Goal: Task Accomplishment & Management: Use online tool/utility

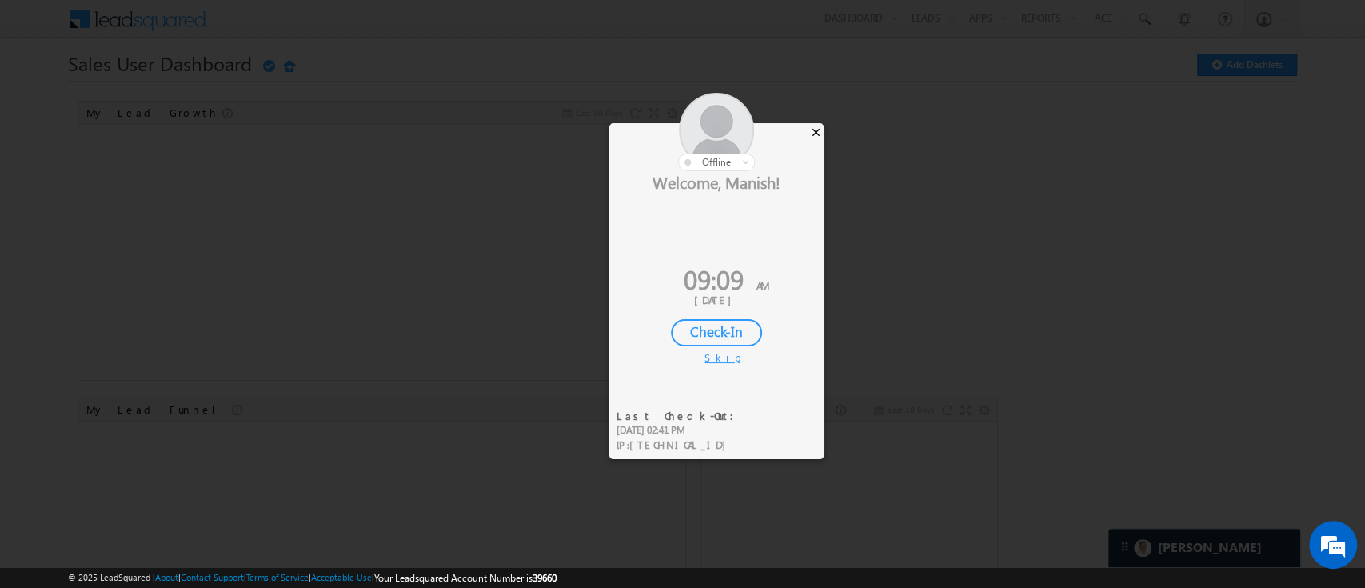
click at [814, 133] on div "×" at bounding box center [816, 132] width 17 height 18
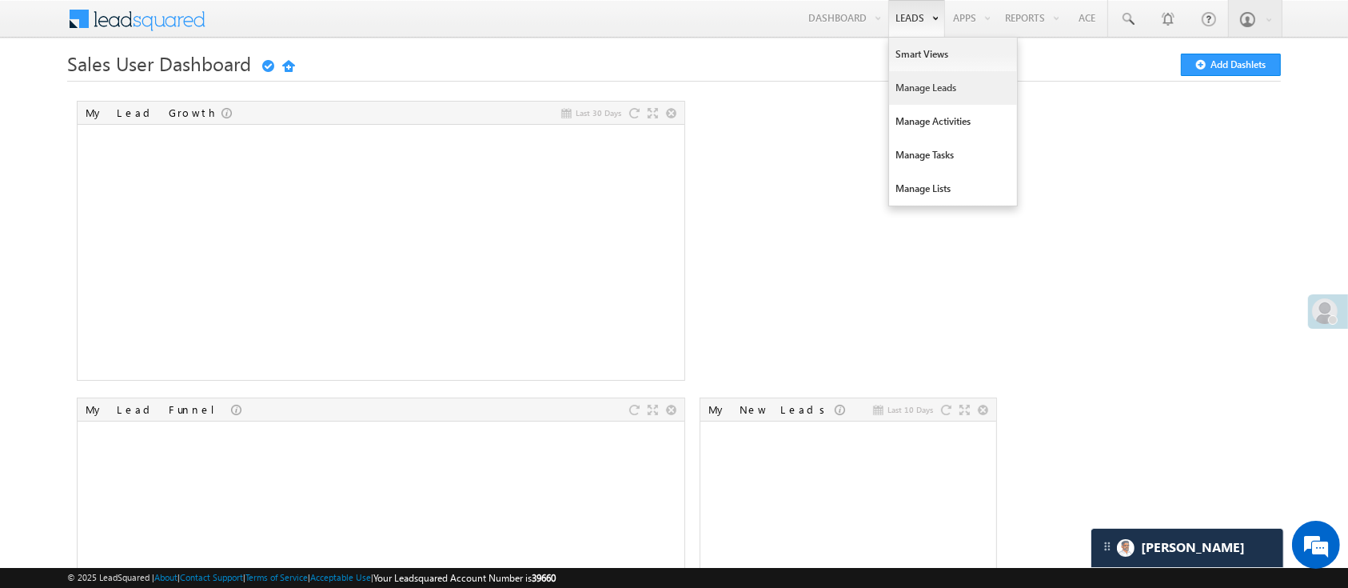
click at [921, 85] on link "Manage Leads" at bounding box center [953, 88] width 128 height 34
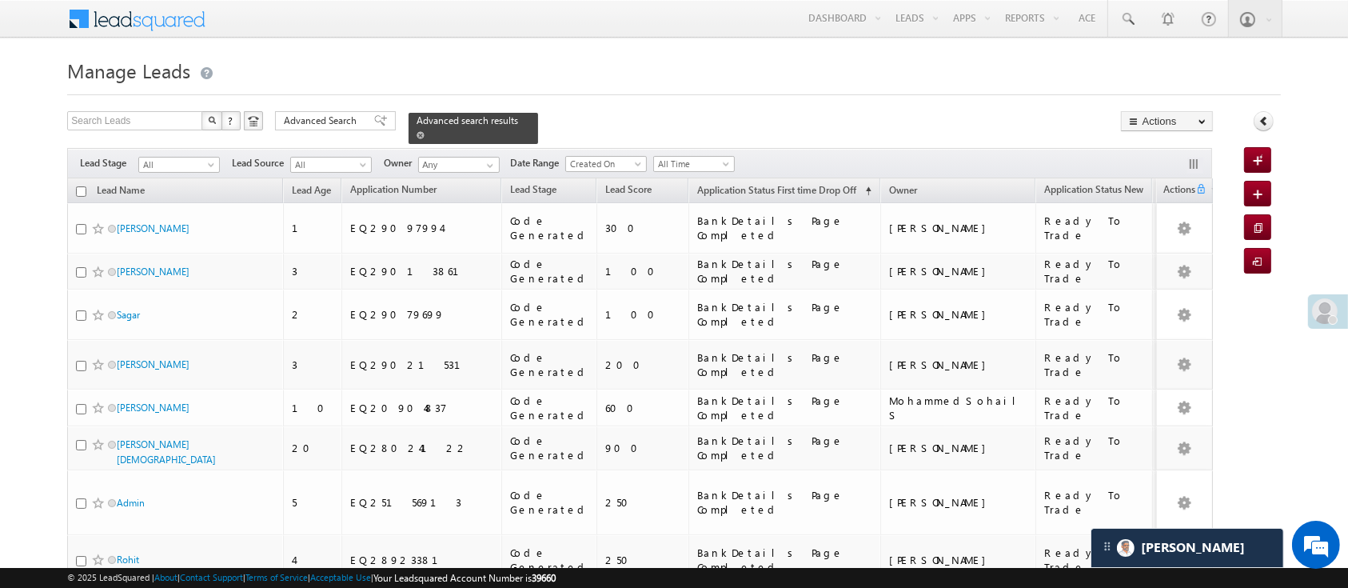
click at [425, 131] on span at bounding box center [421, 135] width 8 height 8
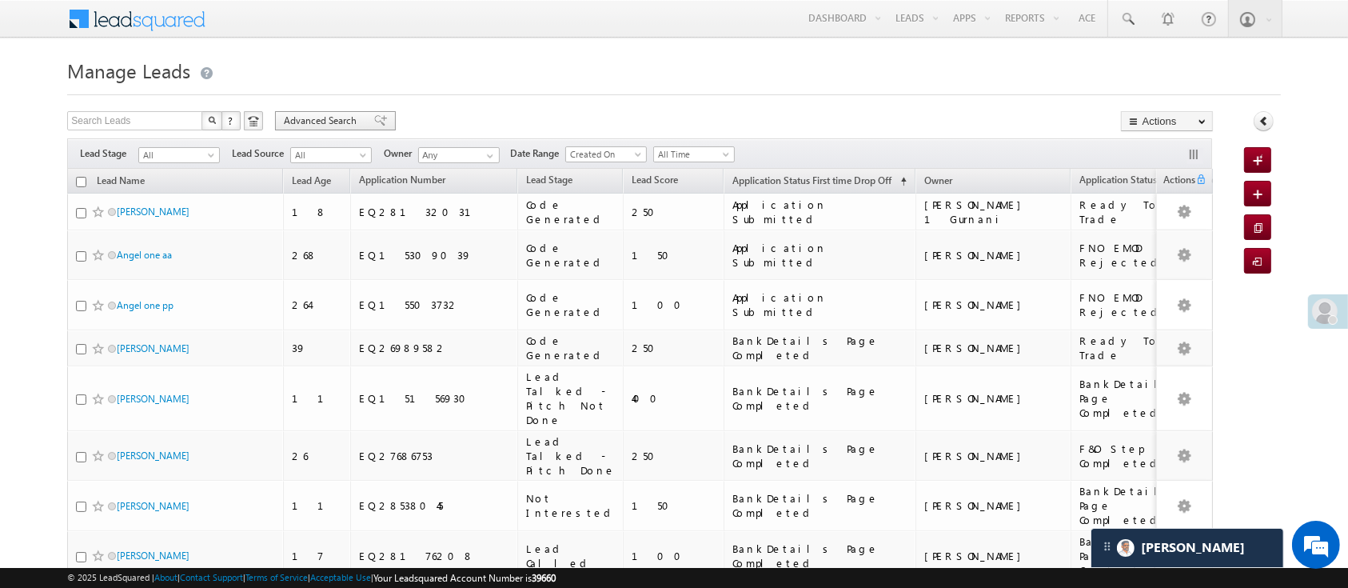
click at [319, 118] on span "Advanced Search" at bounding box center [323, 121] width 78 height 14
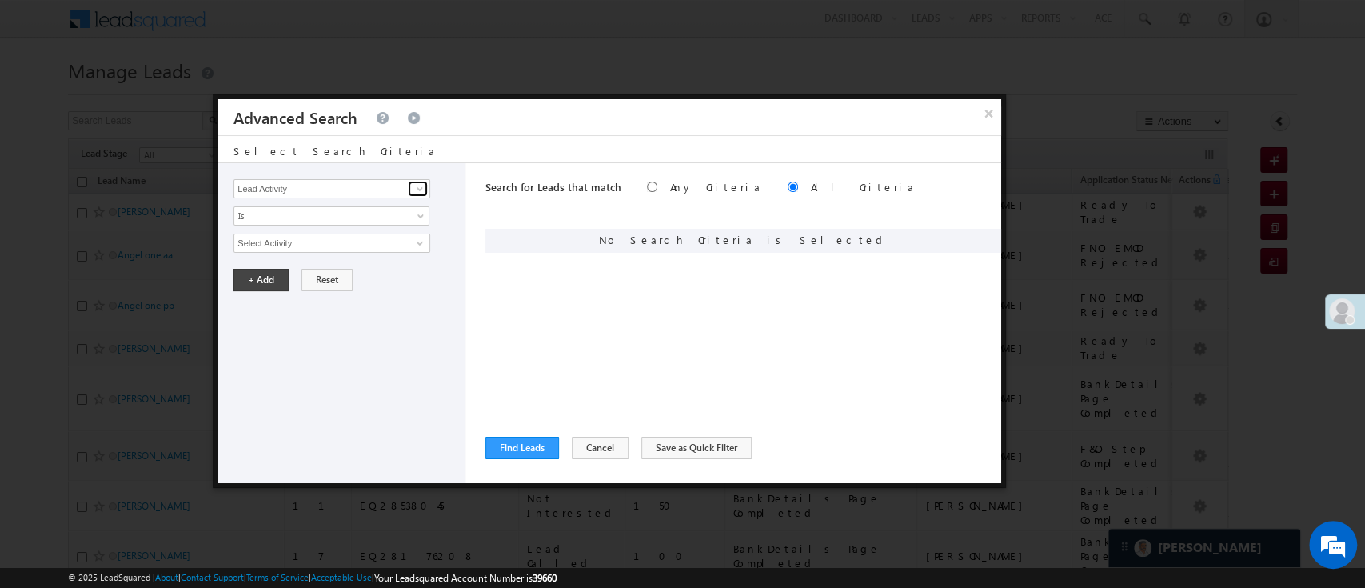
click at [417, 186] on span at bounding box center [419, 188] width 13 height 13
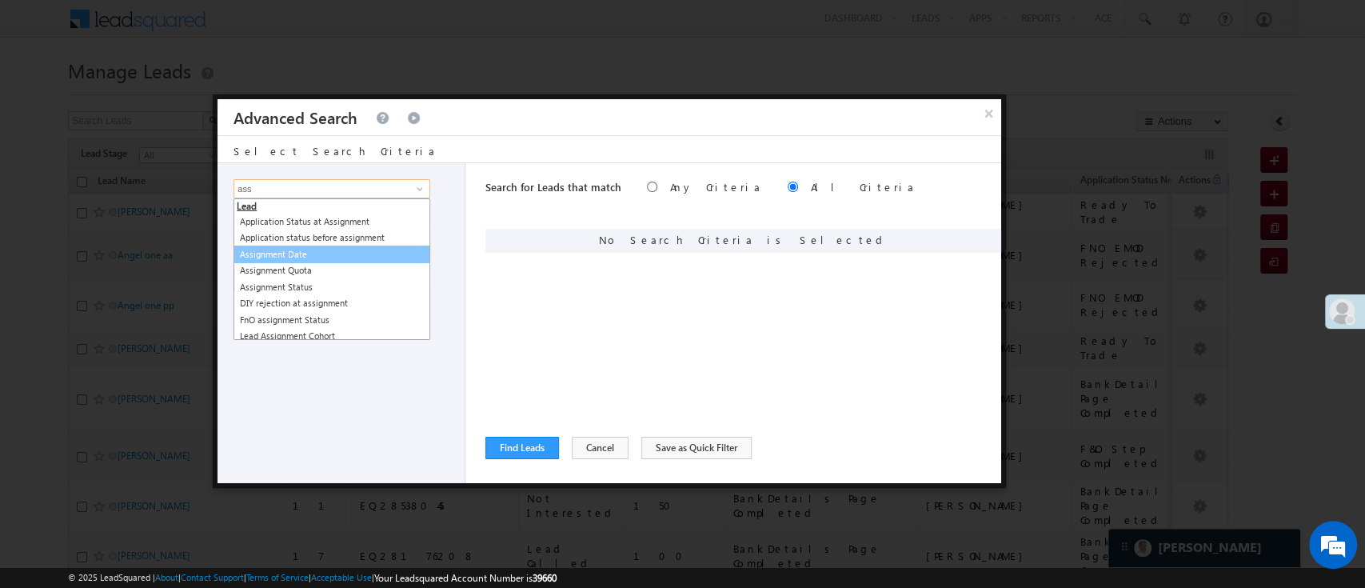
click at [323, 253] on link "Assignment Date" at bounding box center [331, 254] width 197 height 18
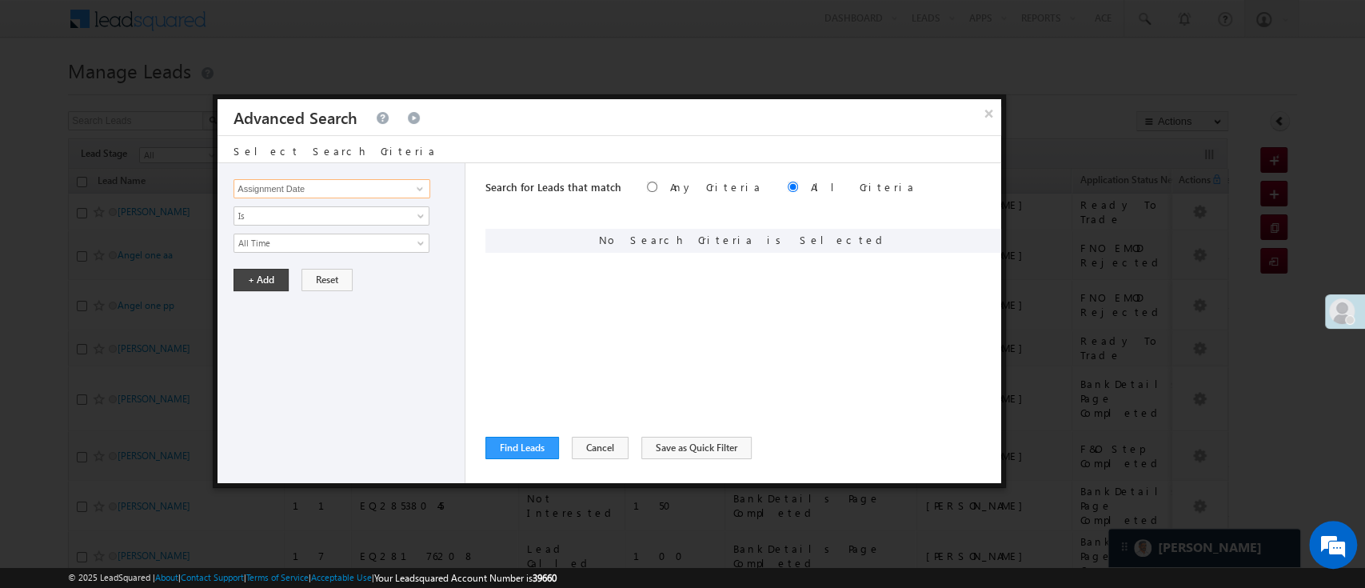
type input "Assignment Date"
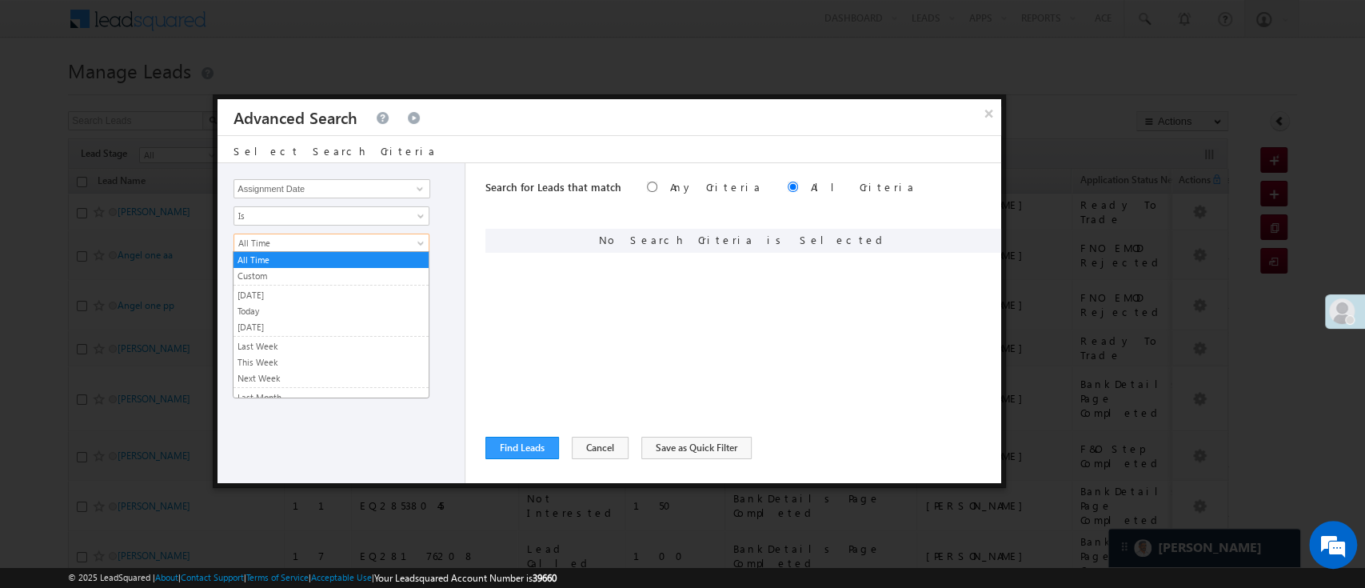
click at [325, 233] on link "All Time" at bounding box center [331, 242] width 196 height 19
click at [297, 274] on link "Custom" at bounding box center [330, 276] width 195 height 14
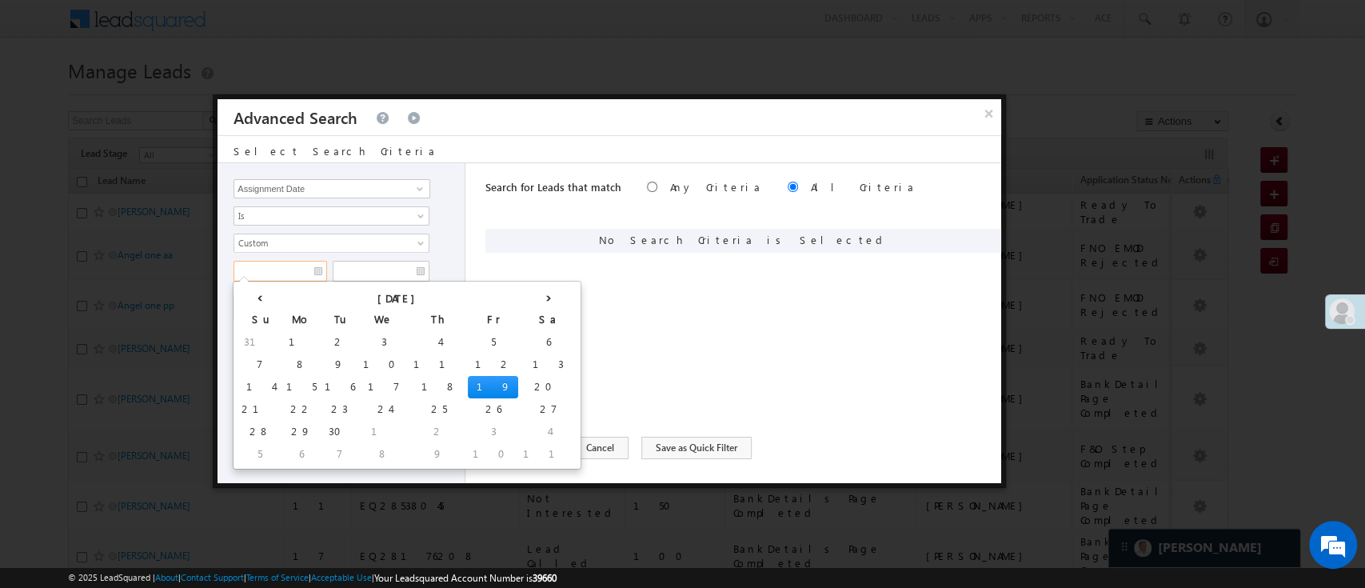
click at [281, 270] on input "text" at bounding box center [280, 271] width 94 height 21
click at [320, 385] on td "16" at bounding box center [339, 387] width 38 height 22
type input "[DATE]"
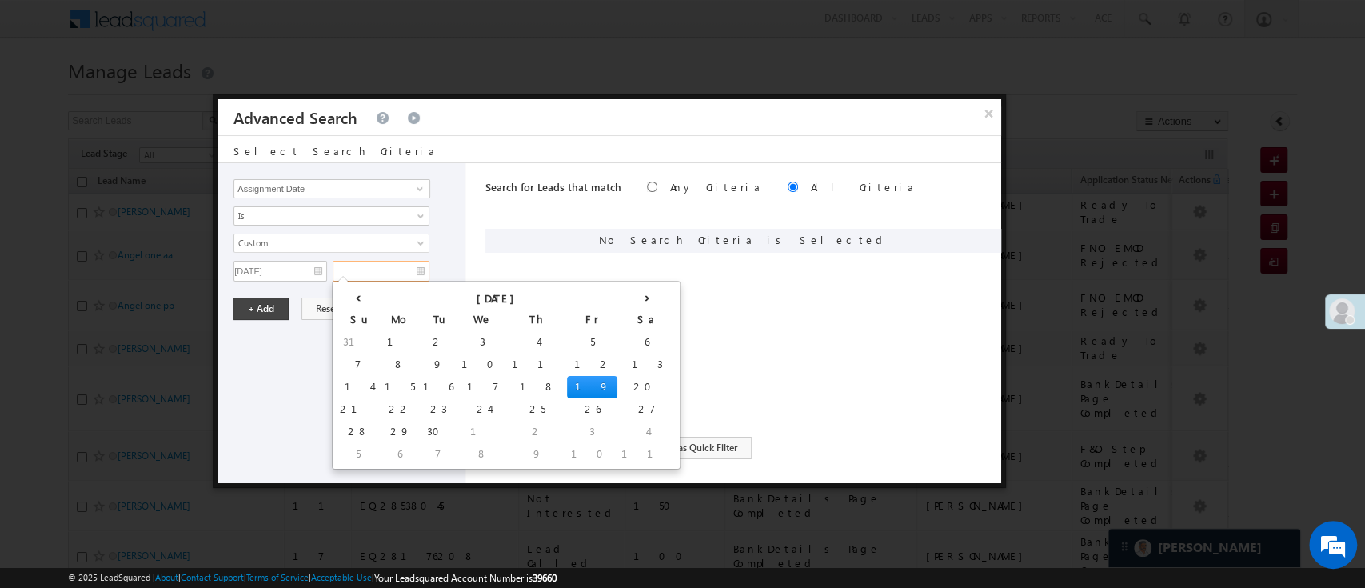
click at [399, 264] on input "text" at bounding box center [381, 271] width 97 height 21
click at [508, 382] on td "18" at bounding box center [537, 387] width 59 height 22
type input "[DATE]"
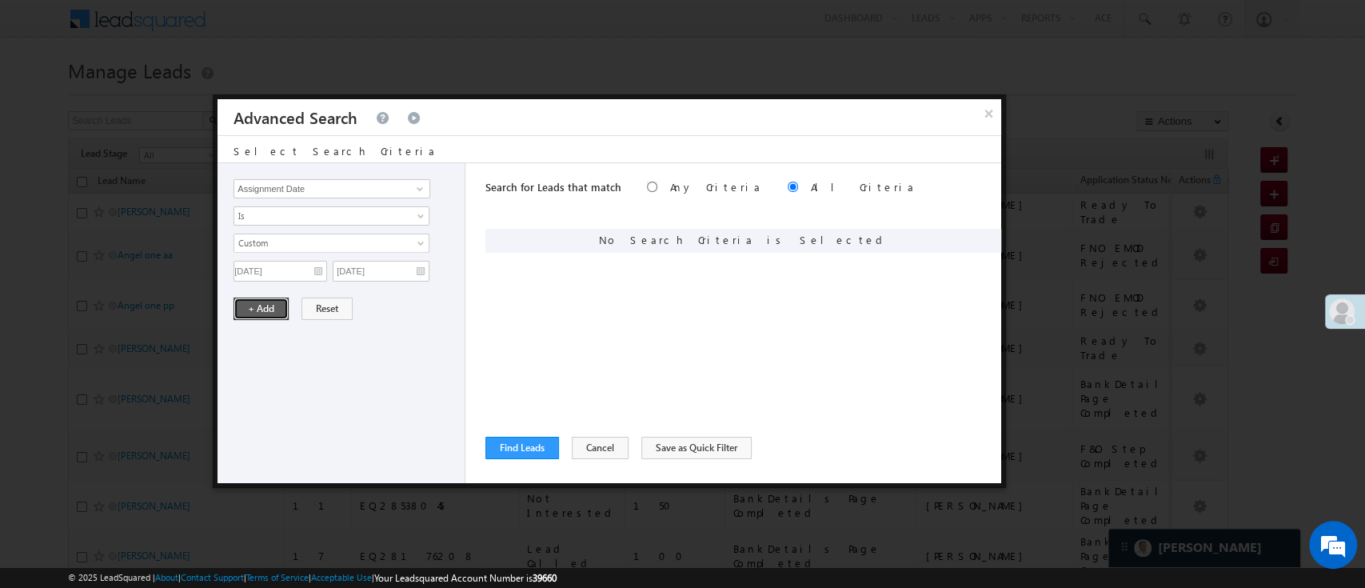
click at [273, 310] on button "+ Add" at bounding box center [260, 308] width 55 height 22
click at [418, 188] on span at bounding box center [419, 188] width 13 height 13
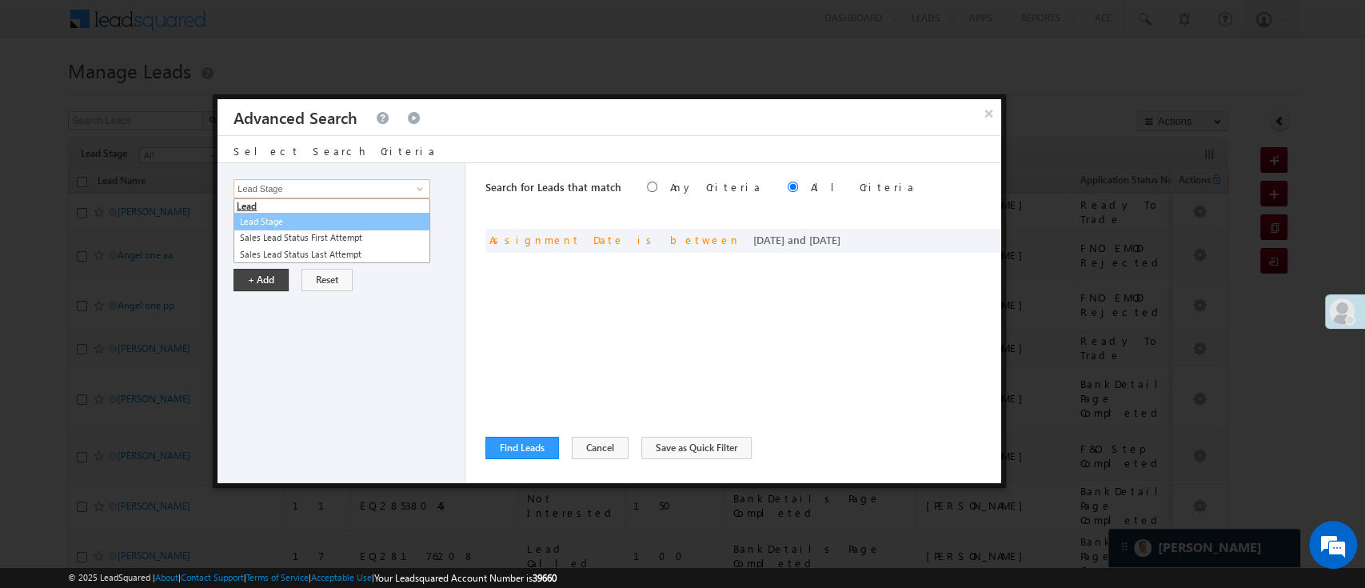
click at [400, 213] on link "Lead Stage" at bounding box center [331, 222] width 197 height 18
type input "Lead Stage"
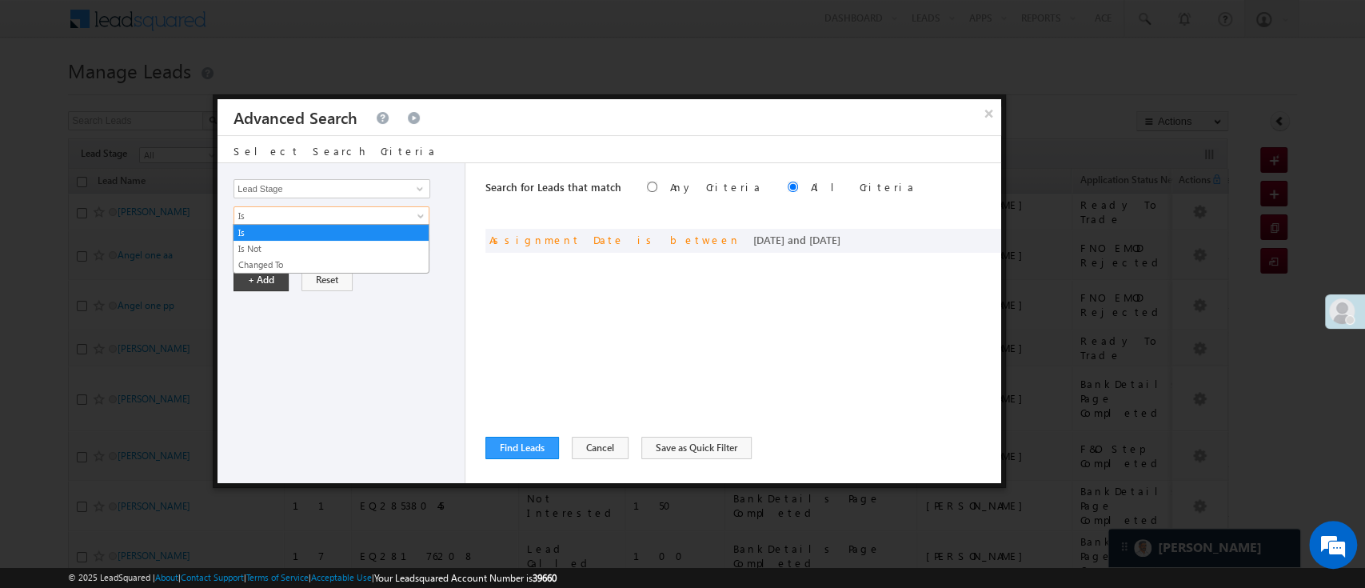
click at [390, 212] on span "Is" at bounding box center [321, 216] width 174 height 14
click at [331, 252] on link "Is Not" at bounding box center [330, 248] width 195 height 14
click at [333, 251] on div "Lead Activity Task Sales Group Prospect Id WA Last Message Timestamp 4th Day Di…" at bounding box center [342, 323] width 248 height 320
click at [334, 245] on span "None Selected" at bounding box center [325, 243] width 182 height 18
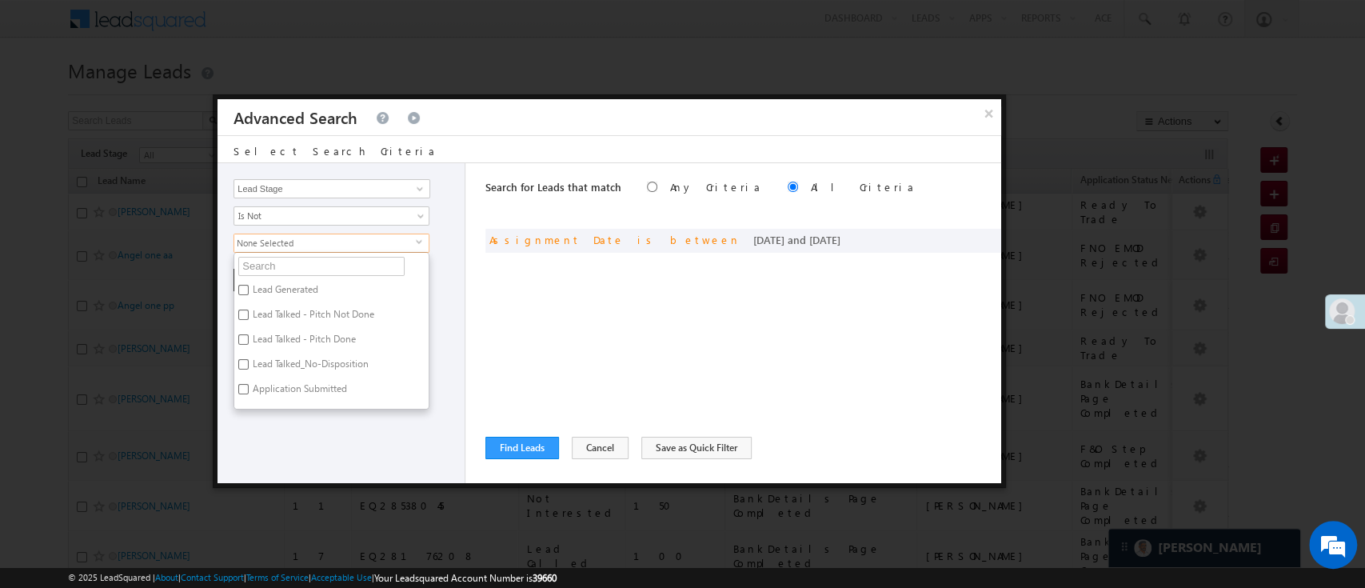
scroll to position [136, 0]
click at [301, 394] on label "Not Interested" at bounding box center [281, 404] width 94 height 25
click at [249, 397] on input "Not Interested" at bounding box center [243, 402] width 10 height 10
checkbox input "true"
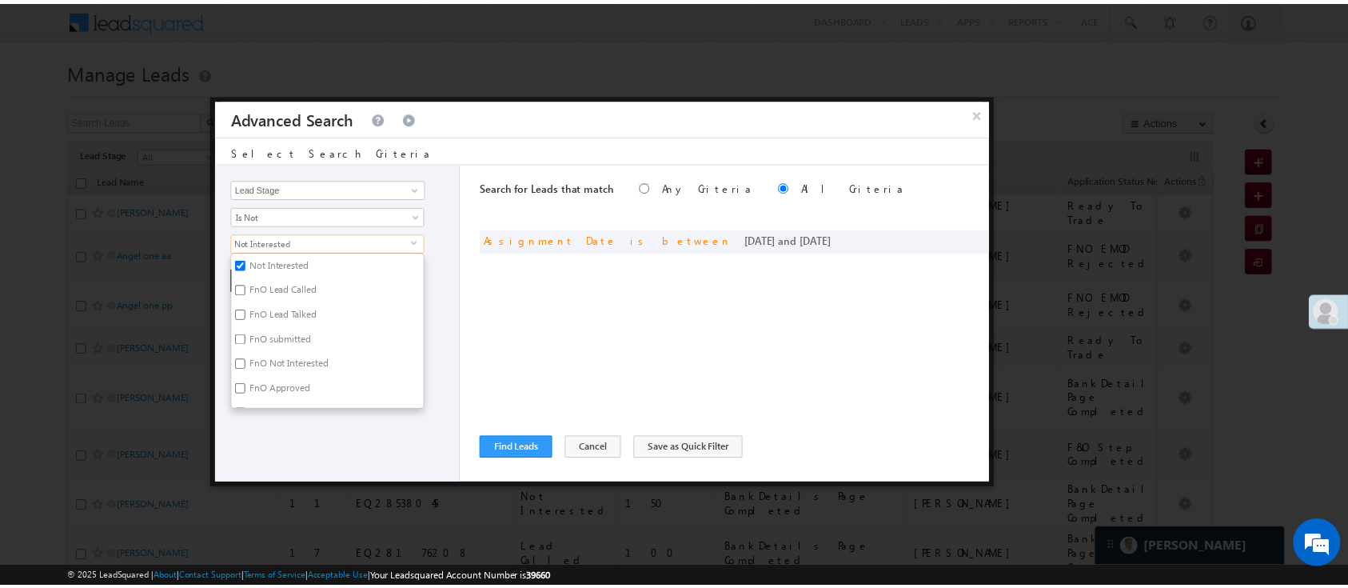
scroll to position [391, 0]
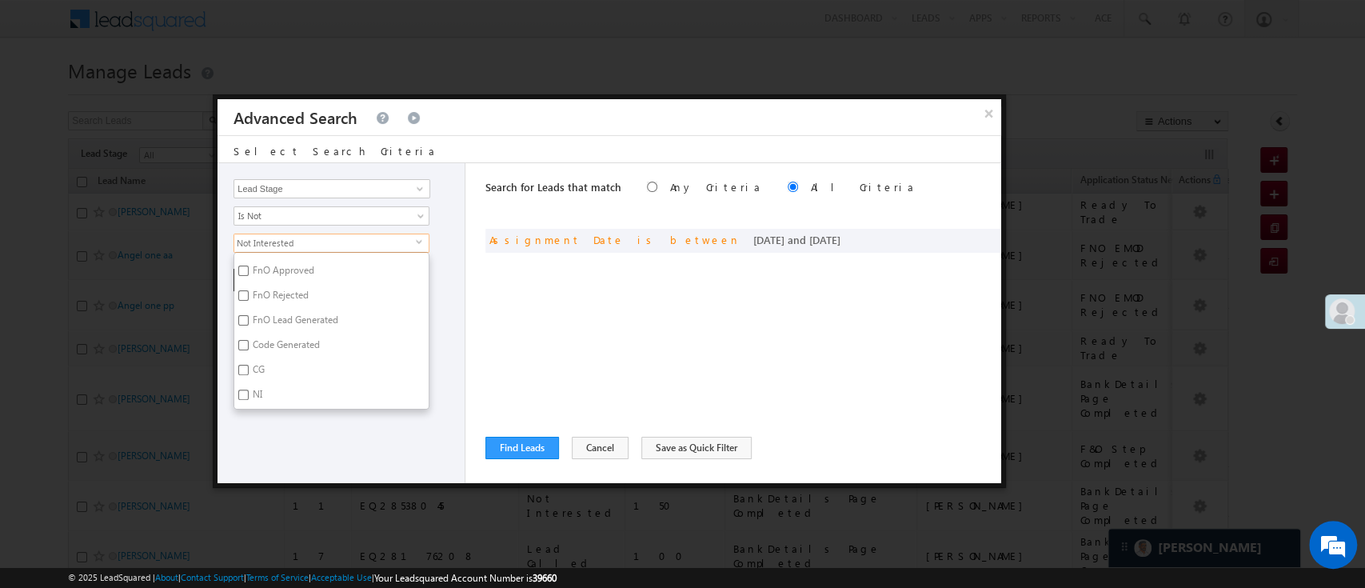
click at [320, 345] on label "Code Generated" at bounding box center [285, 347] width 102 height 25
click at [249, 345] on input "Code Generated" at bounding box center [243, 345] width 10 height 10
checkbox input "true"
click at [353, 430] on div "Lead Activity Task Sales Group Prospect Id WA Last Message Timestamp 4th Day Di…" at bounding box center [342, 323] width 248 height 320
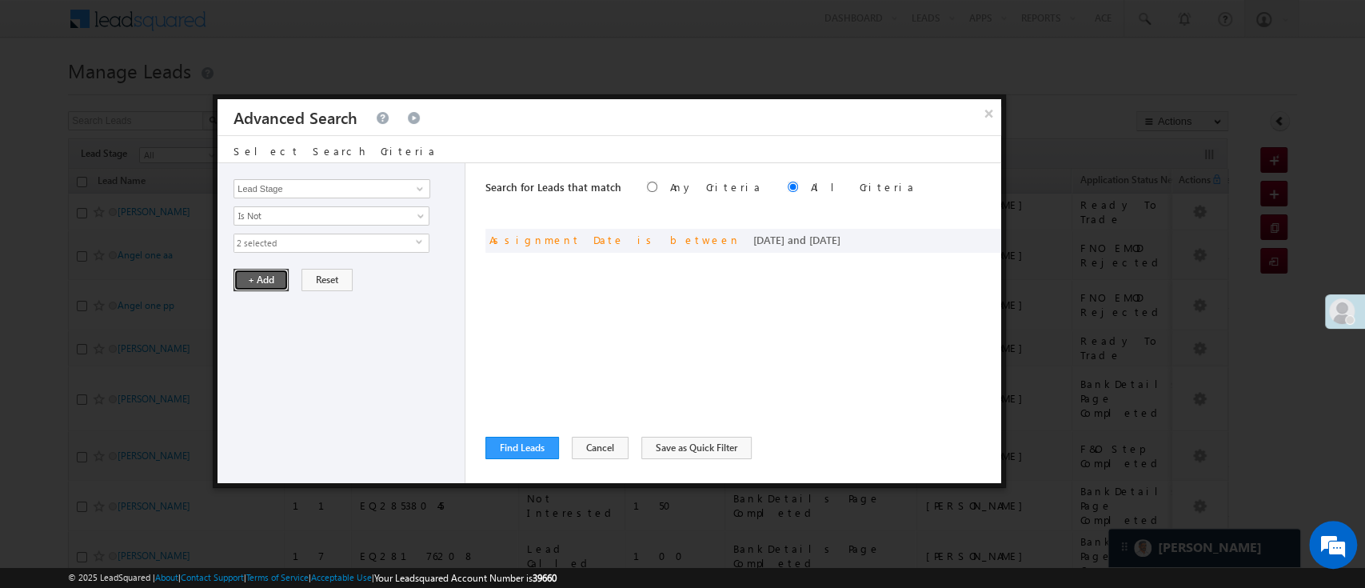
click at [260, 284] on button "+ Add" at bounding box center [260, 280] width 55 height 22
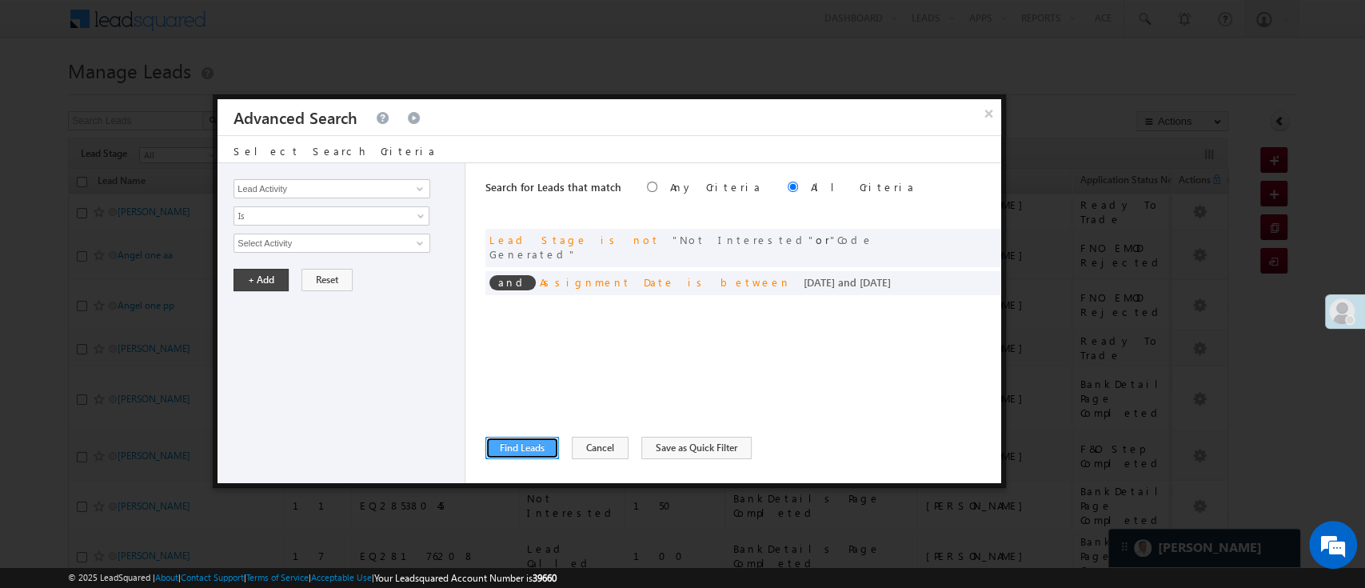
click at [505, 438] on button "Find Leads" at bounding box center [522, 448] width 74 height 22
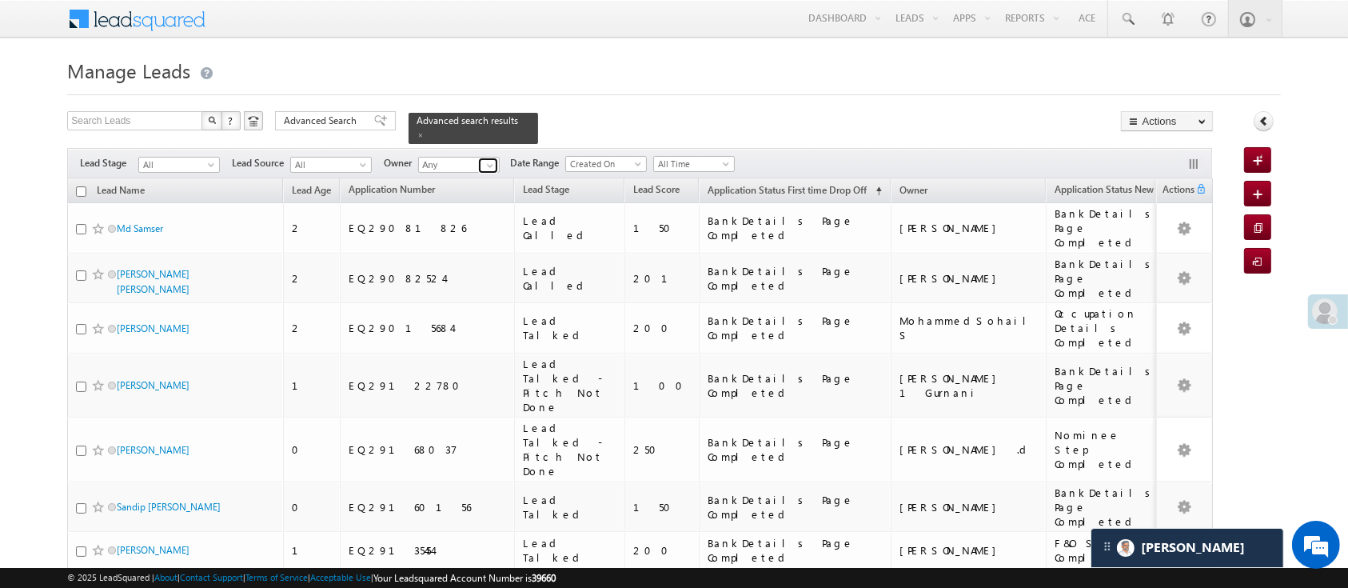
click at [495, 159] on span at bounding box center [490, 165] width 13 height 13
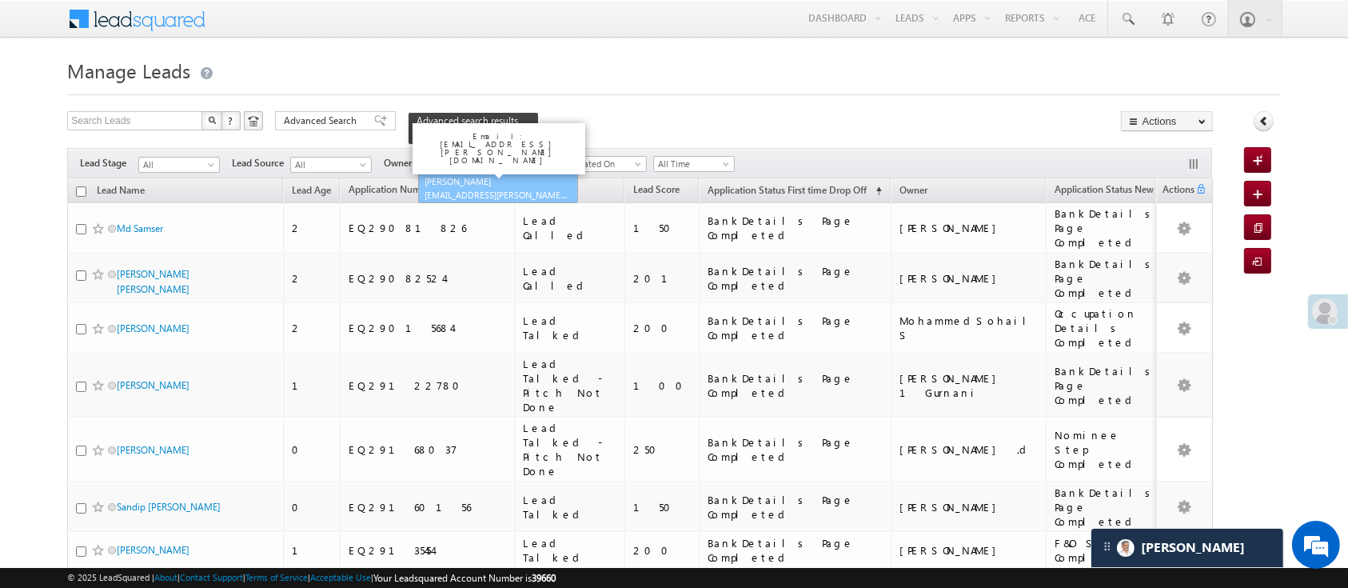
click at [493, 174] on link "Hemant Nandwana Hemant.Nandwana@angelbroking.com" at bounding box center [498, 188] width 160 height 30
type input "[PERSON_NAME]"
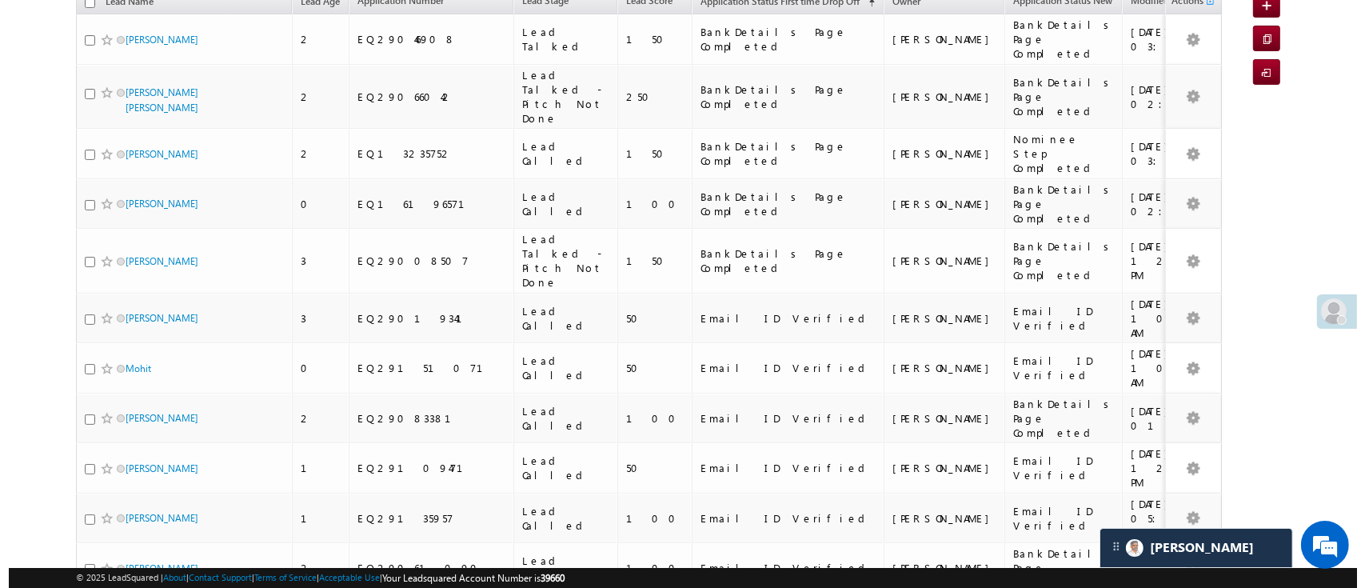
scroll to position [0, 0]
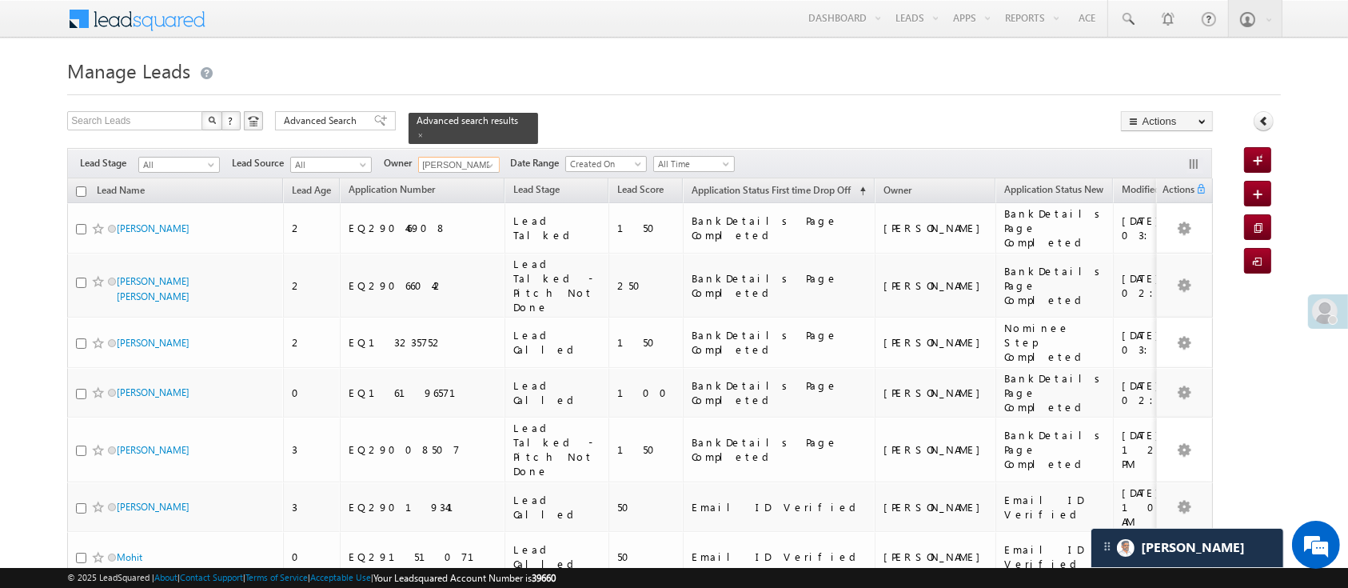
click at [82, 186] on input "checkbox" at bounding box center [81, 191] width 10 height 10
checkbox input "true"
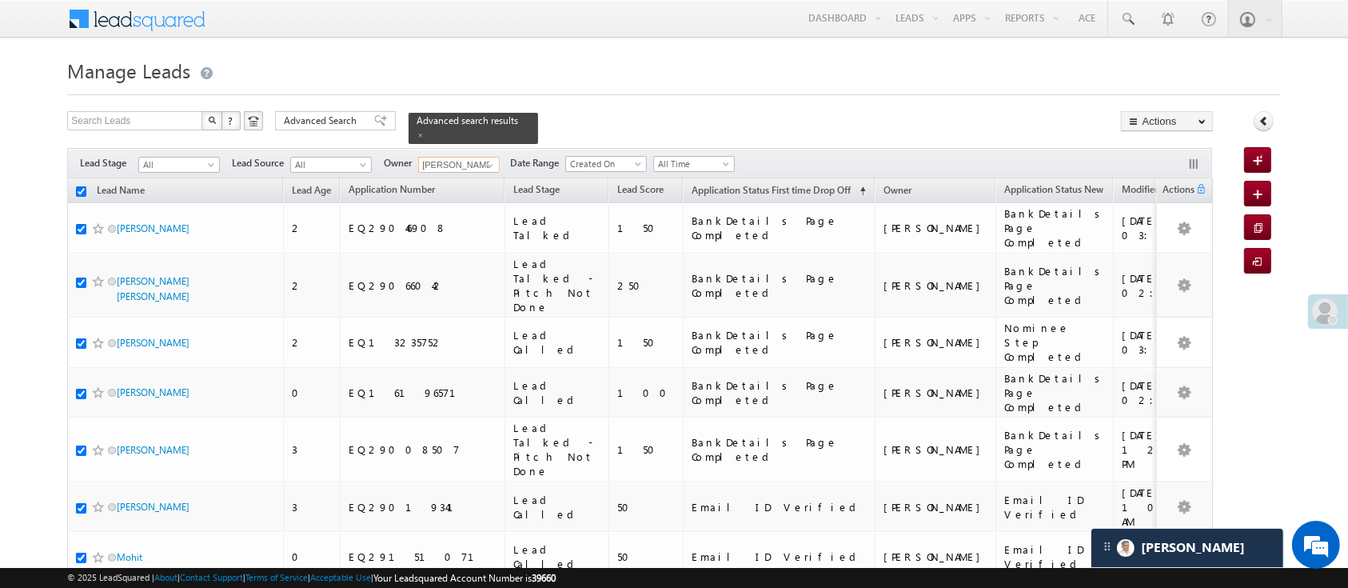
checkbox input "true"
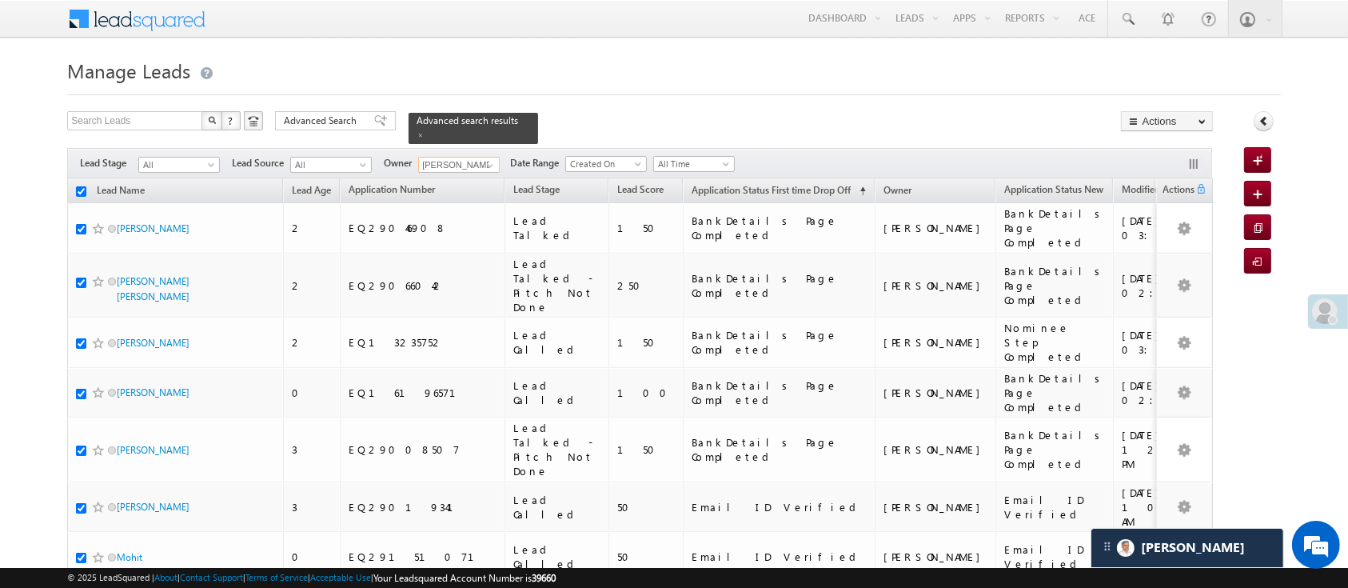
checkbox input "true"
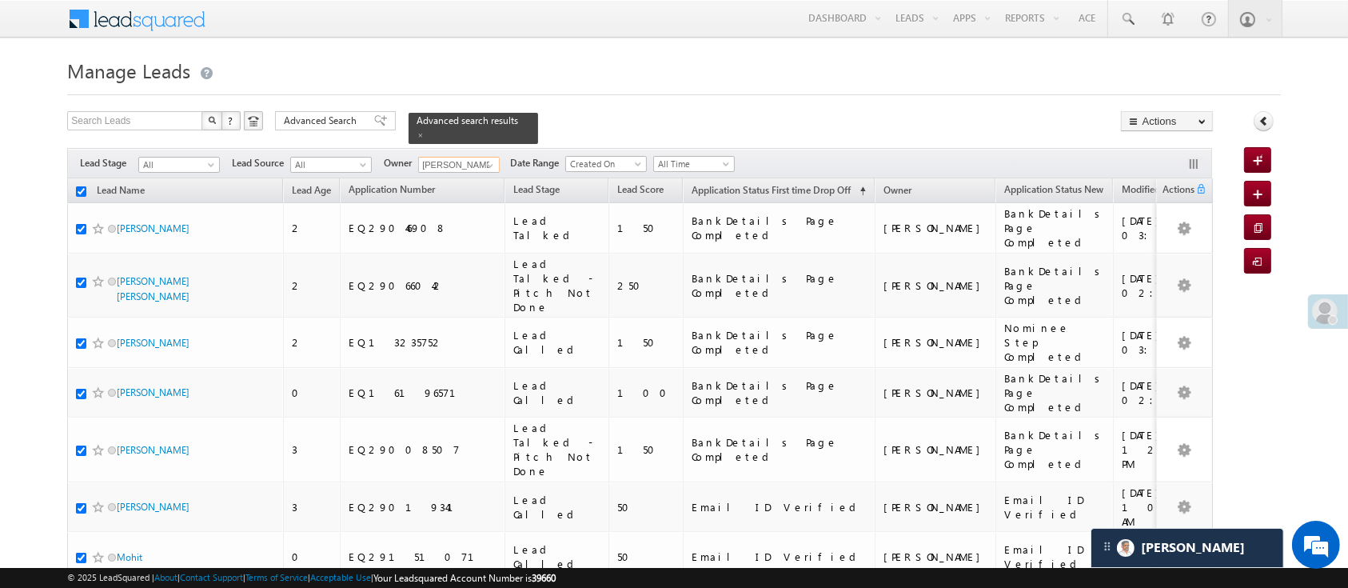
checkbox input "true"
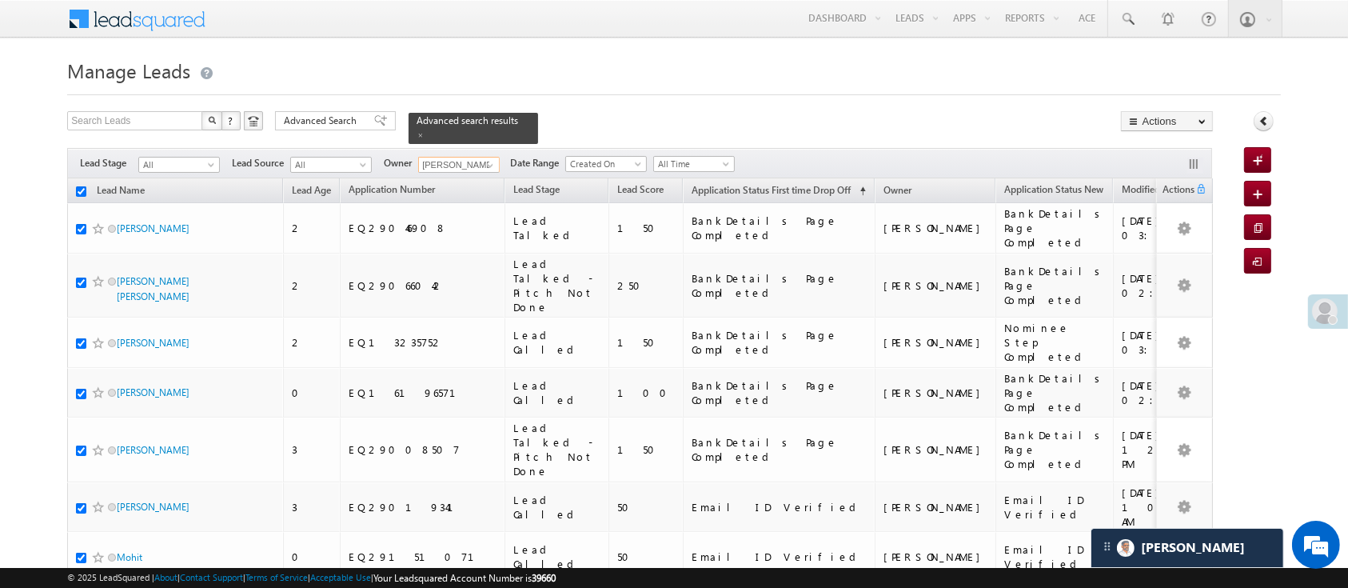
checkbox input "true"
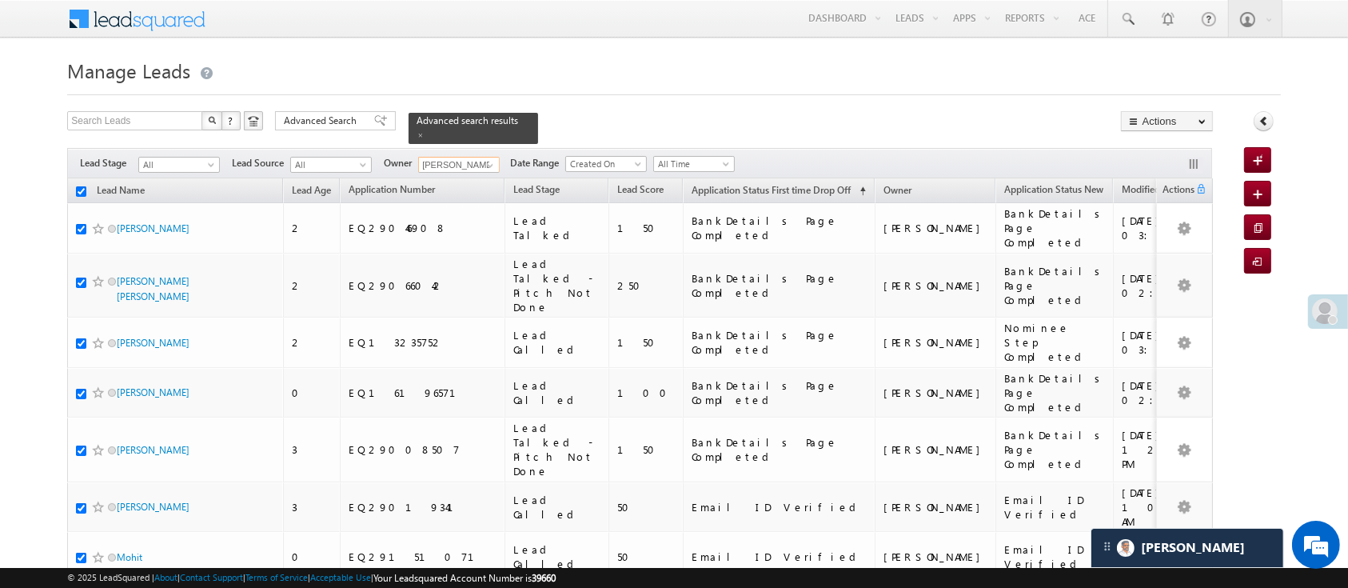
checkbox input "true"
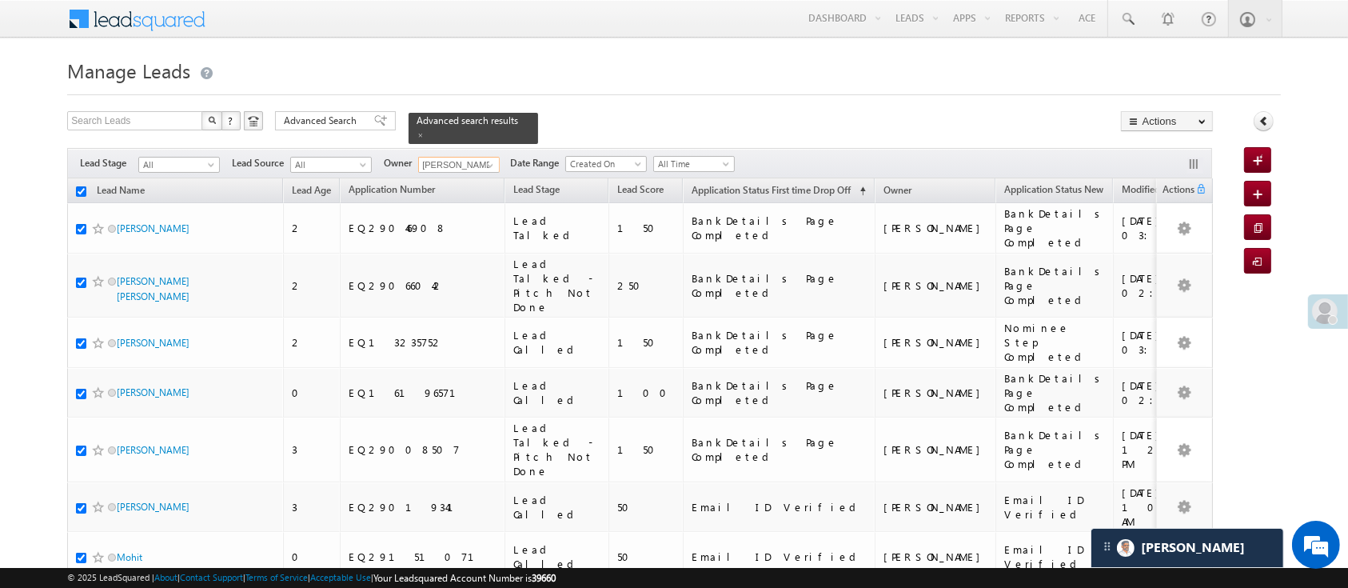
checkbox input "true"
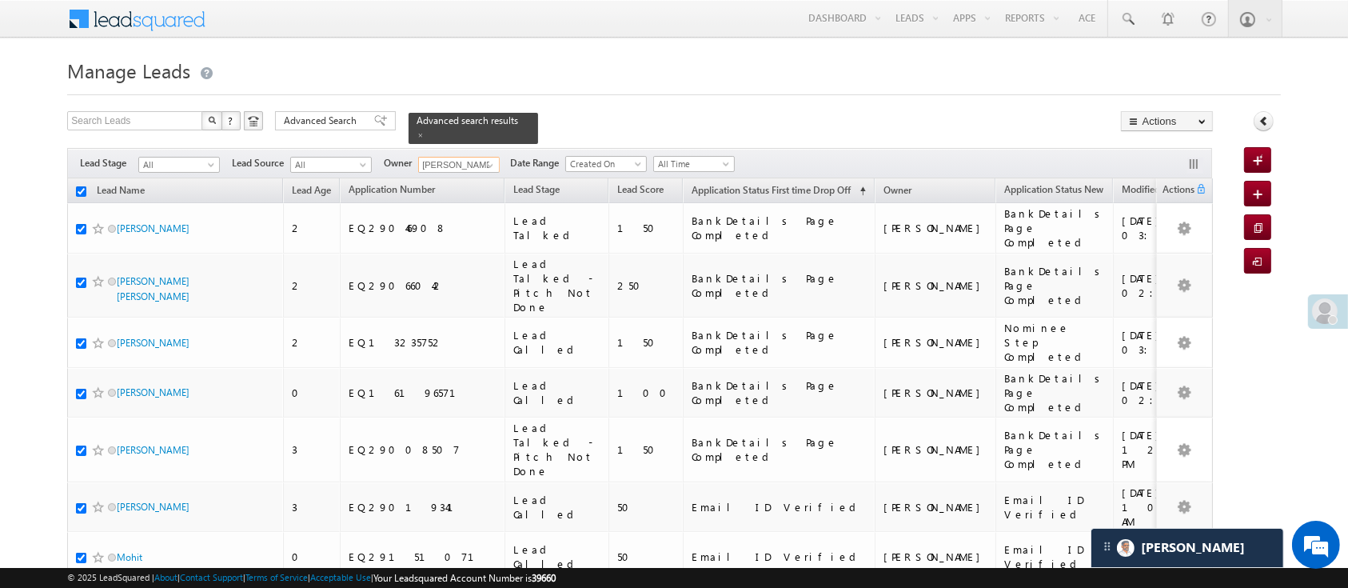
checkbox input "true"
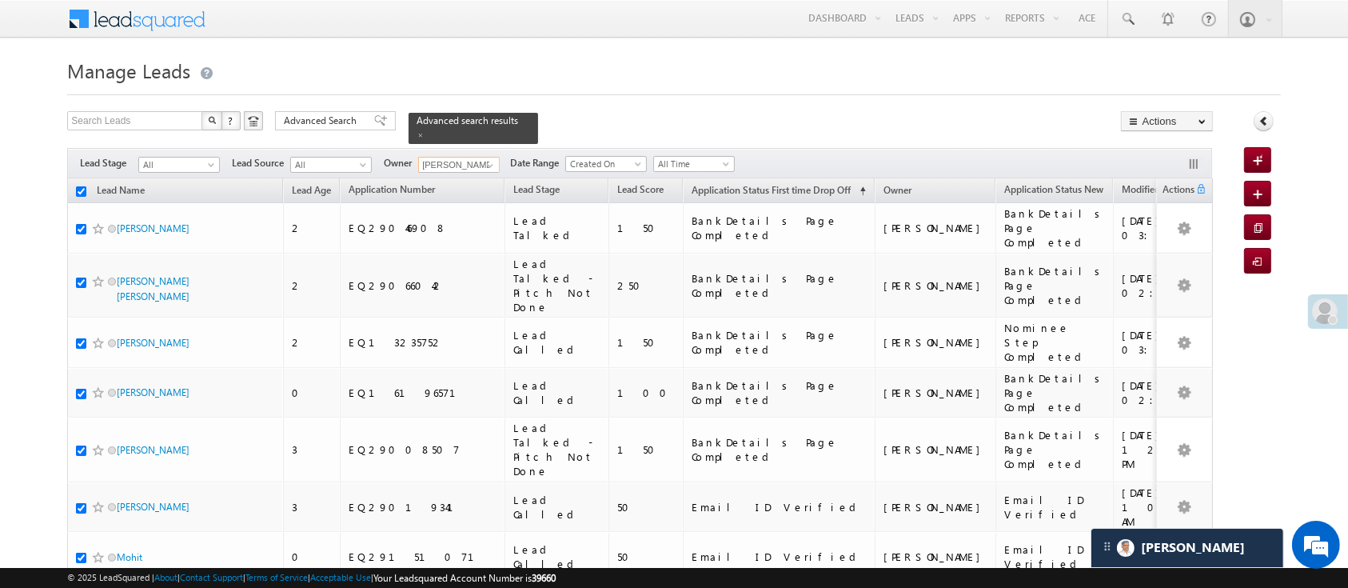
checkbox input "true"
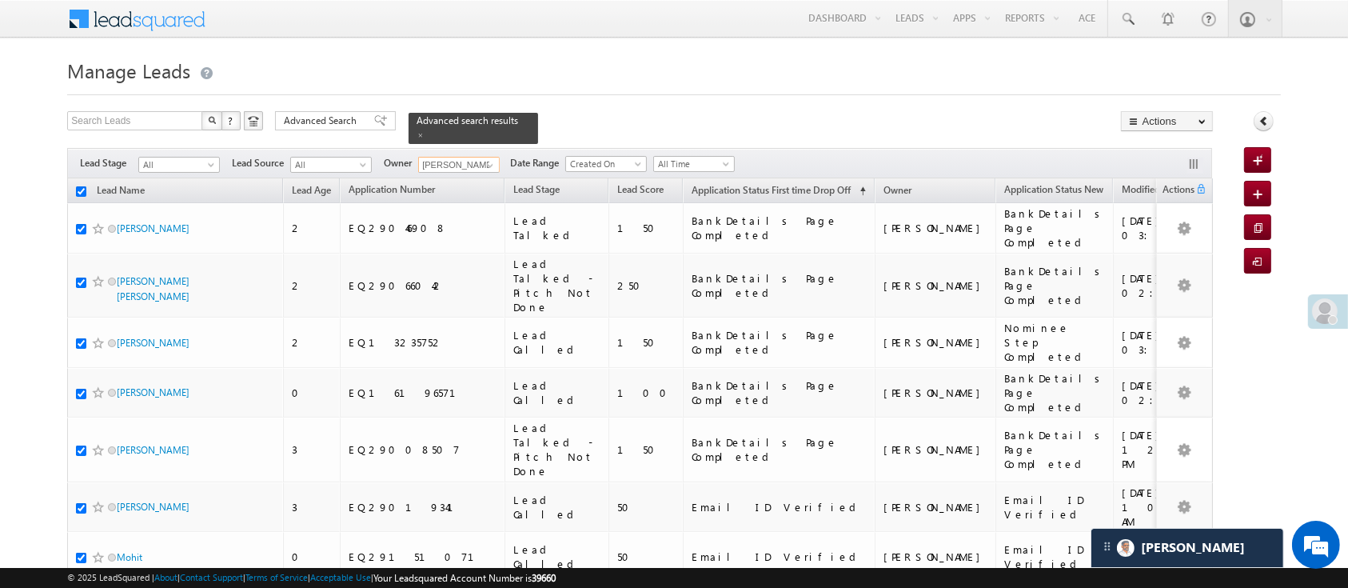
checkbox input "true"
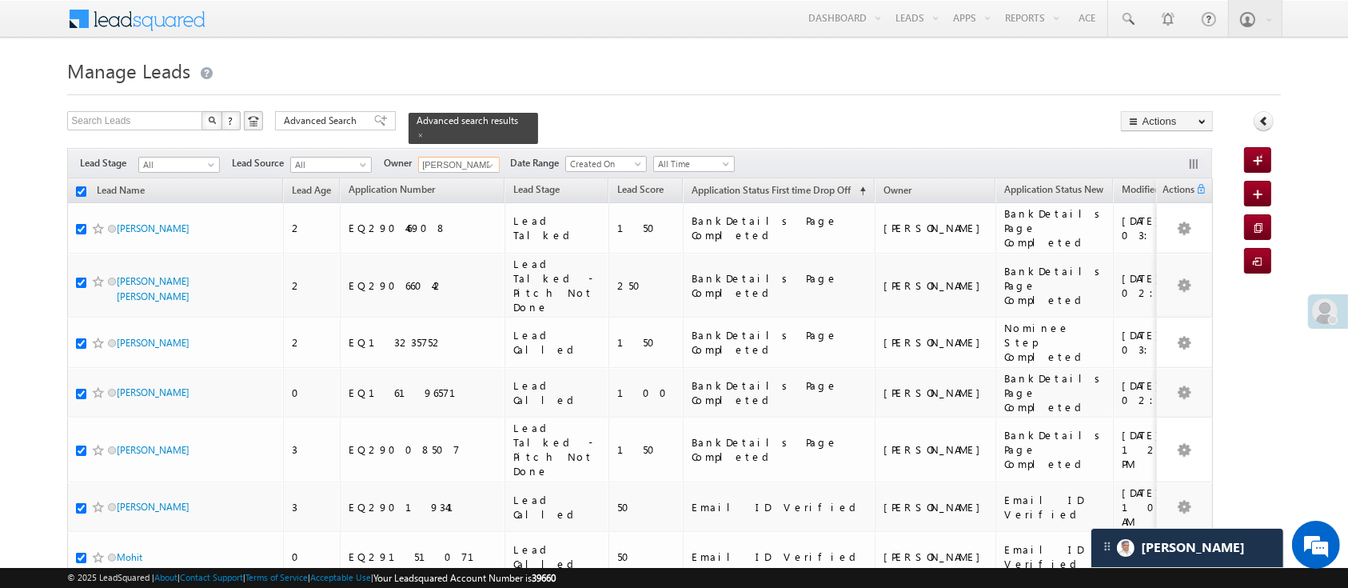
checkbox input "true"
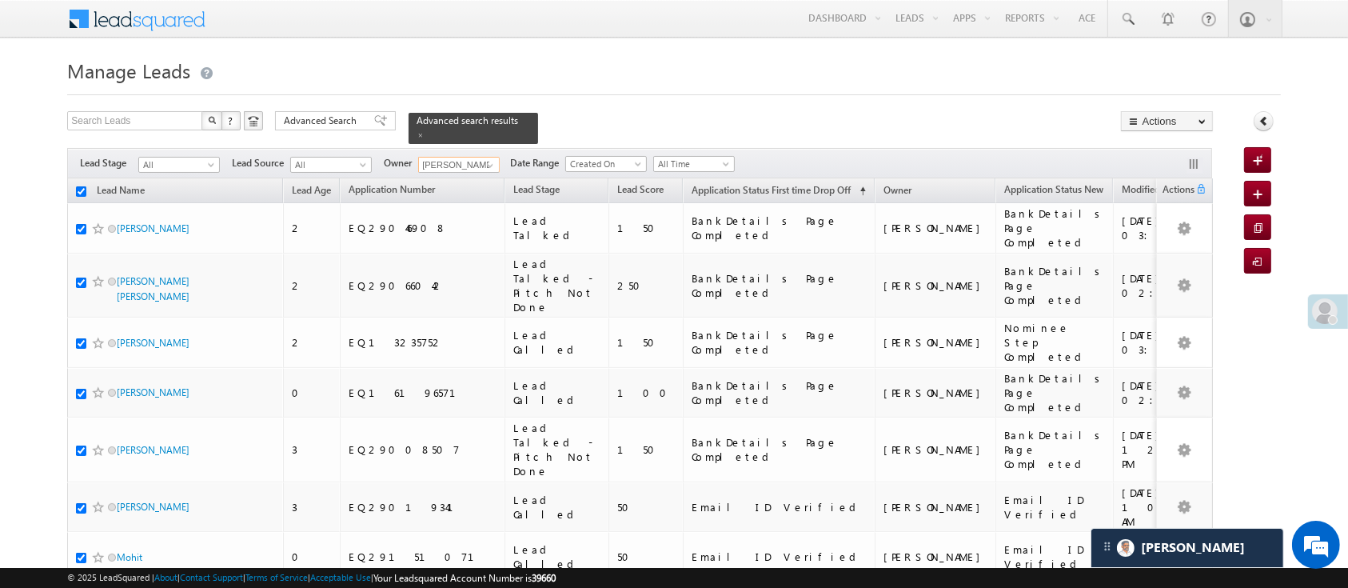
checkbox input "true"
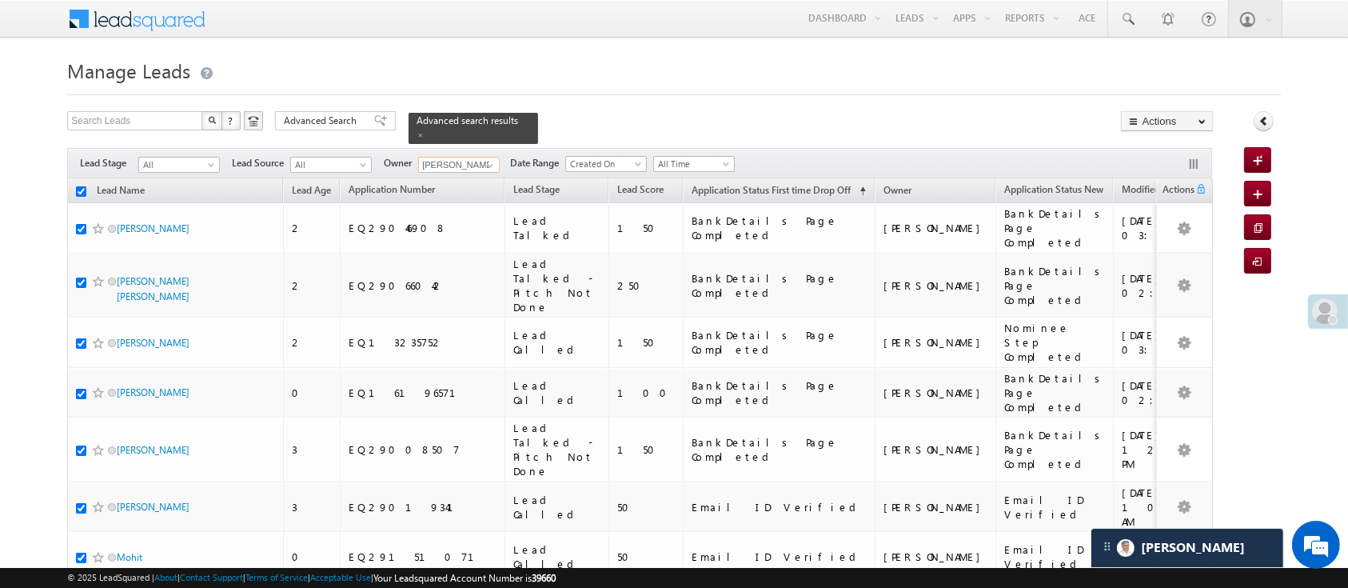
checkbox input "true"
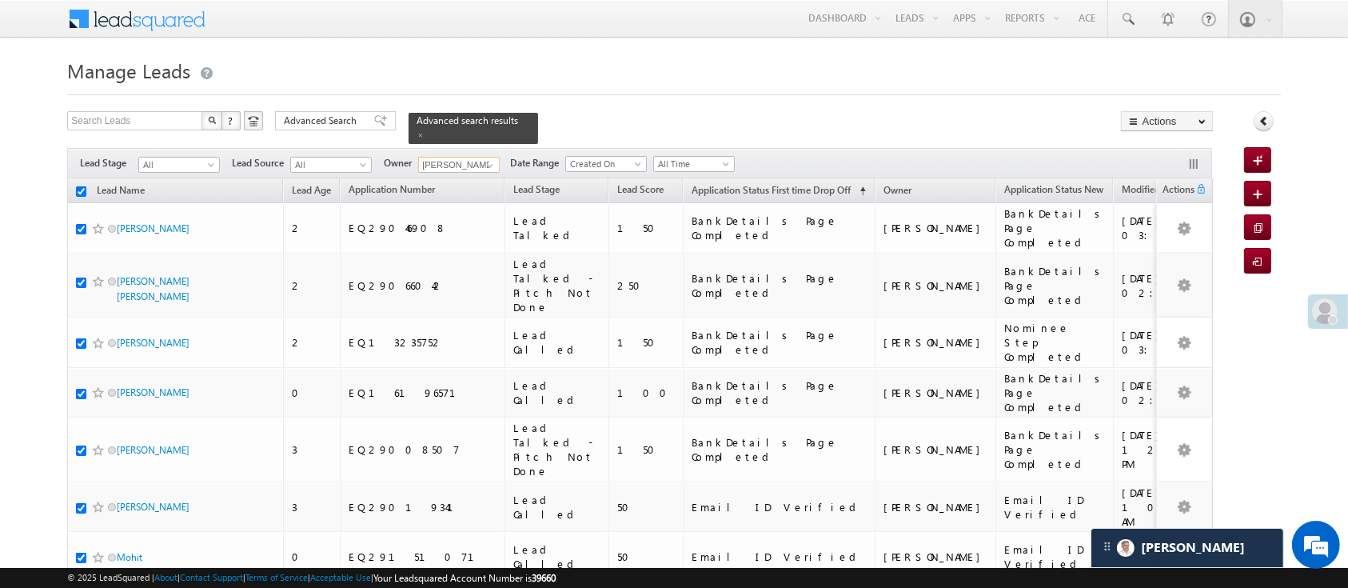
checkbox input "true"
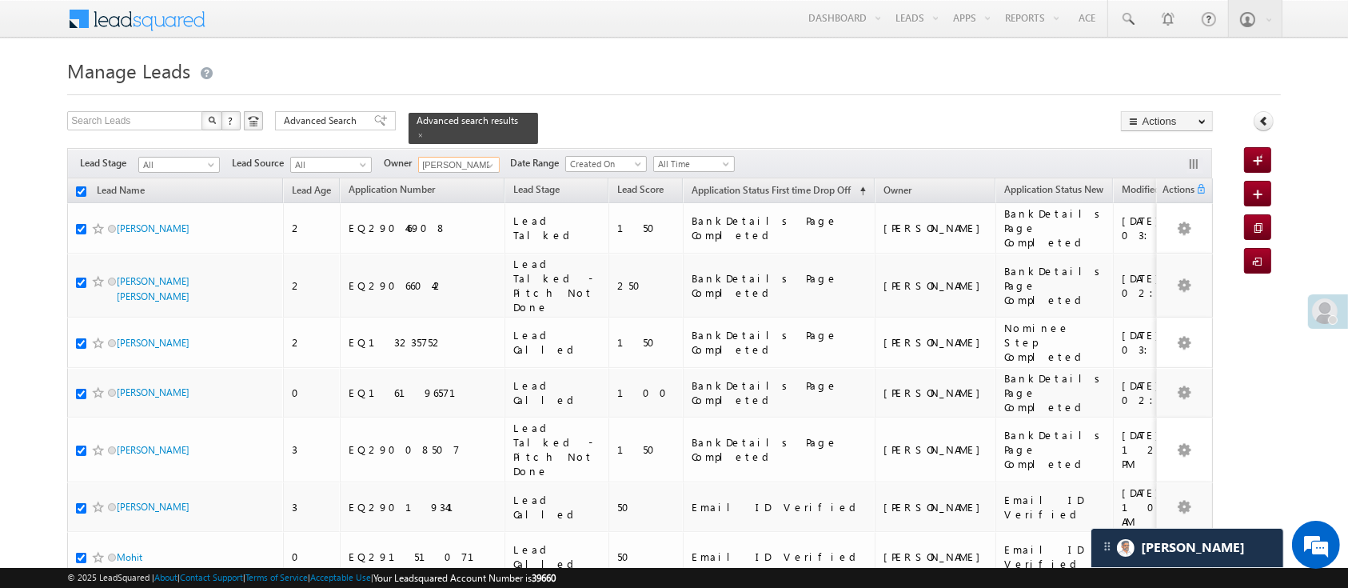
checkbox input "true"
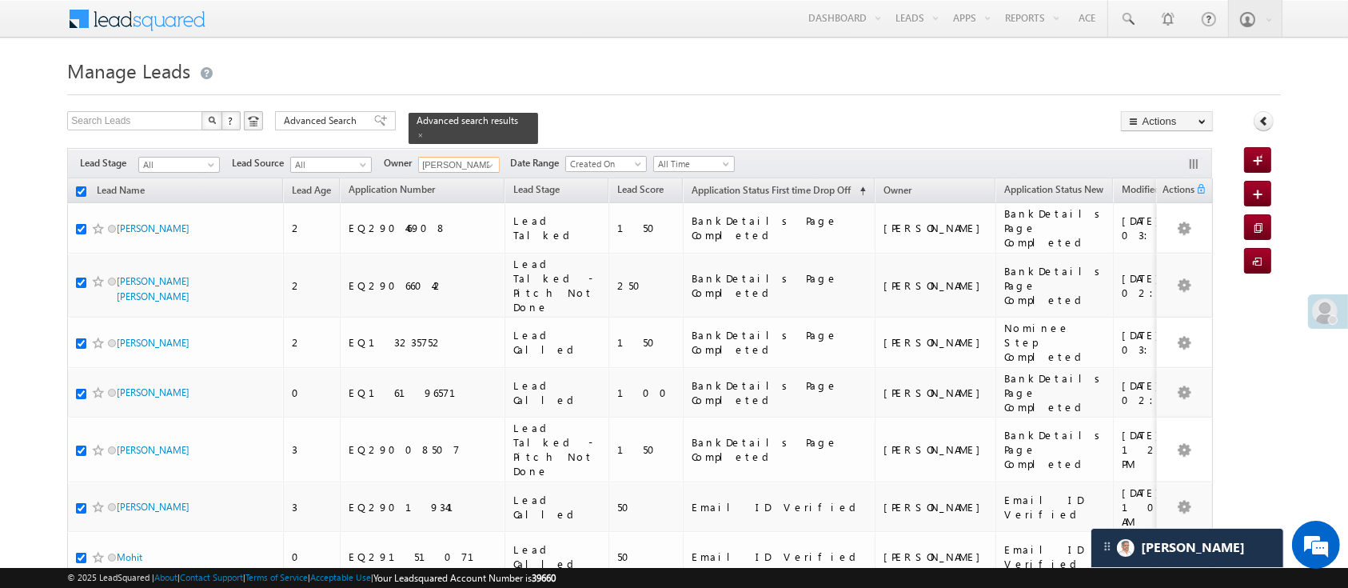
checkbox input "true"
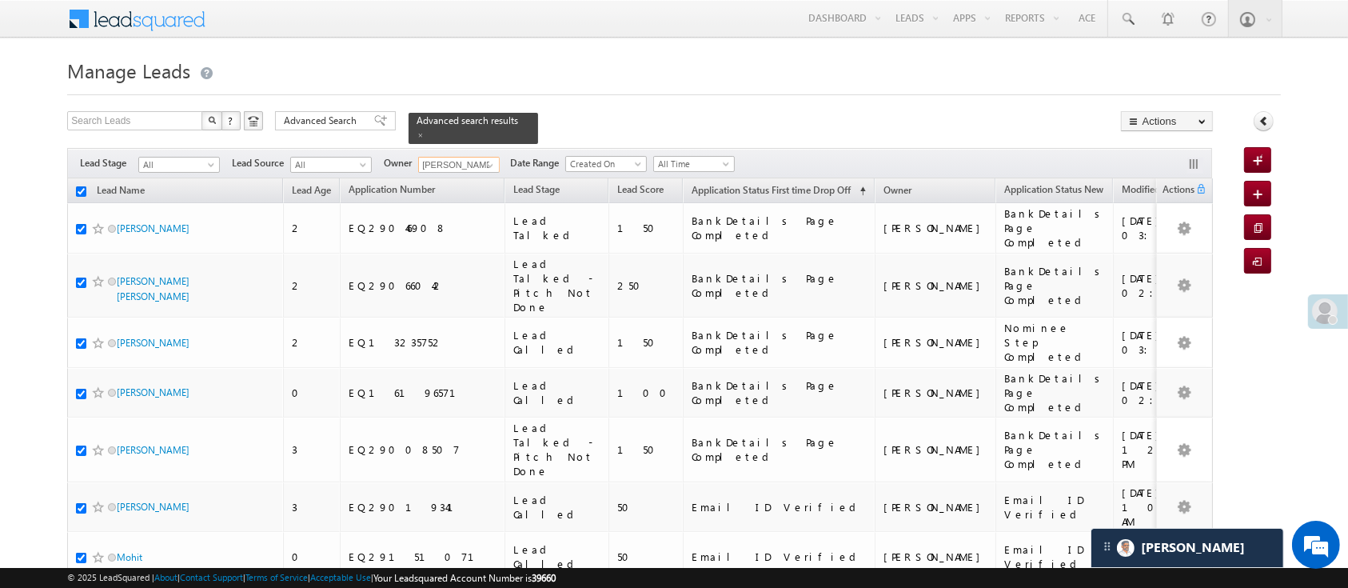
checkbox input "true"
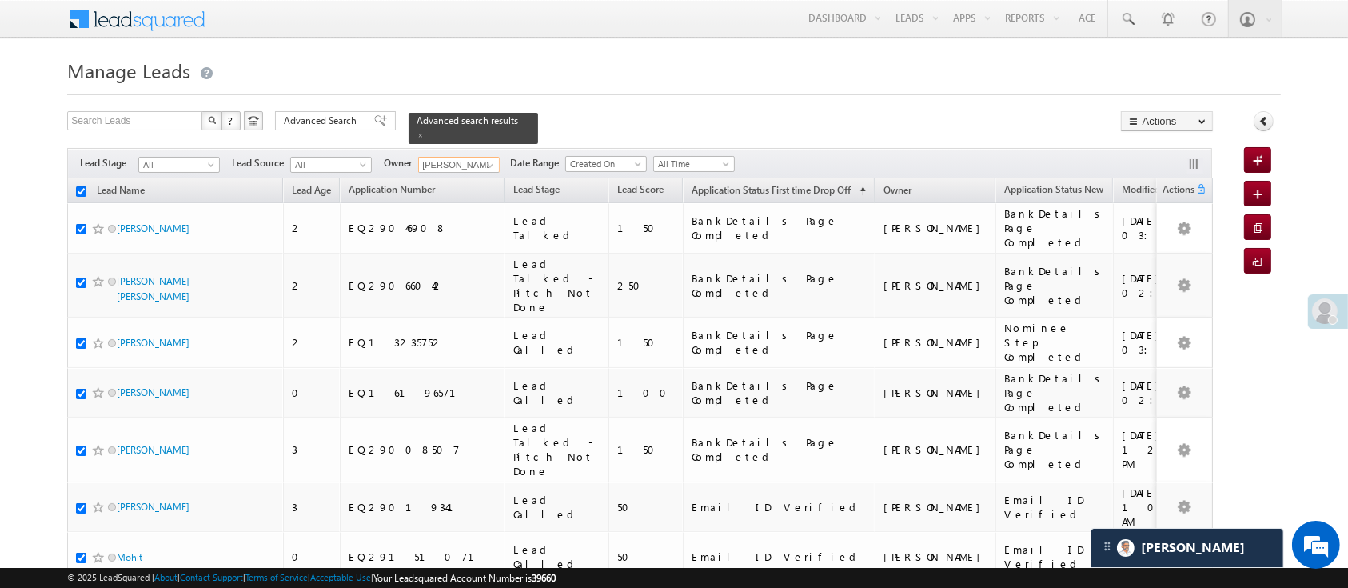
checkbox input "true"
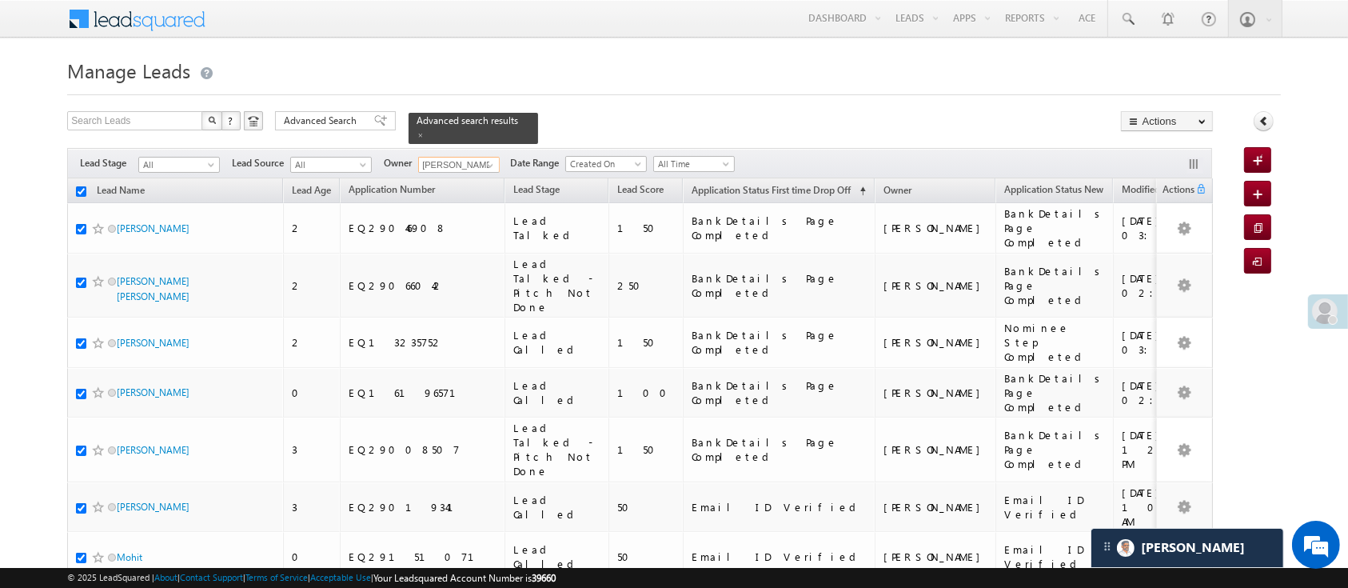
checkbox input "true"
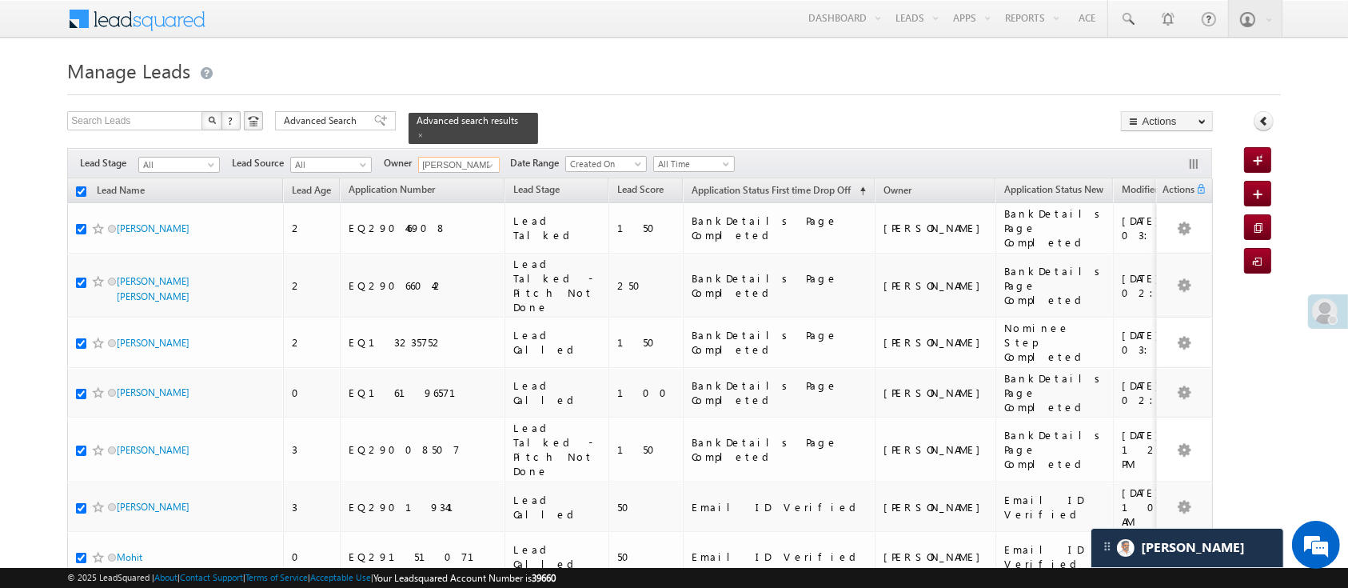
checkbox input "true"
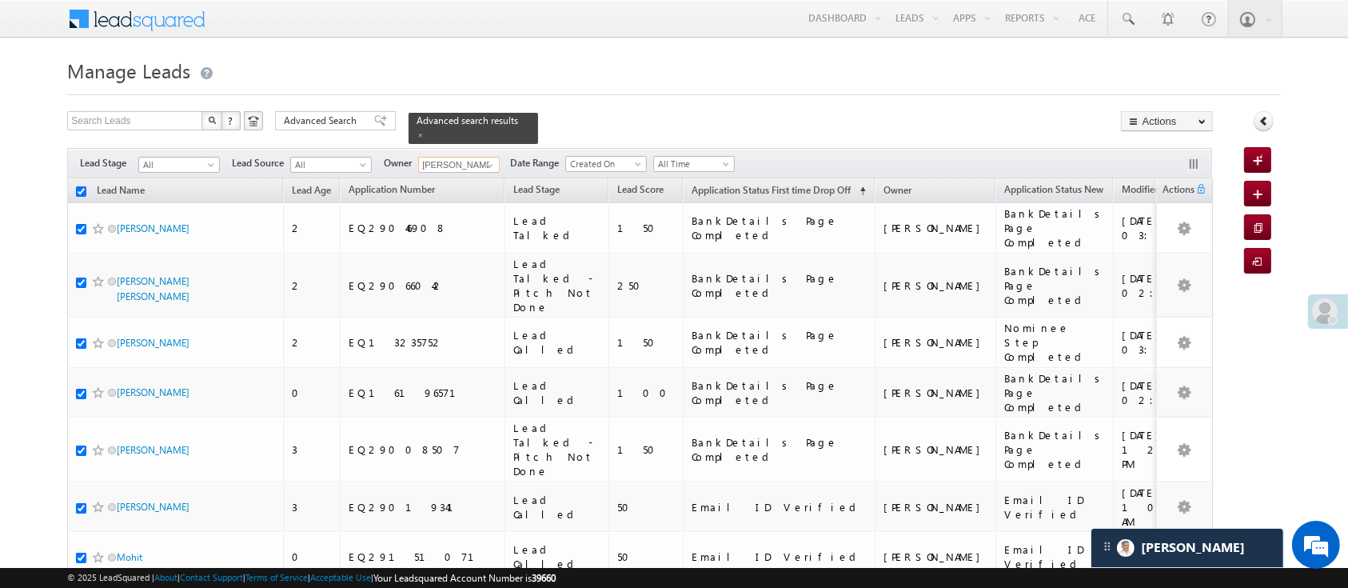
checkbox input "true"
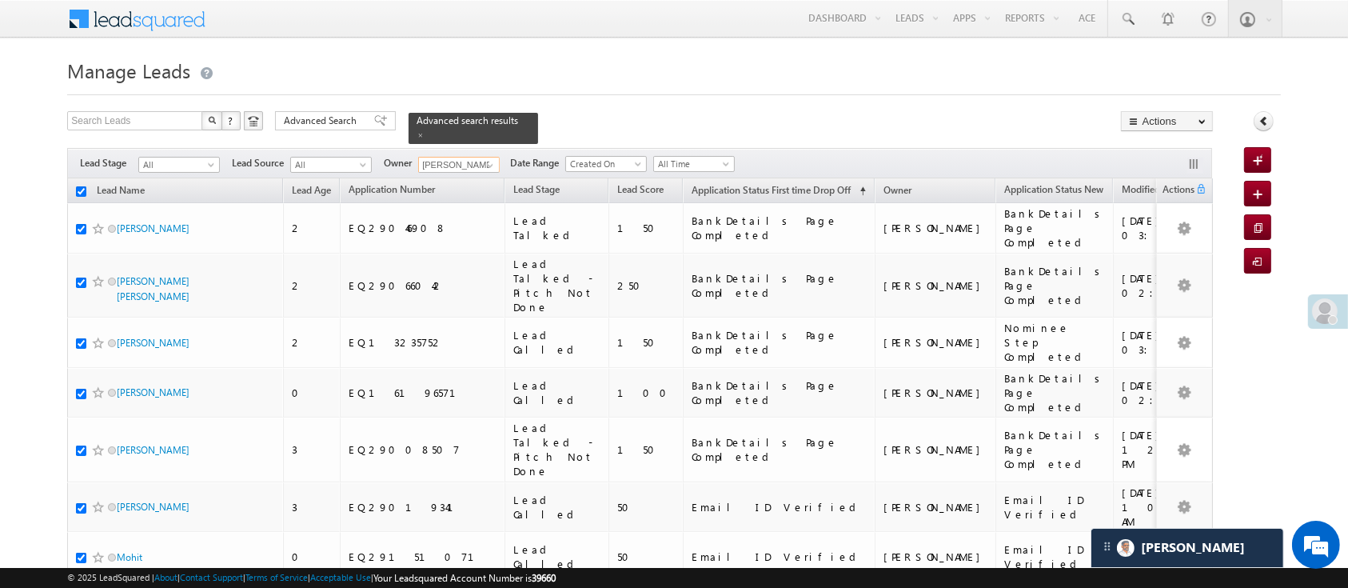
checkbox input "true"
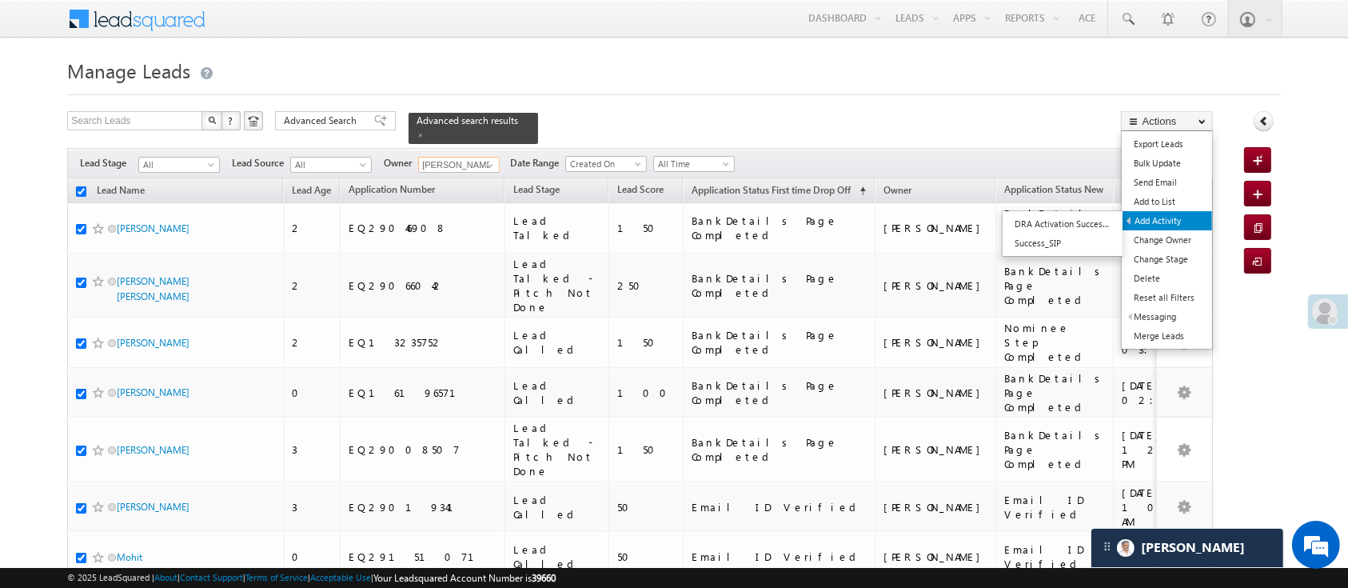
type input "[PERSON_NAME]"
click at [1171, 217] on link "Add Activity" at bounding box center [1168, 220] width 90 height 19
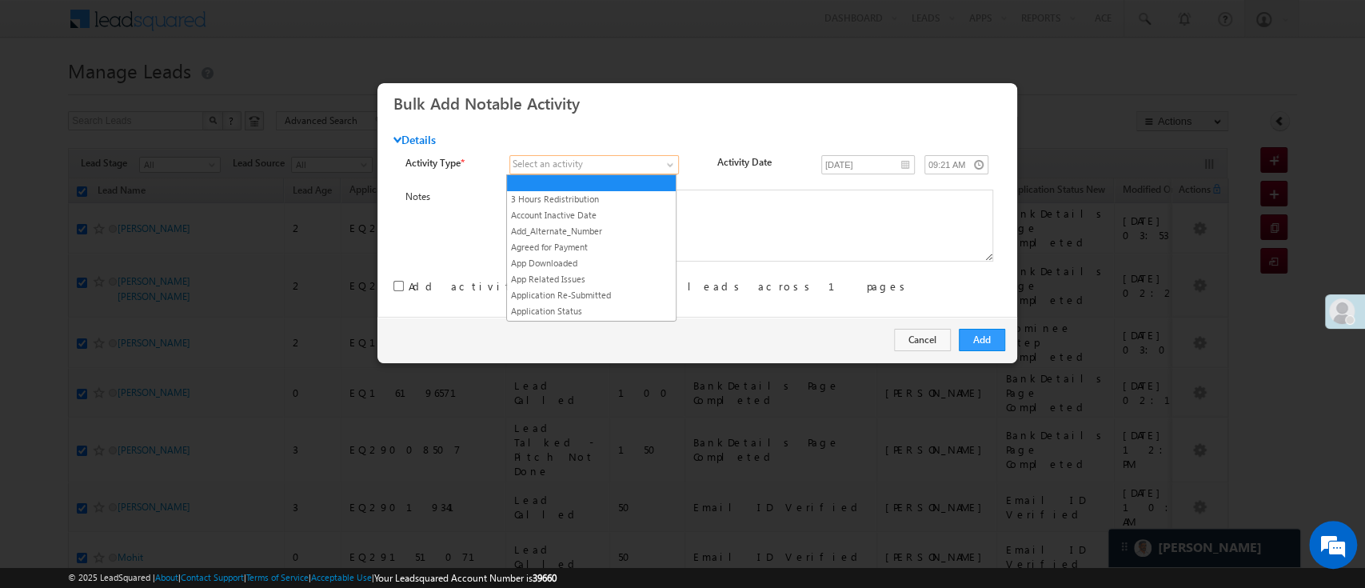
click at [669, 160] on link at bounding box center [594, 164] width 170 height 19
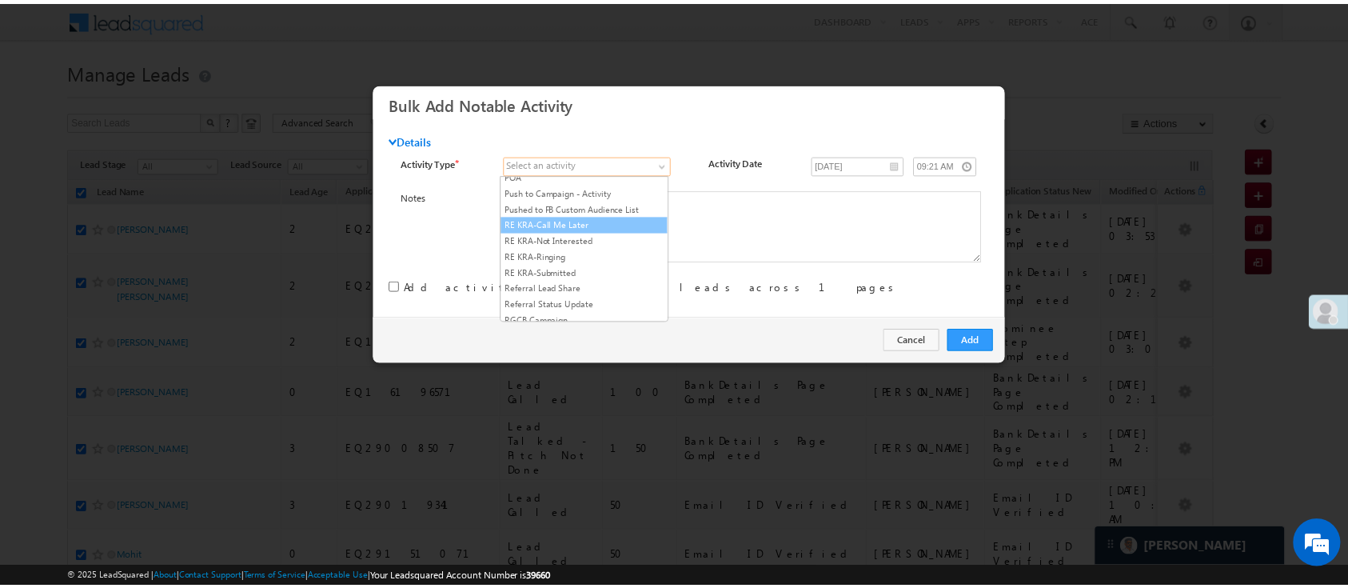
scroll to position [2048, 0]
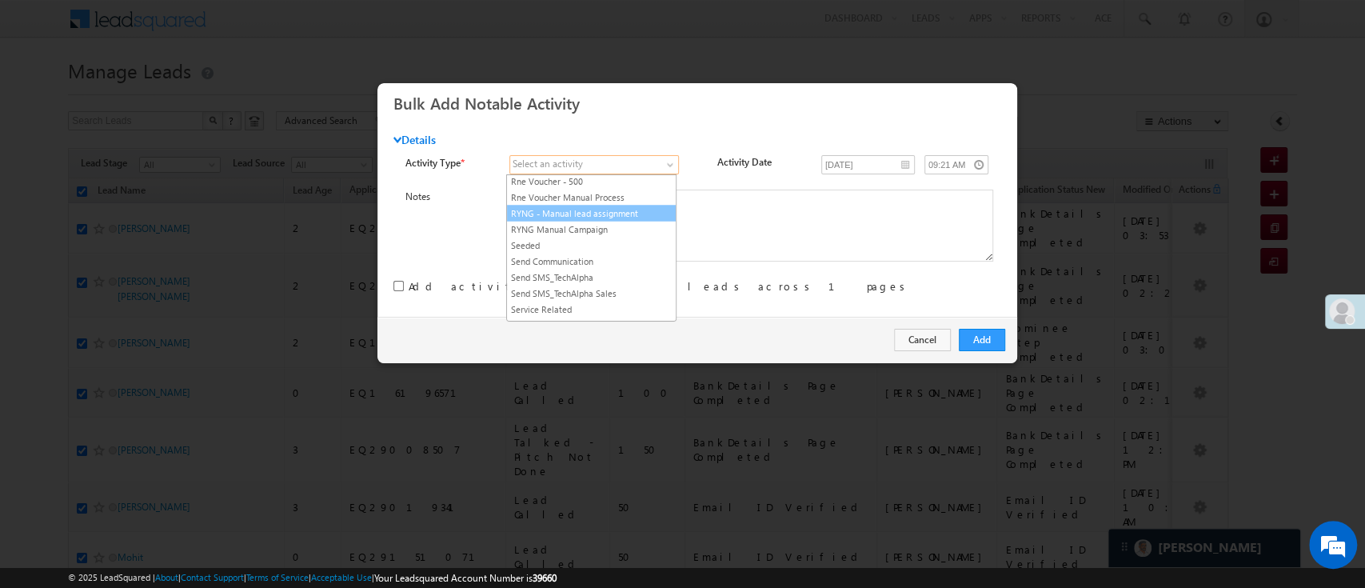
click at [601, 220] on link "RYNG - Manual lead assignment" at bounding box center [591, 213] width 169 height 14
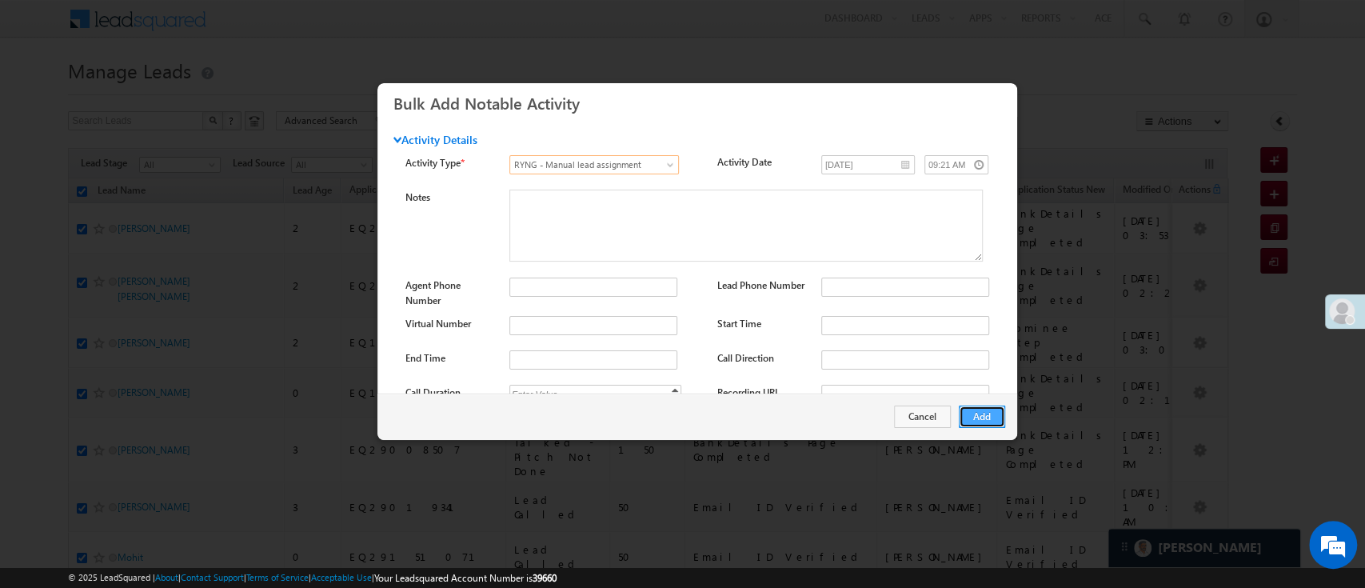
click at [972, 425] on button "Add" at bounding box center [982, 416] width 46 height 22
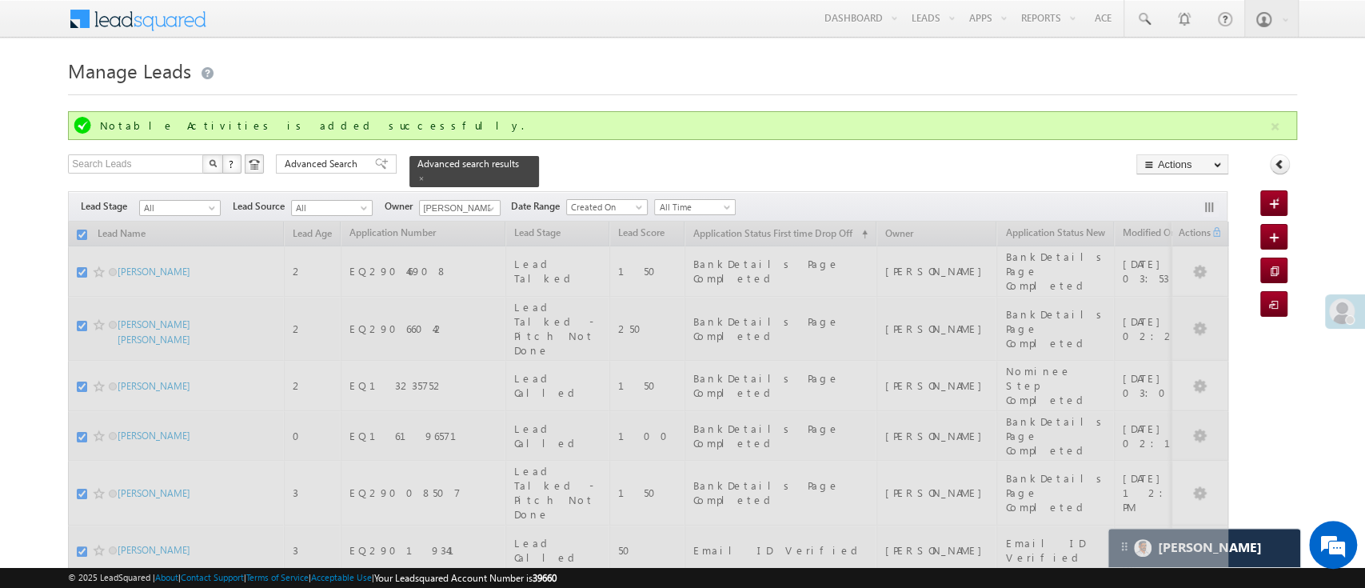
checkbox input "false"
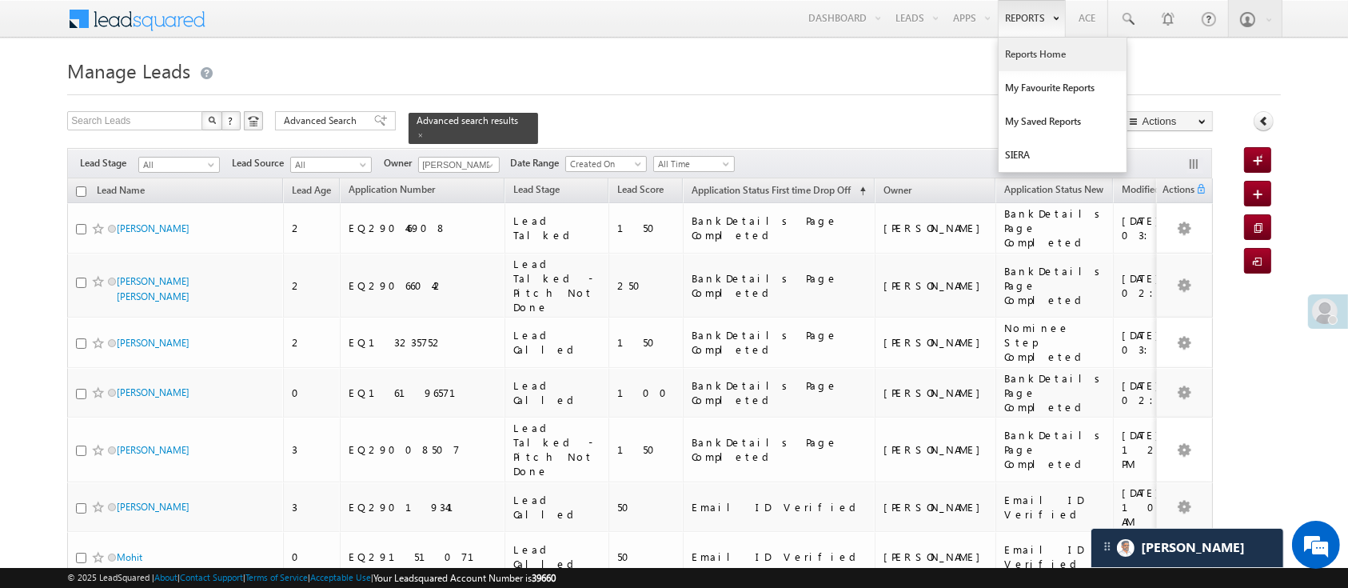
click at [1034, 53] on link "Reports Home" at bounding box center [1063, 55] width 128 height 34
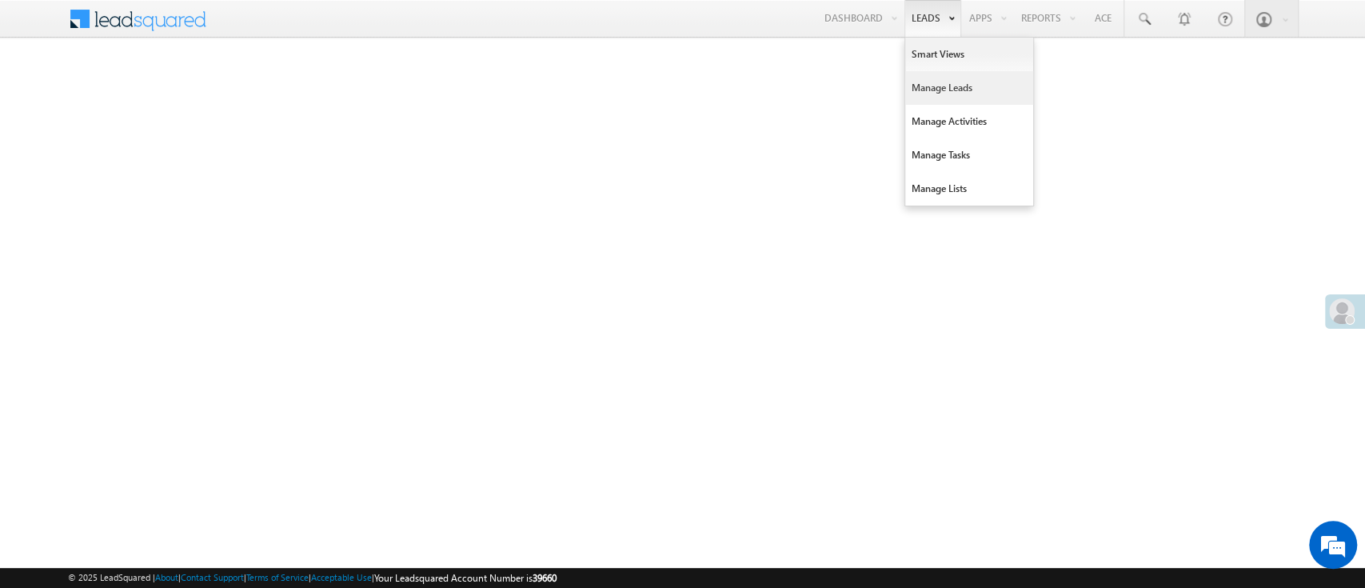
click at [948, 98] on link "Manage Leads" at bounding box center [969, 88] width 128 height 34
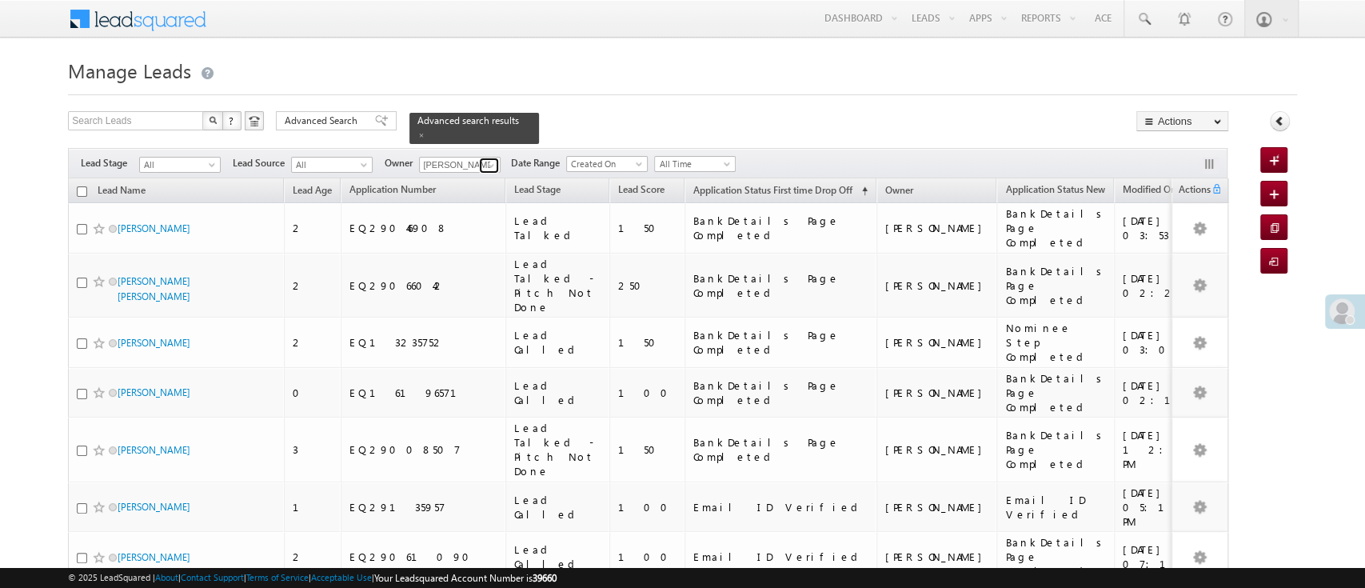
click at [486, 159] on span at bounding box center [491, 165] width 13 height 13
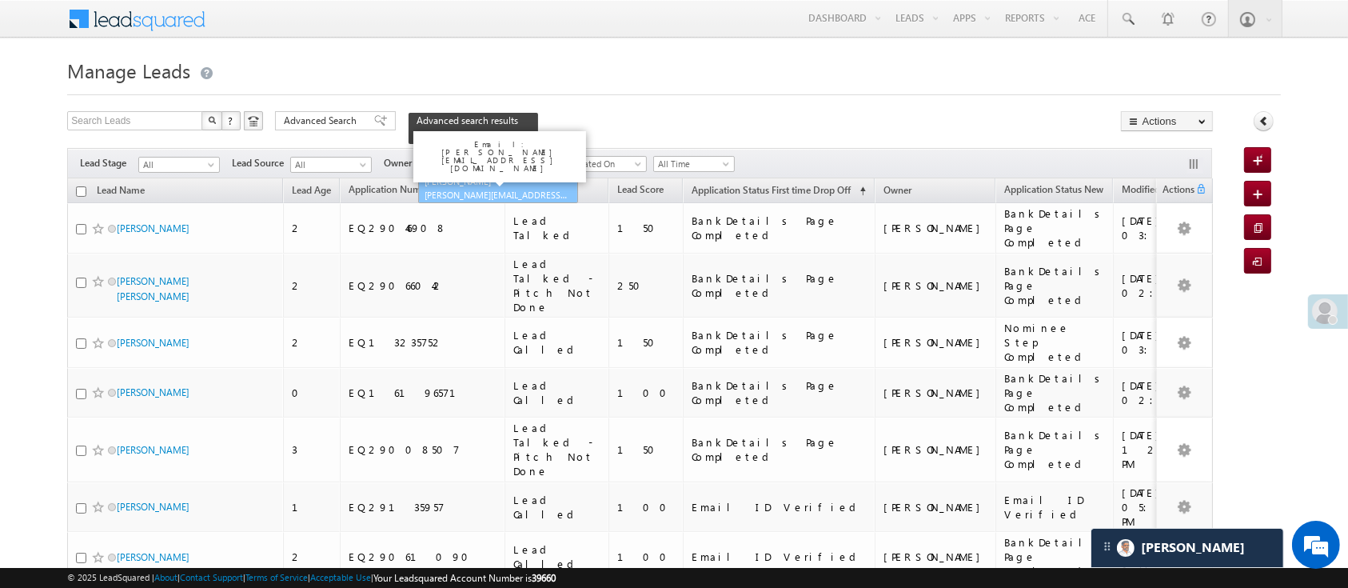
click at [490, 173] on link "[PERSON_NAME] [PERSON_NAME][EMAIL_ADDRESS][DOMAIN_NAME]" at bounding box center [498, 188] width 160 height 30
type input "[PERSON_NAME]"
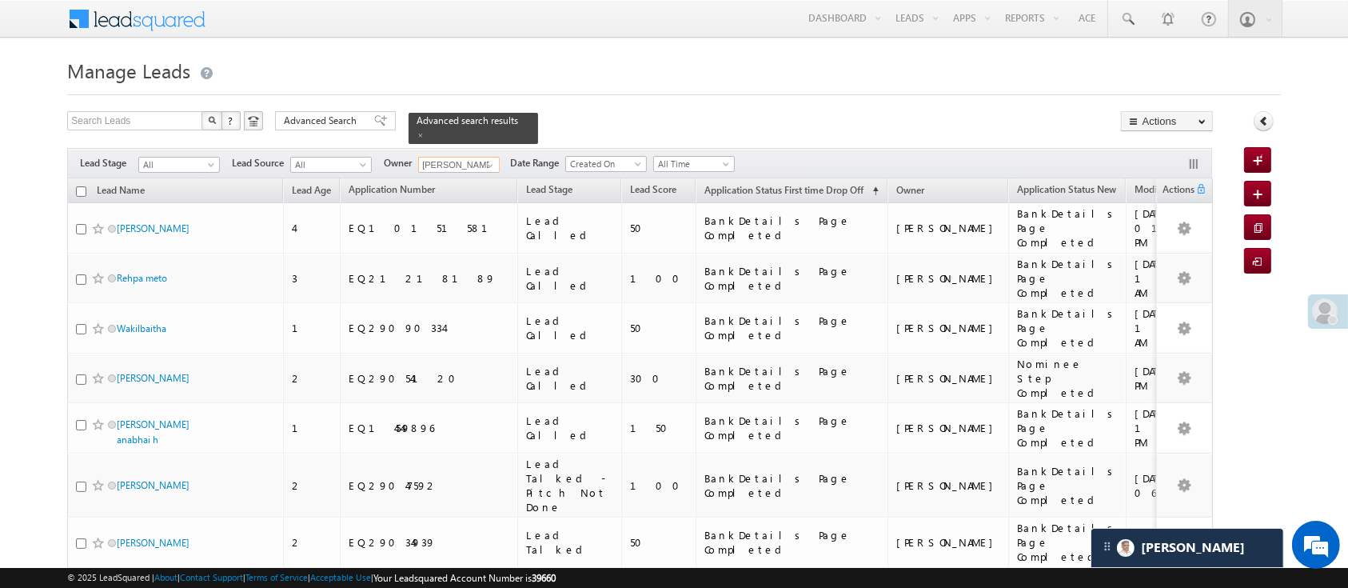
click at [83, 186] on input "checkbox" at bounding box center [81, 191] width 10 height 10
checkbox input "true"
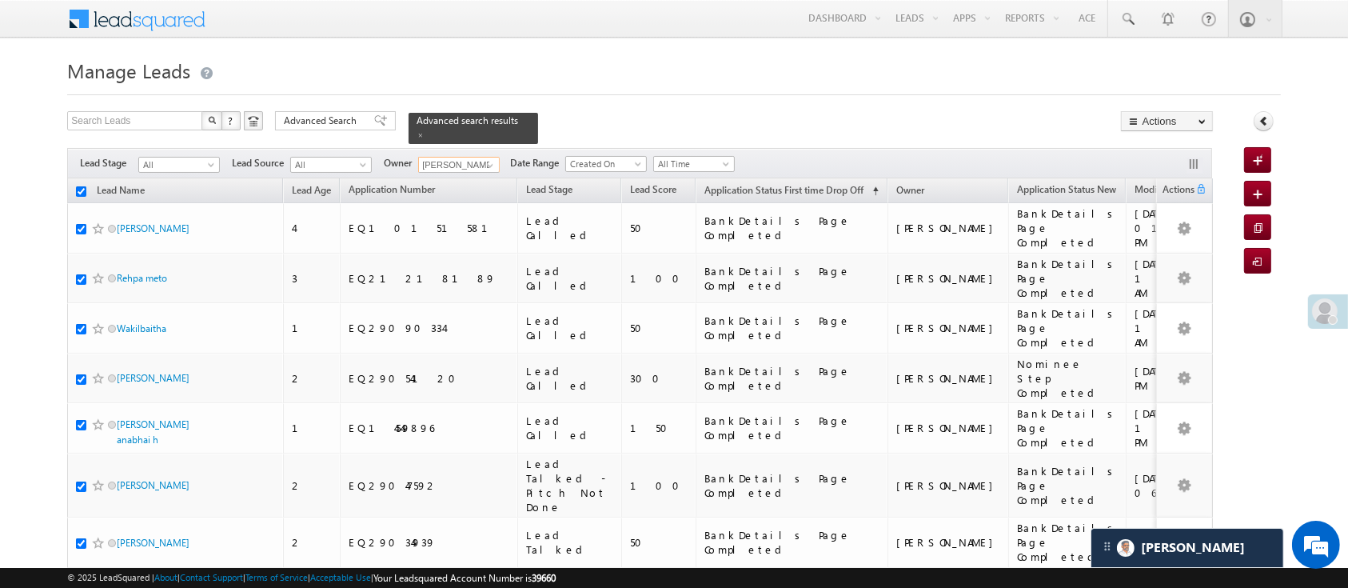
checkbox input "true"
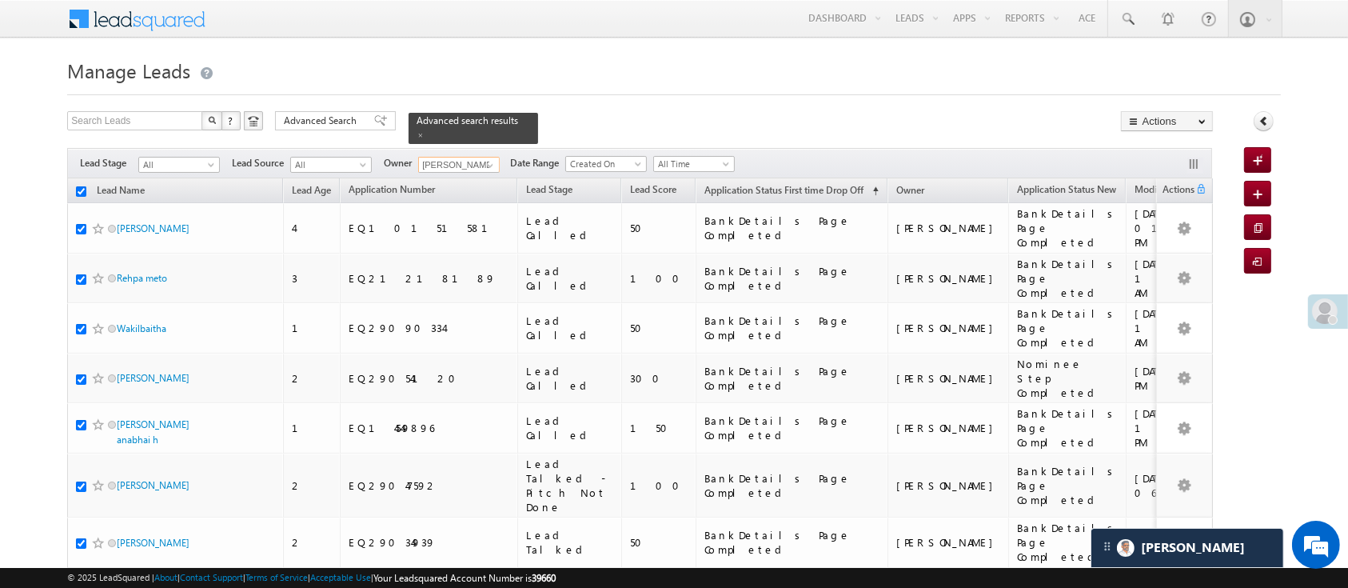
checkbox input "true"
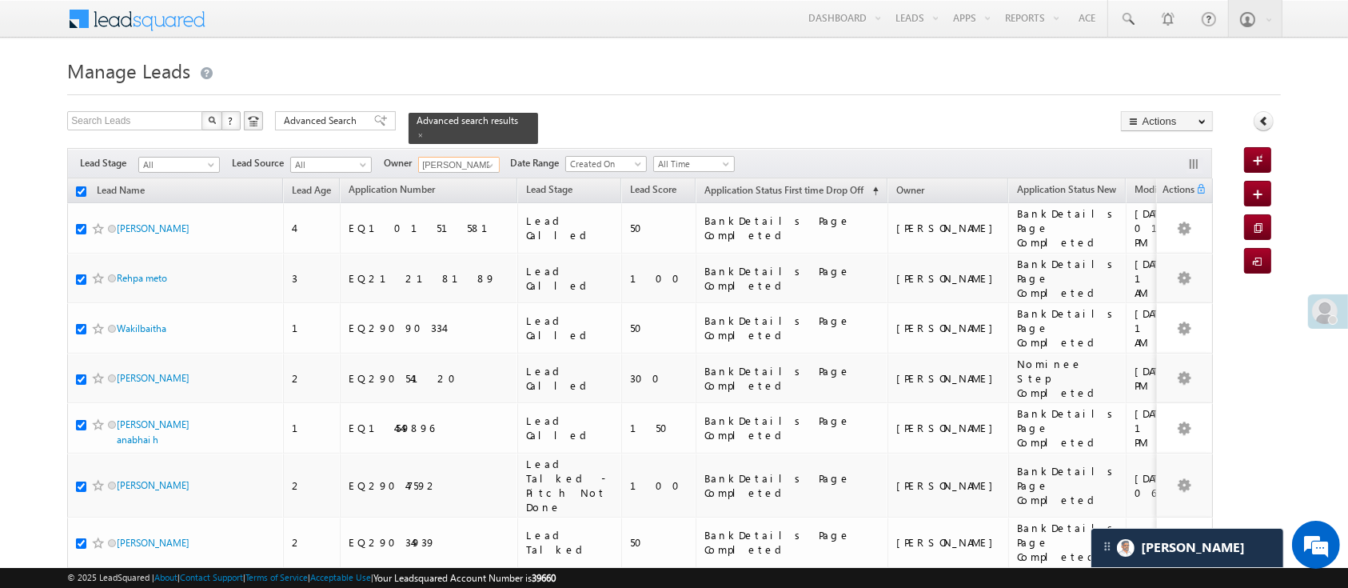
checkbox input "true"
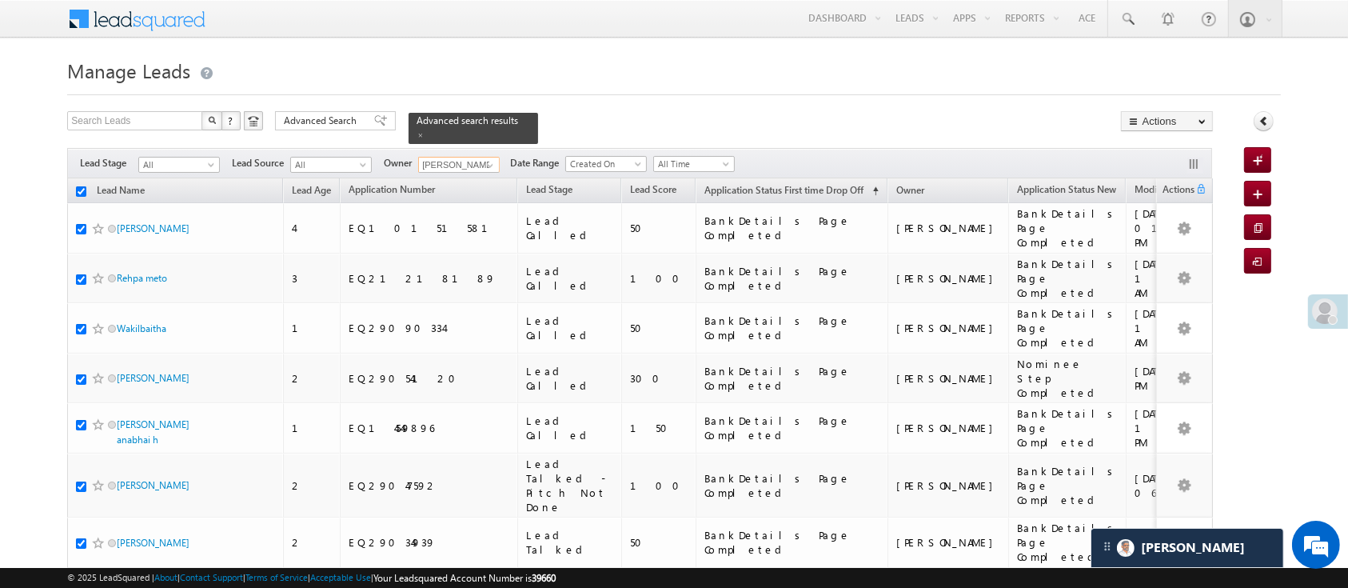
checkbox input "true"
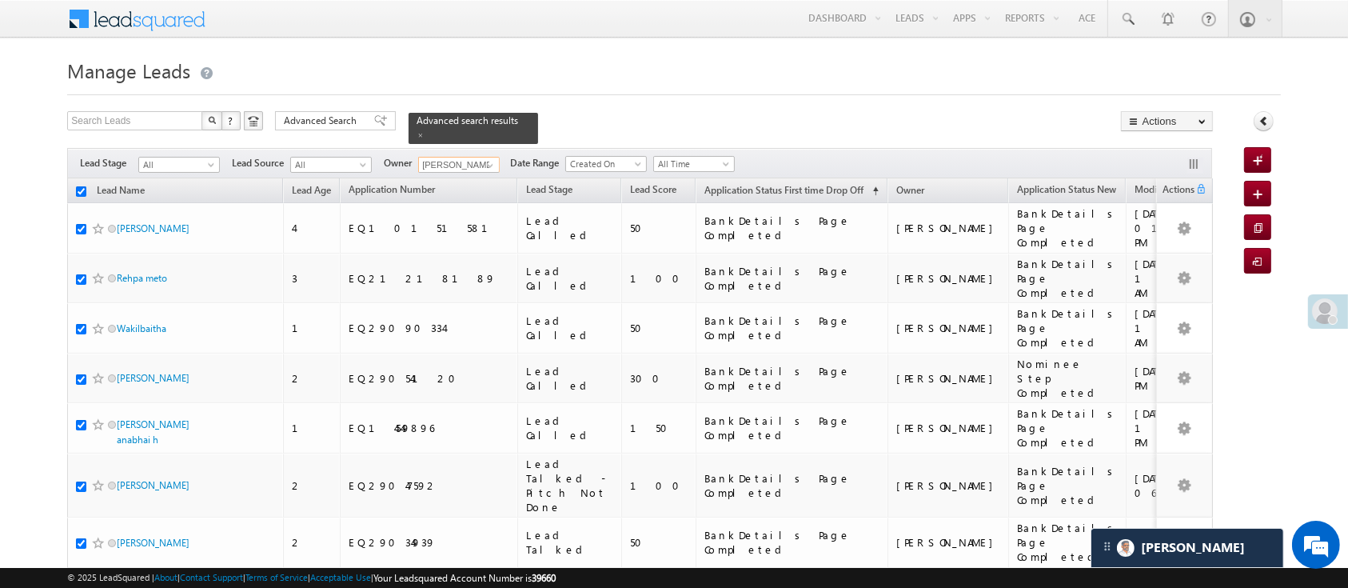
checkbox input "true"
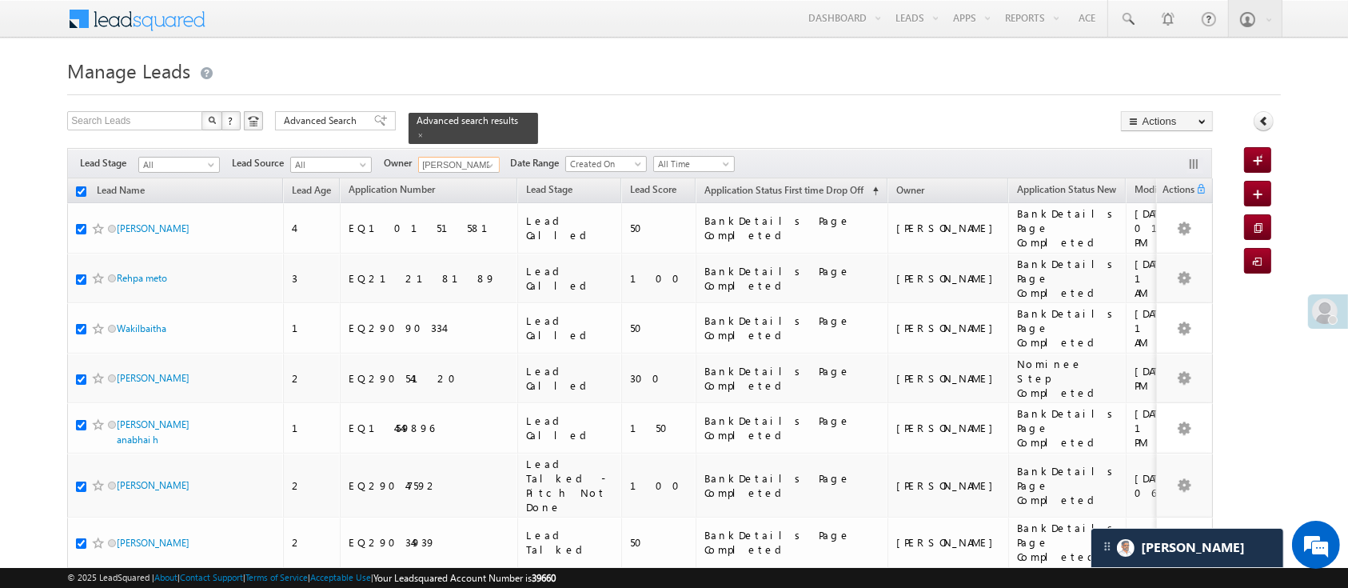
checkbox input "true"
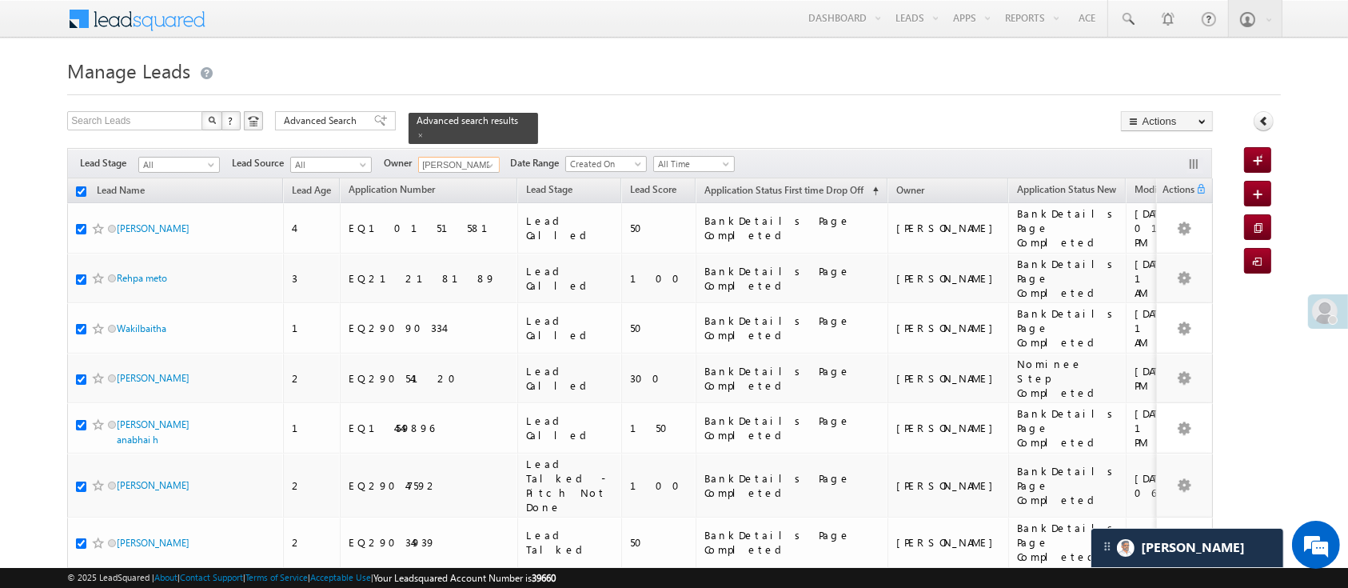
checkbox input "true"
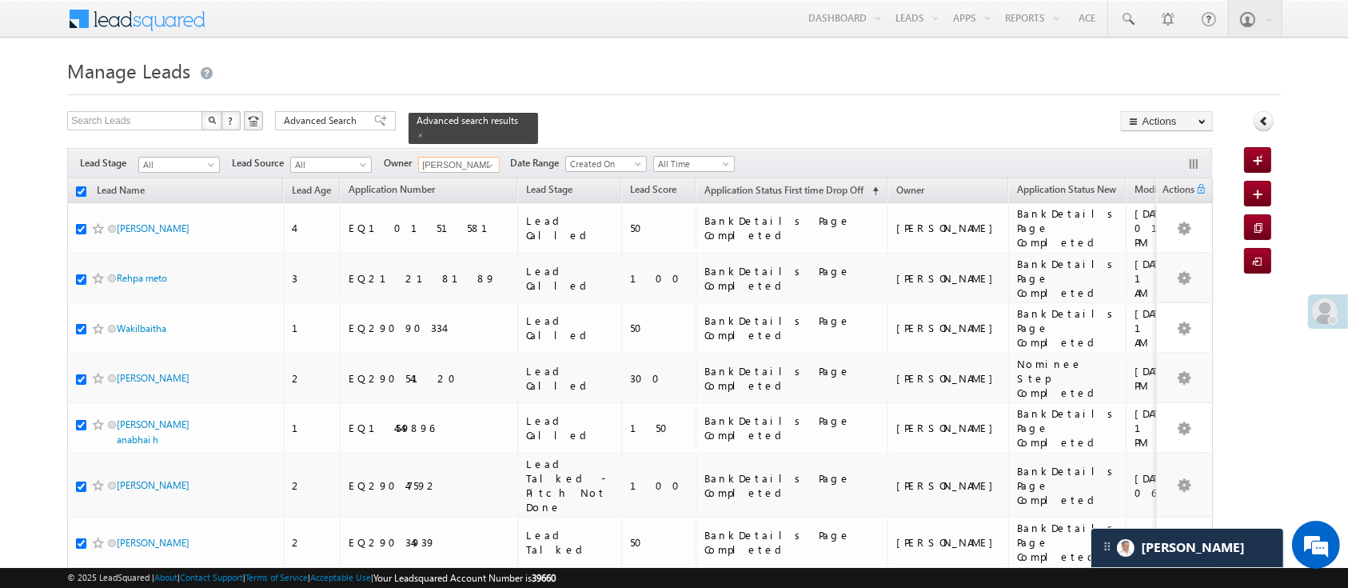
checkbox input "true"
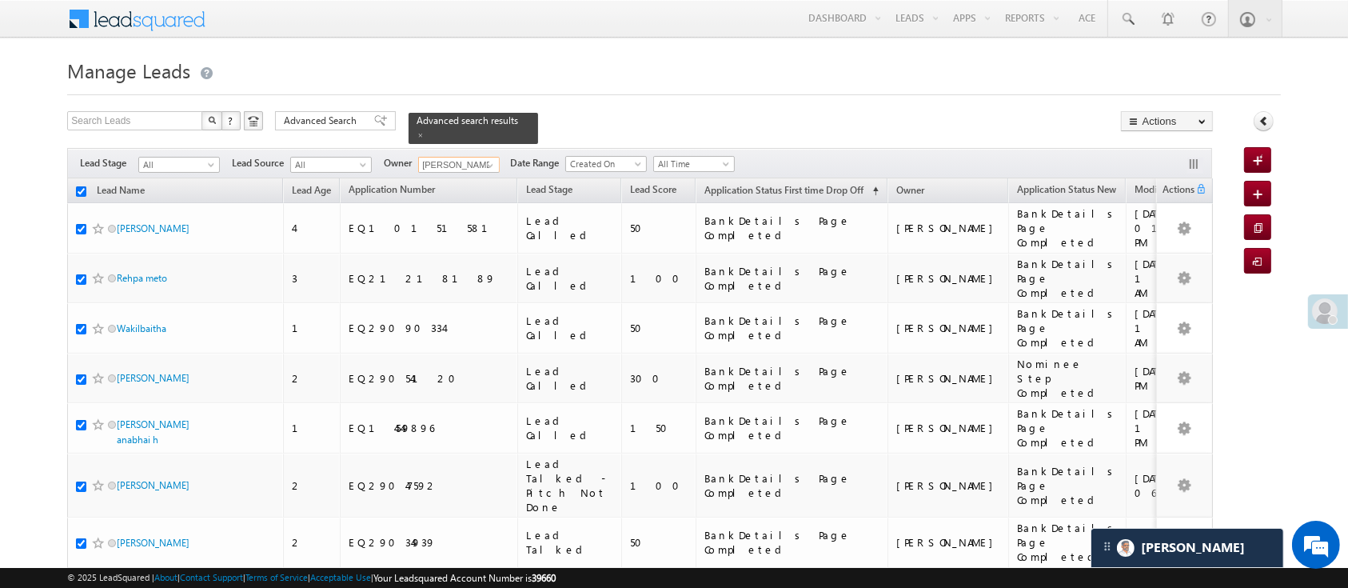
checkbox input "true"
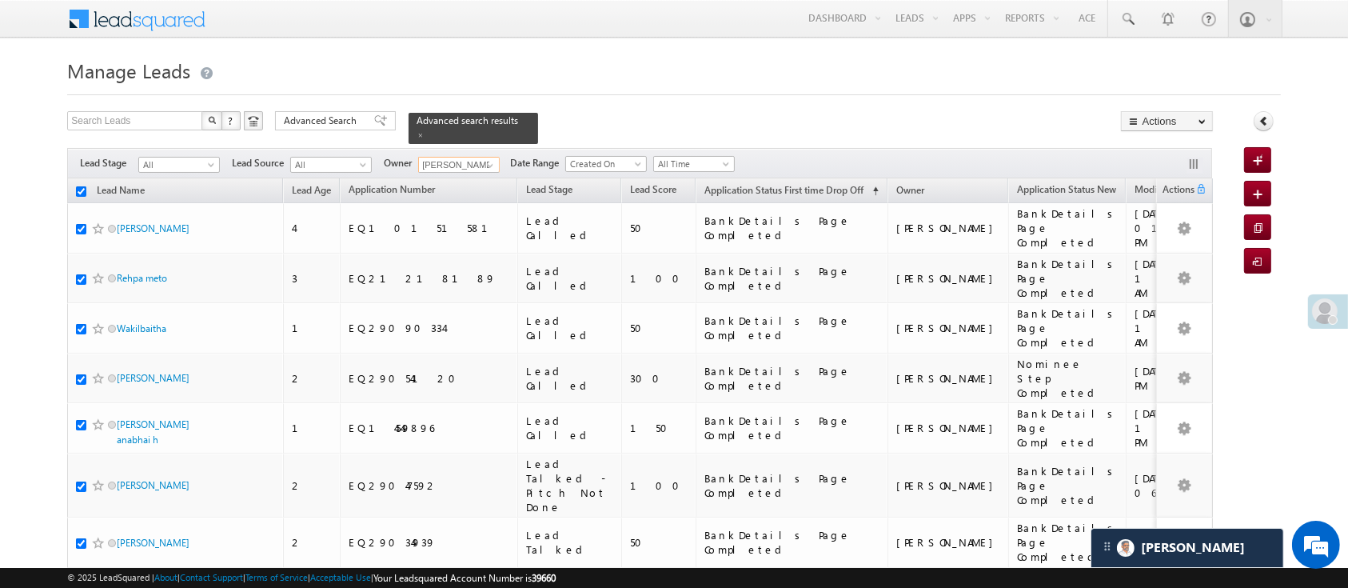
checkbox input "true"
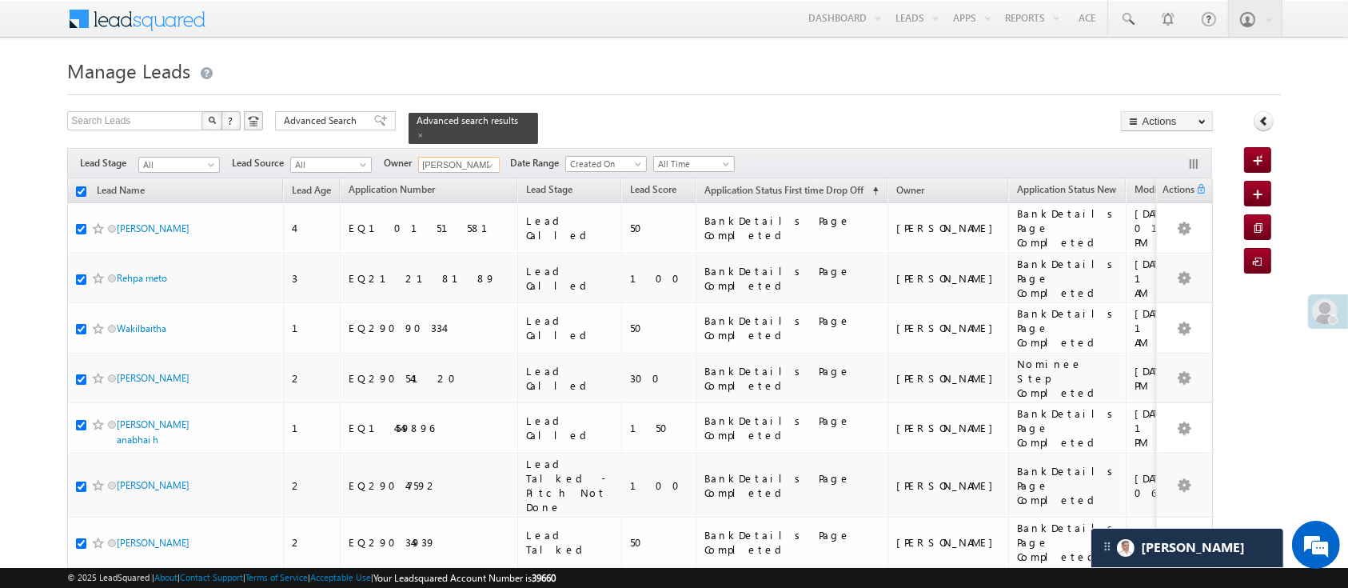
checkbox input "true"
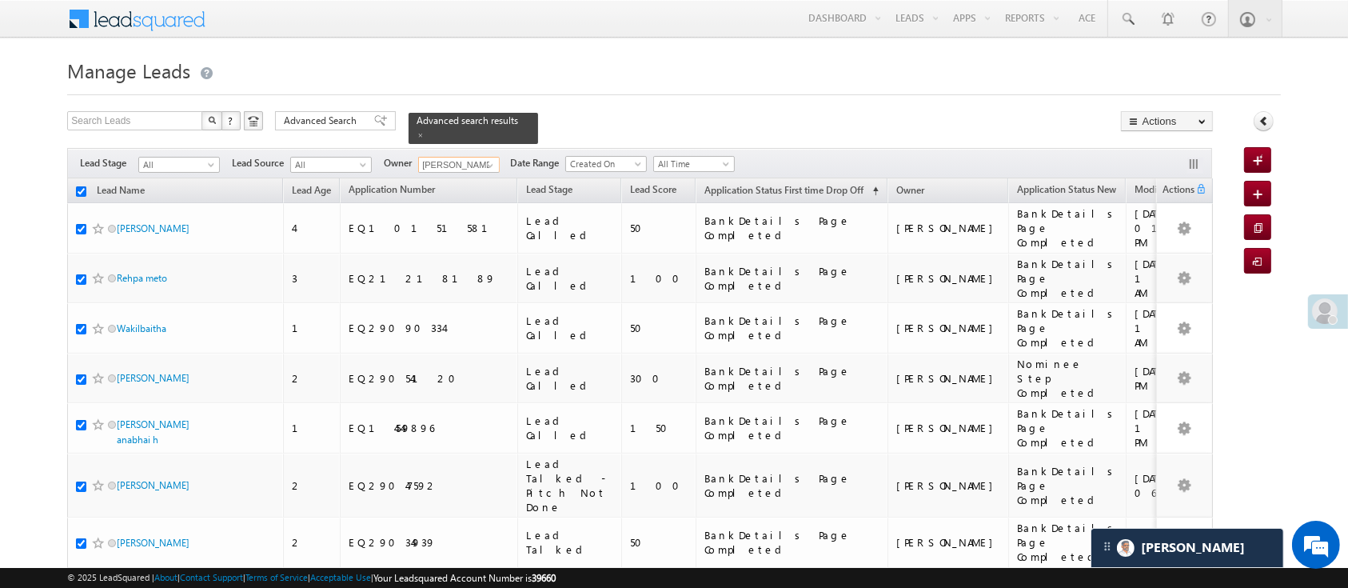
checkbox input "true"
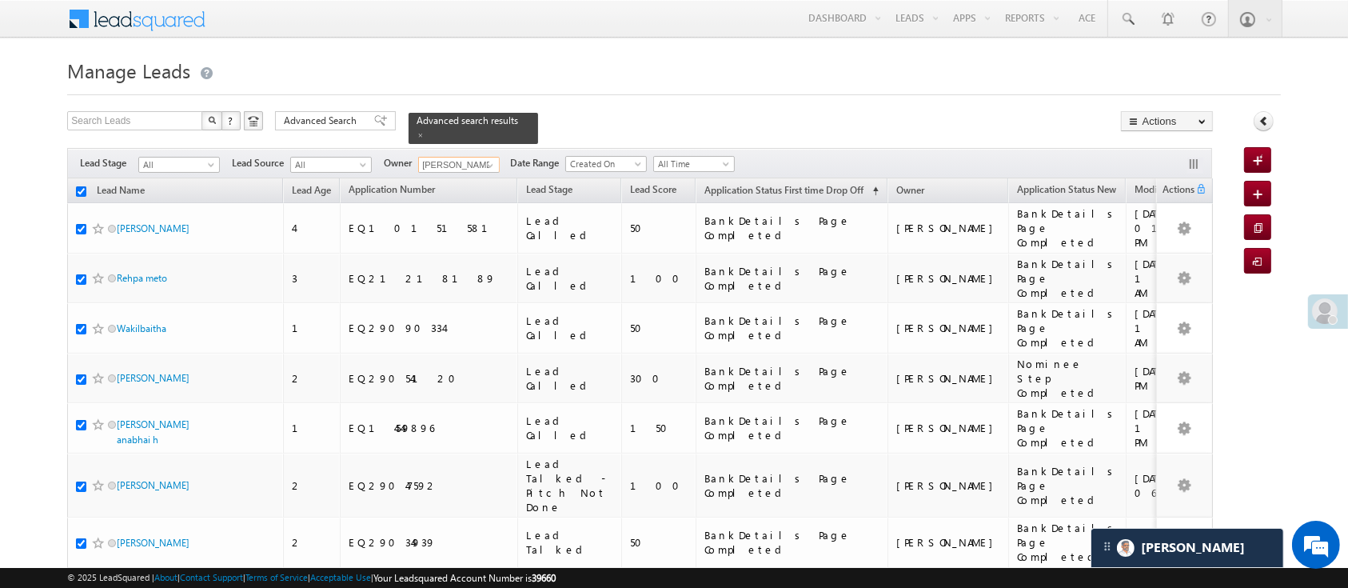
checkbox input "true"
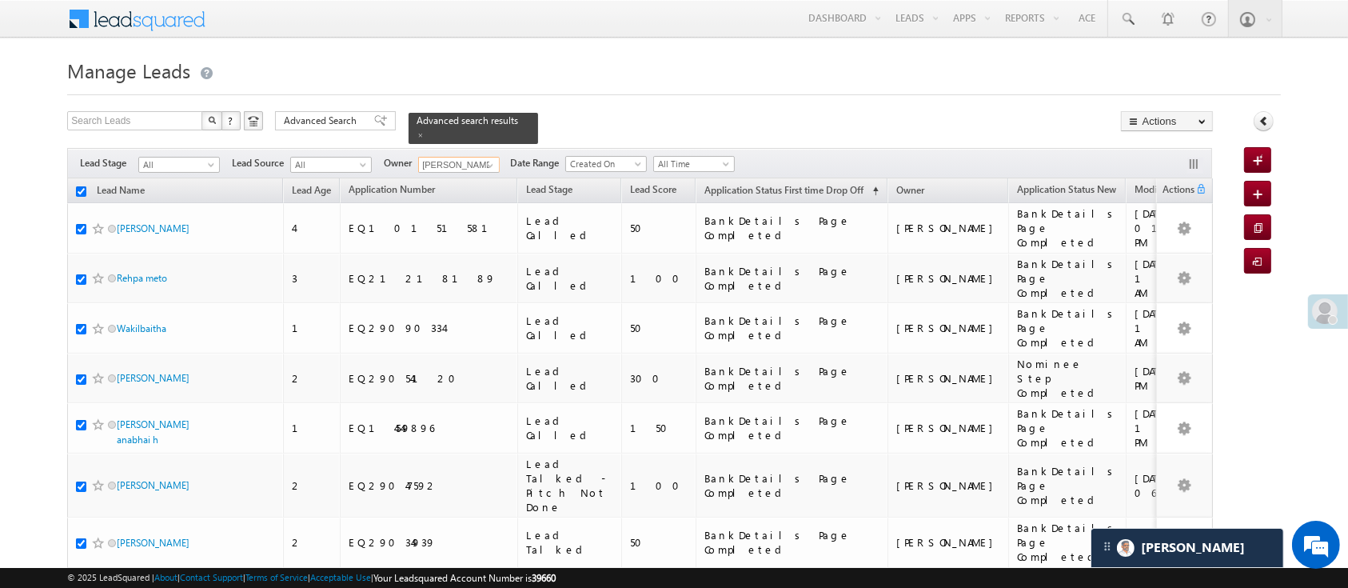
checkbox input "true"
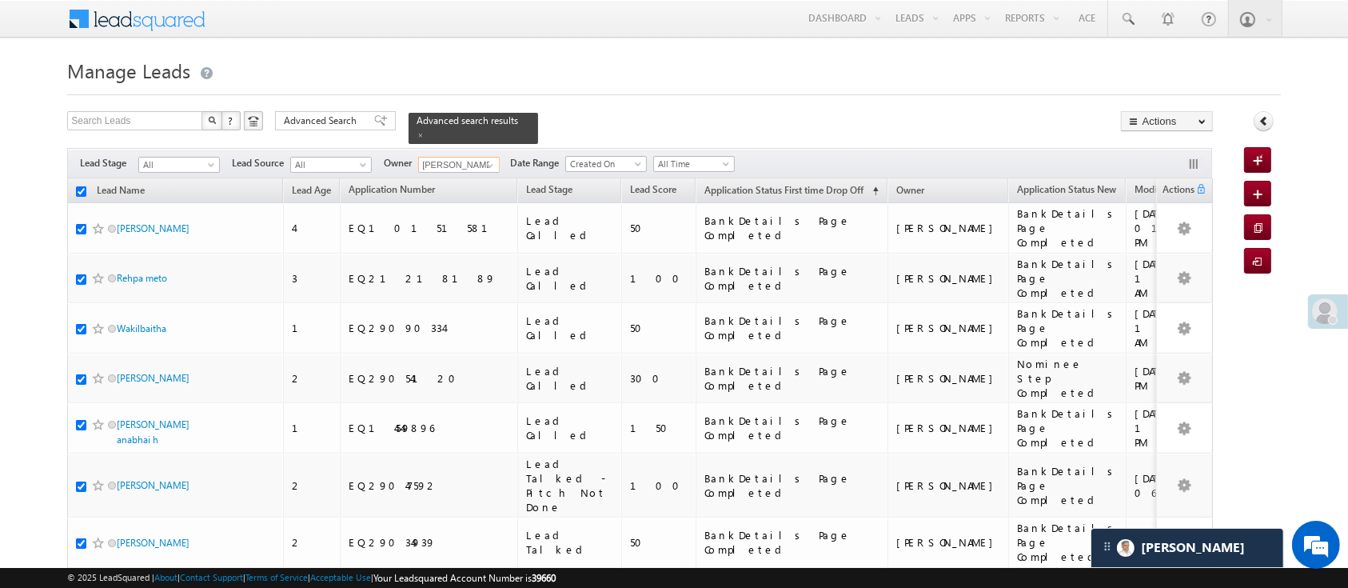
checkbox input "true"
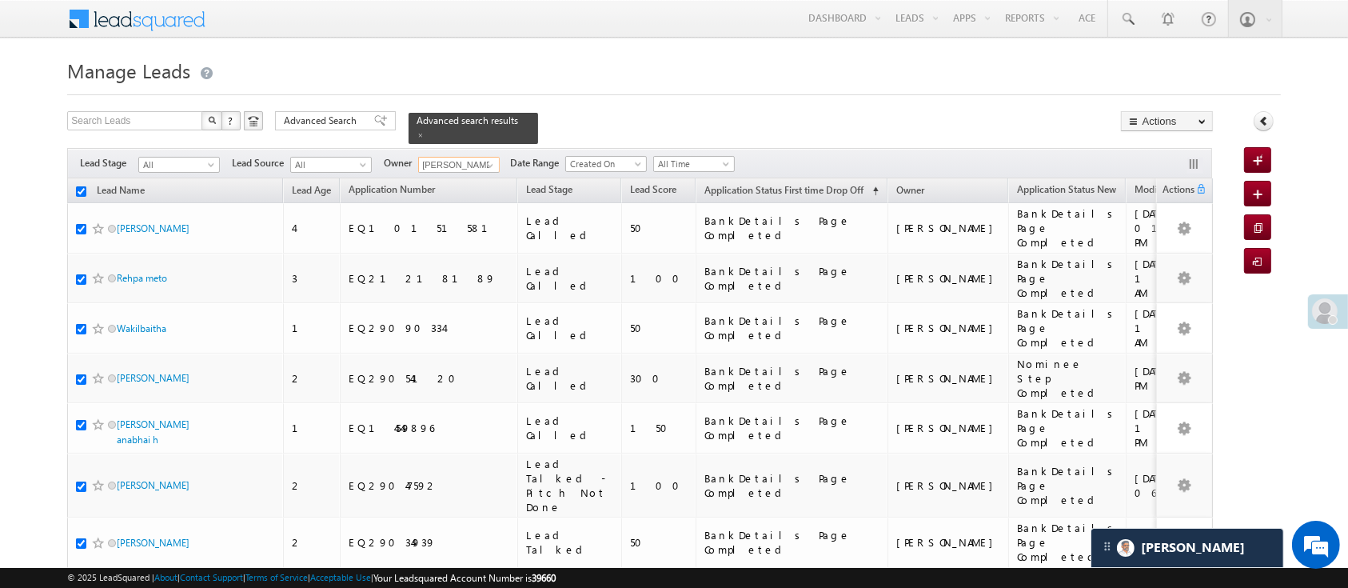
checkbox input "true"
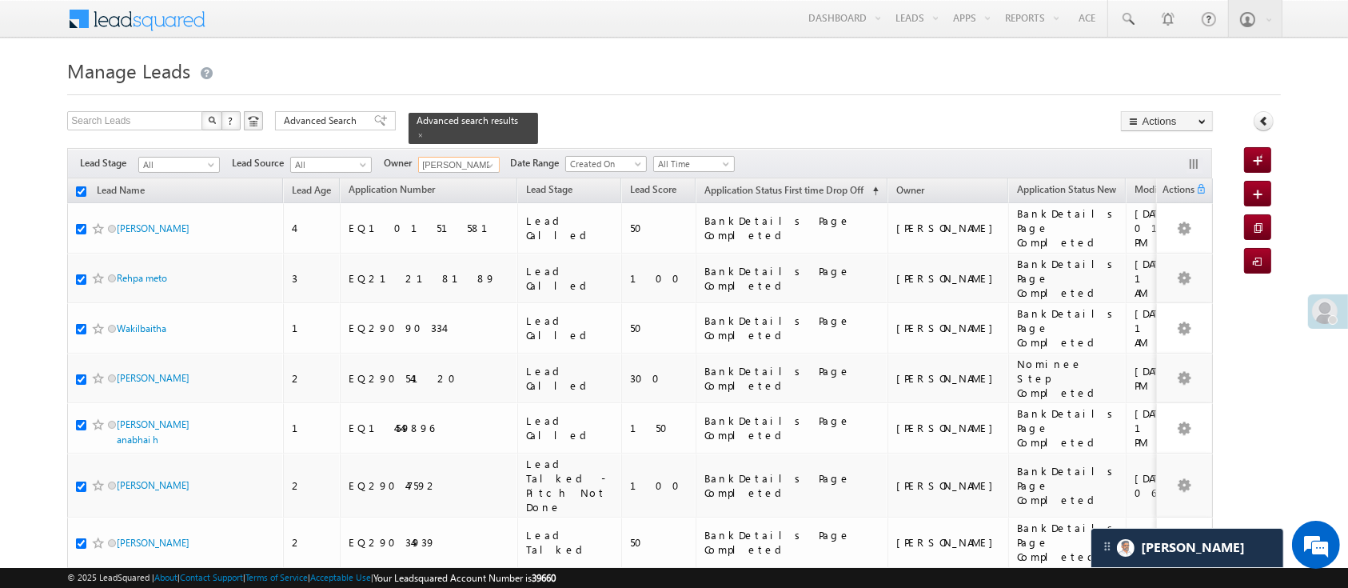
checkbox input "true"
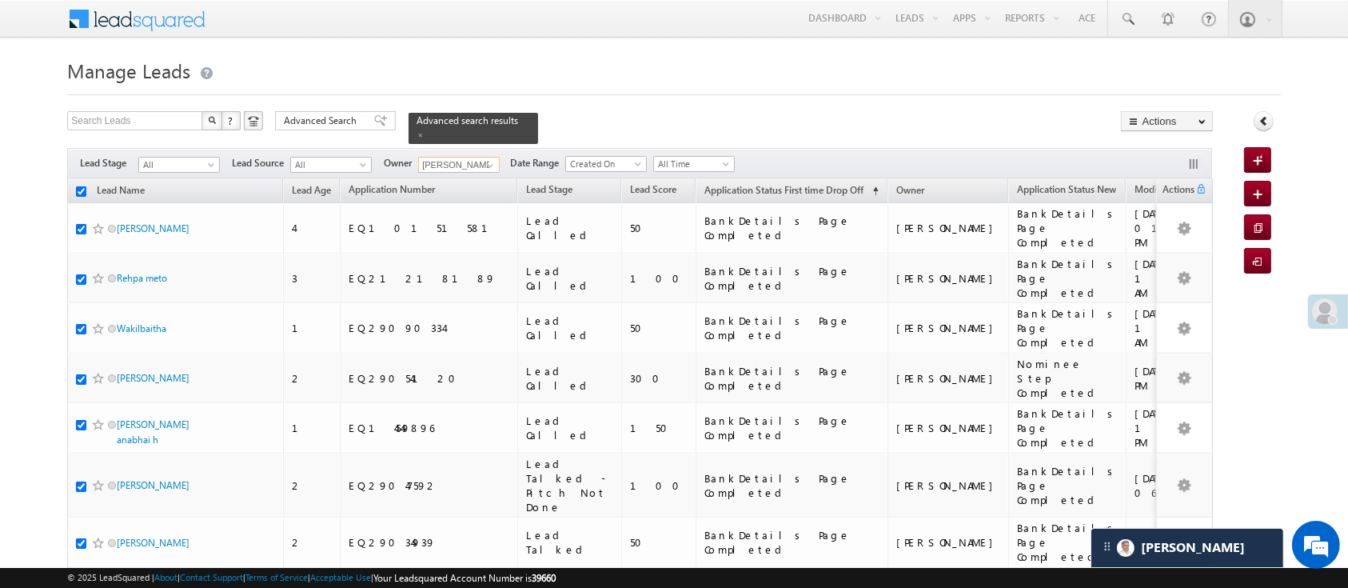
checkbox input "true"
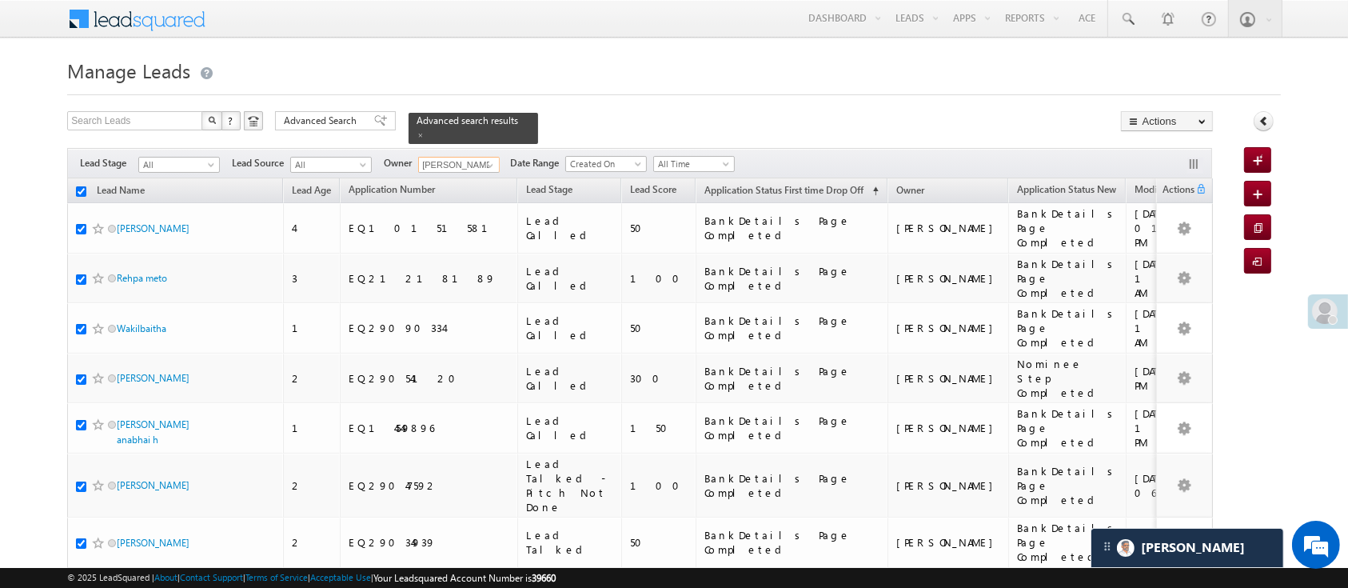
checkbox input "true"
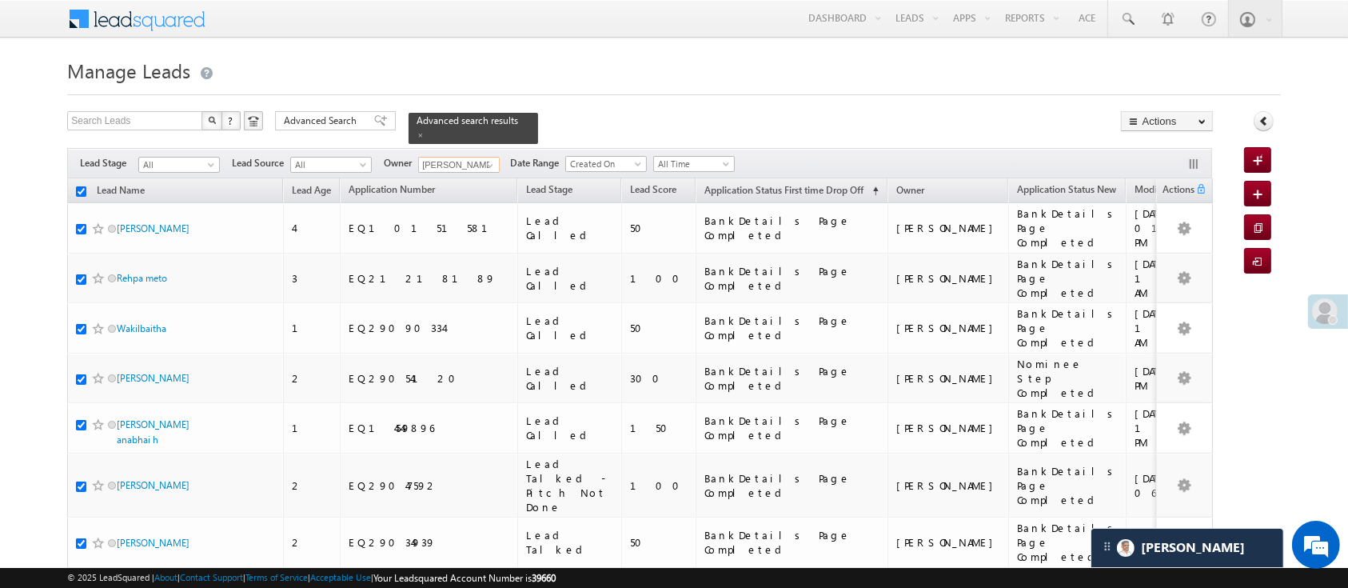
checkbox input "true"
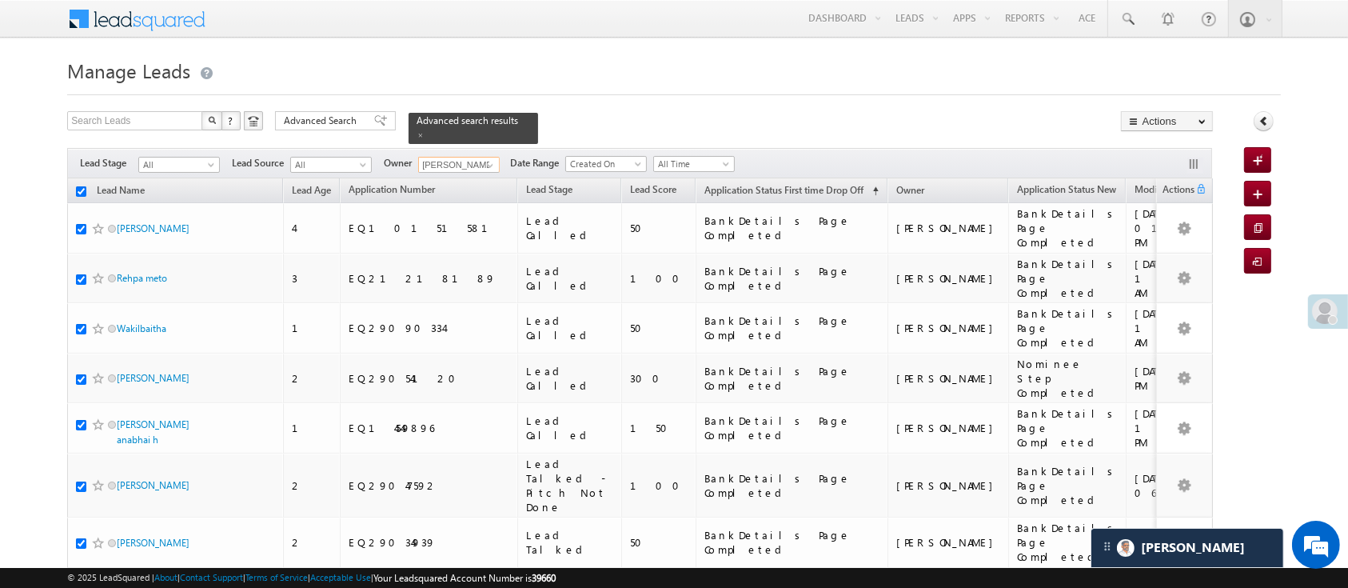
checkbox input "true"
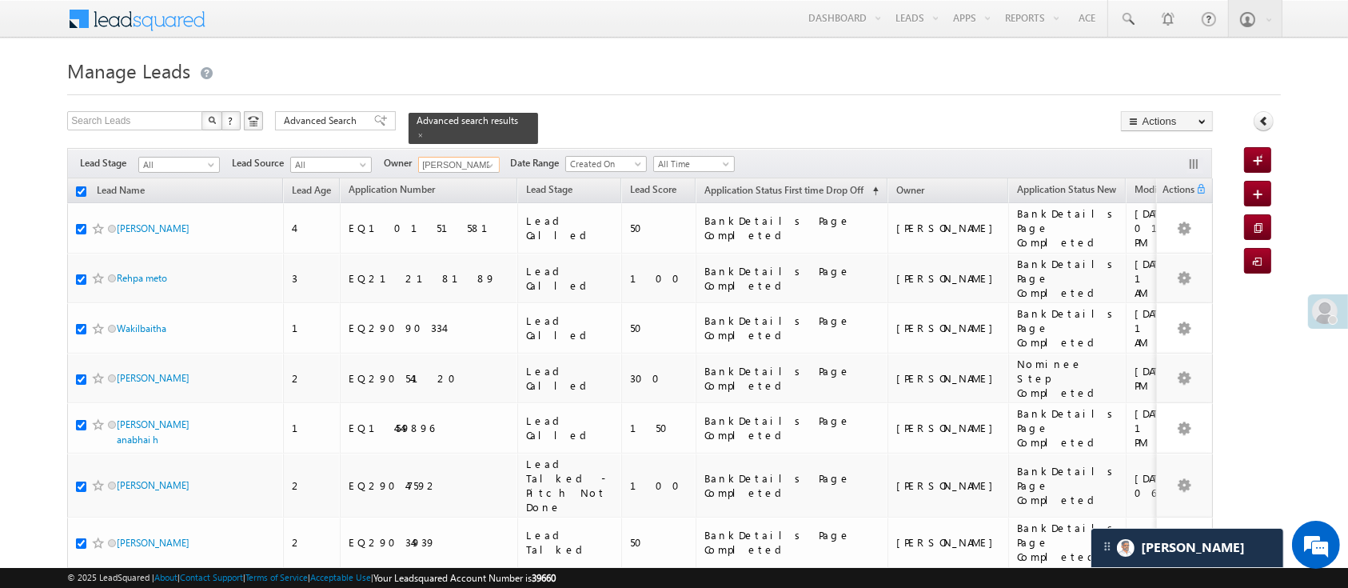
checkbox input "true"
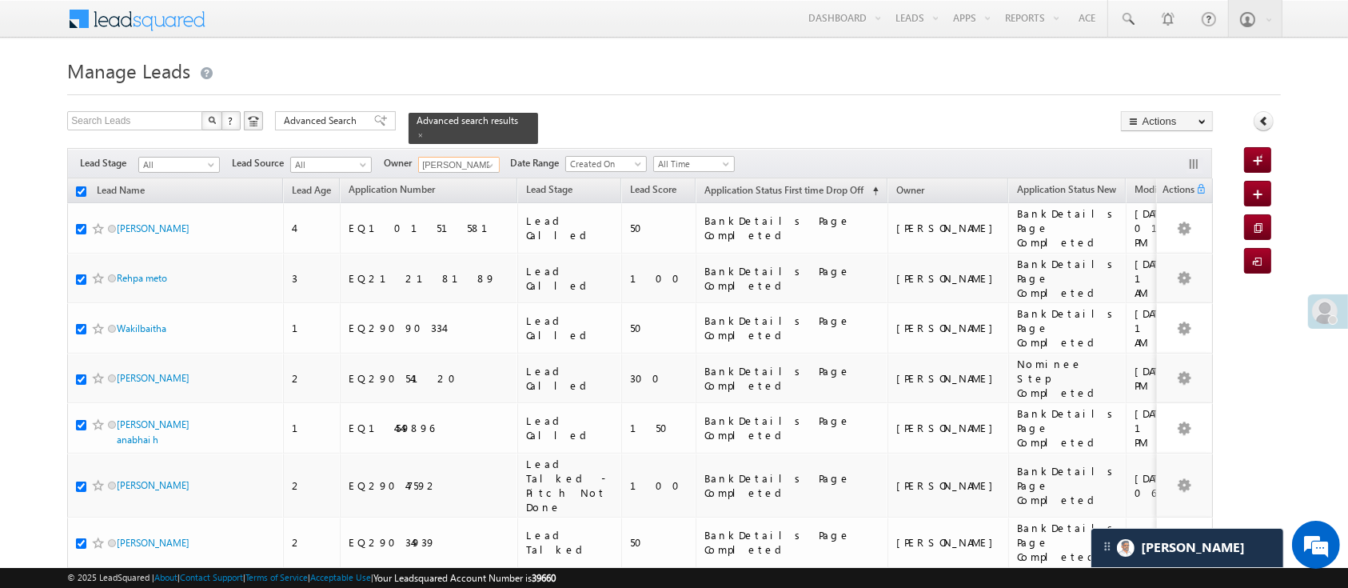
checkbox input "true"
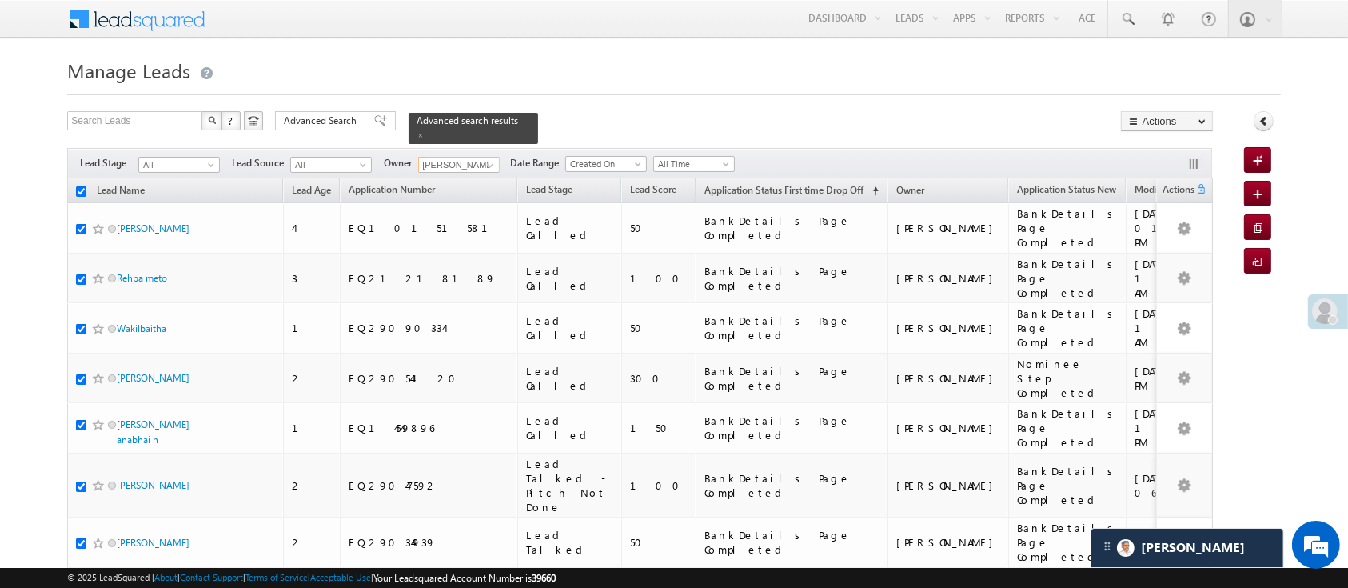
checkbox input "true"
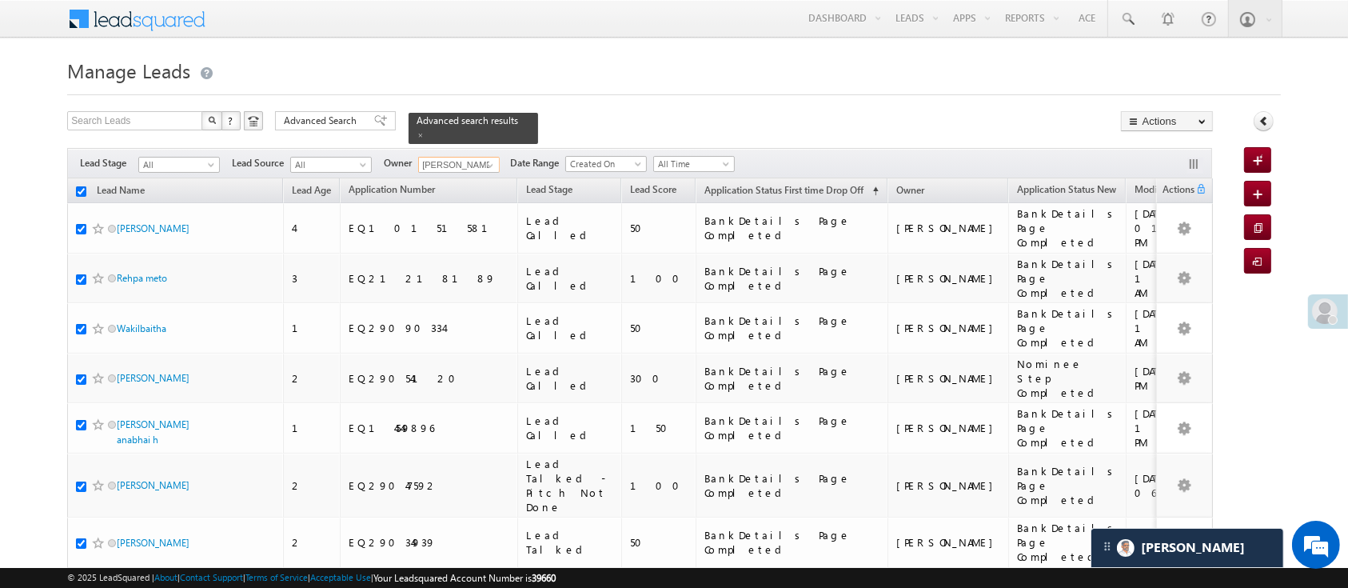
checkbox input "true"
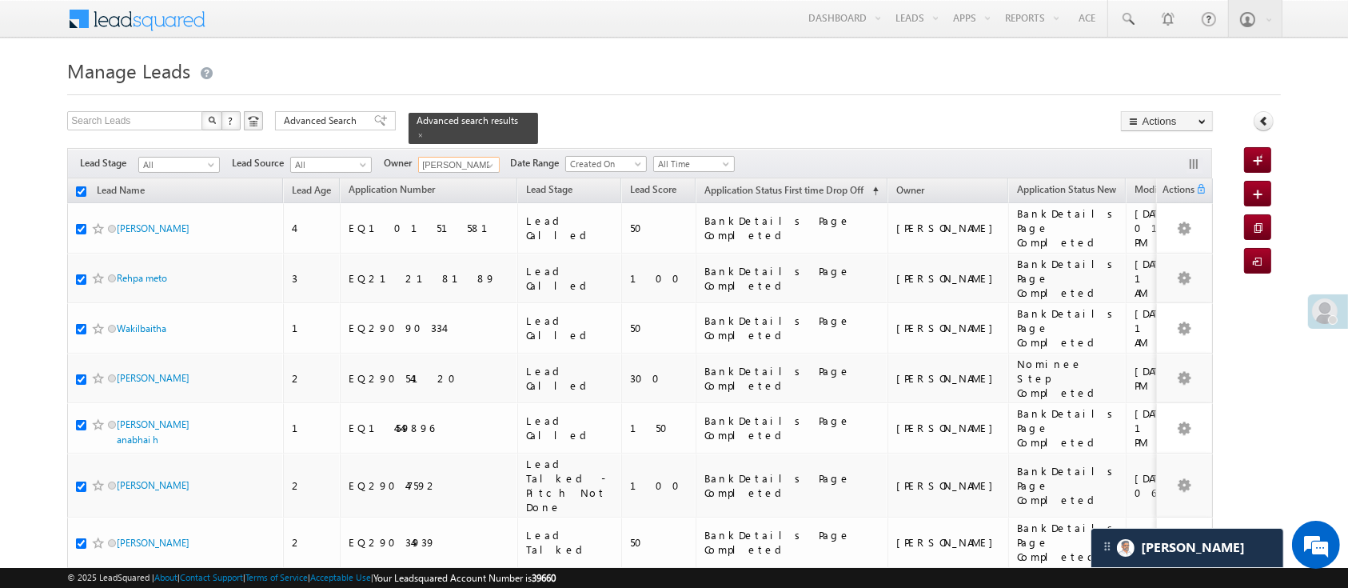
checkbox input "true"
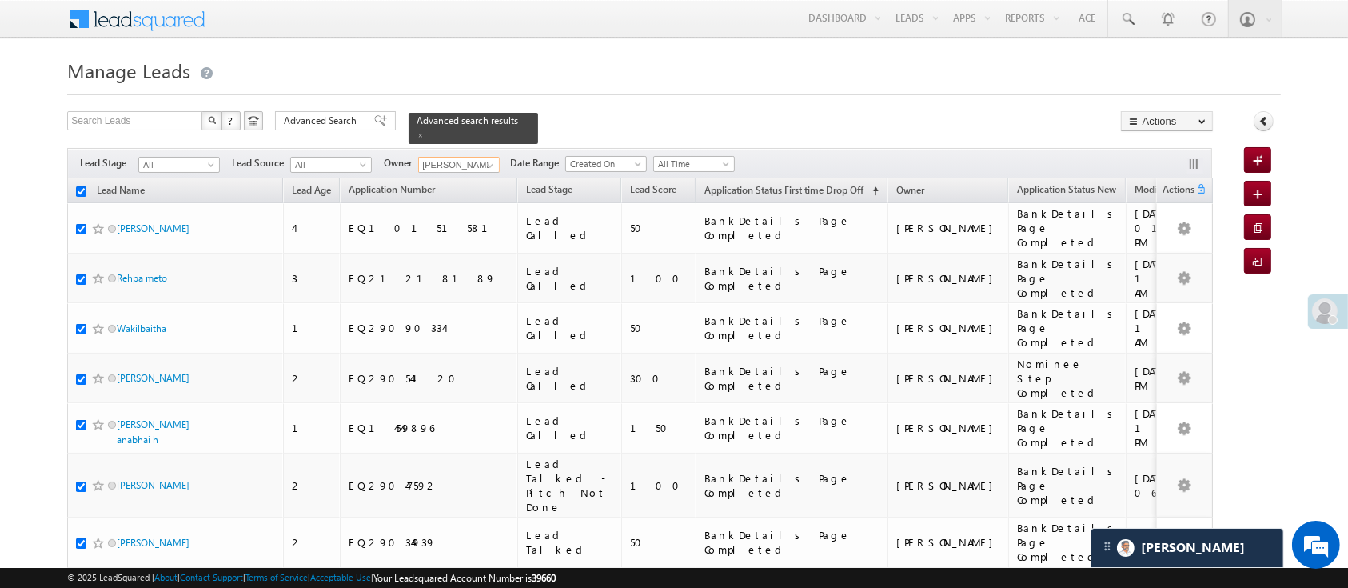
checkbox input "true"
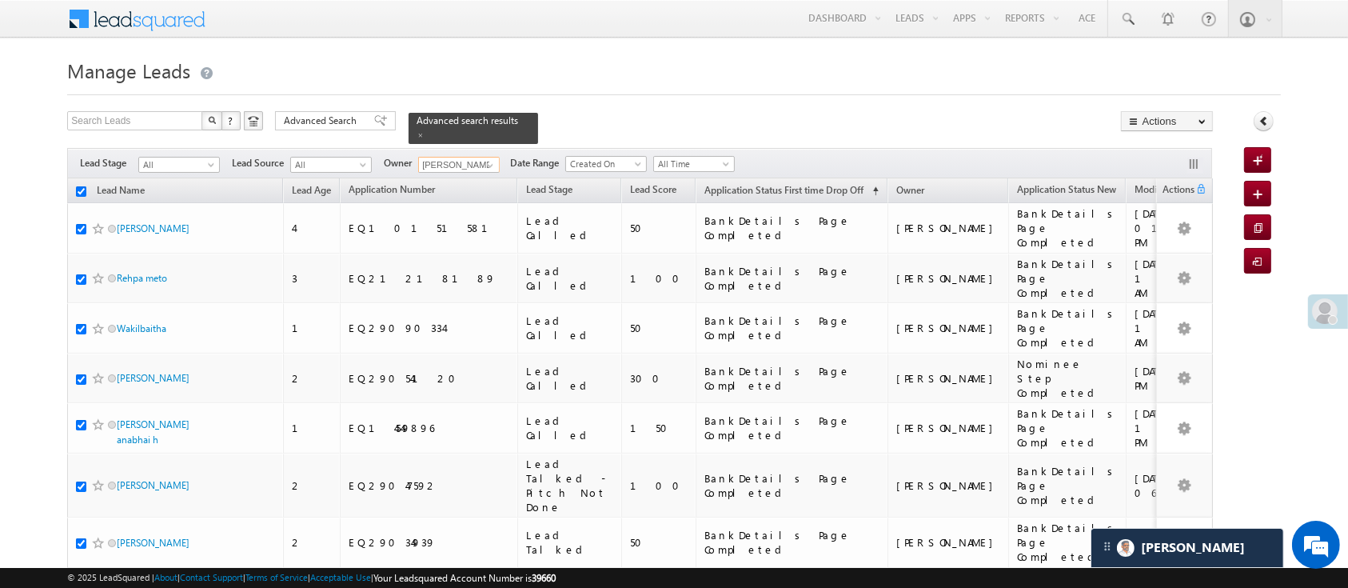
checkbox input "true"
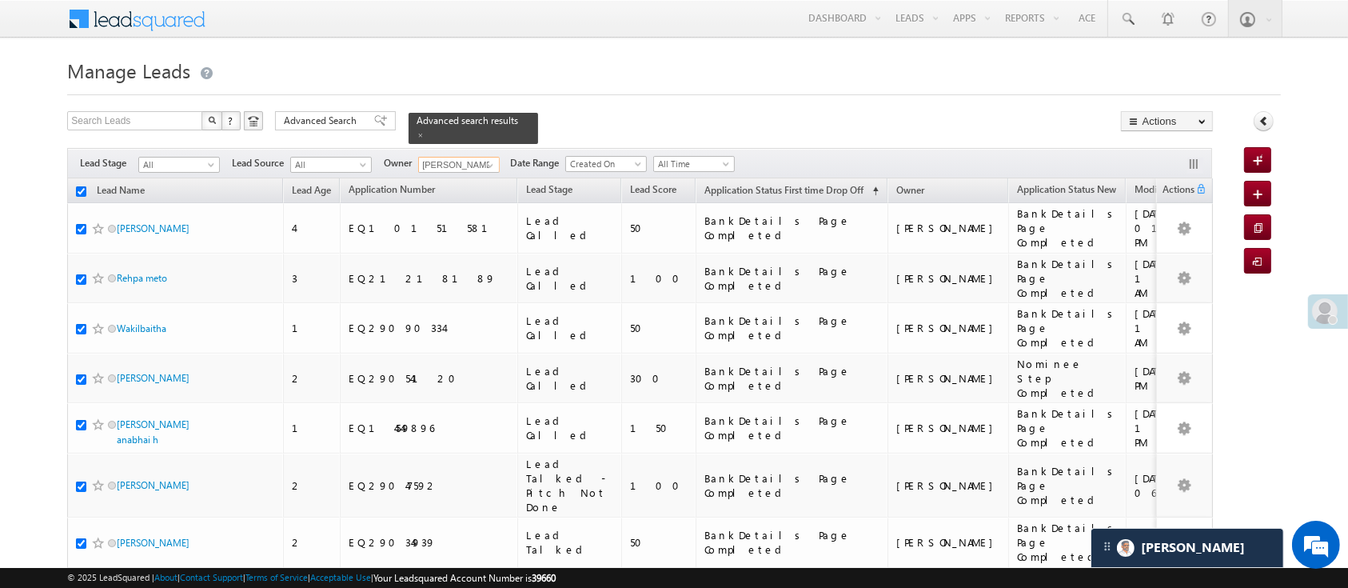
checkbox input "true"
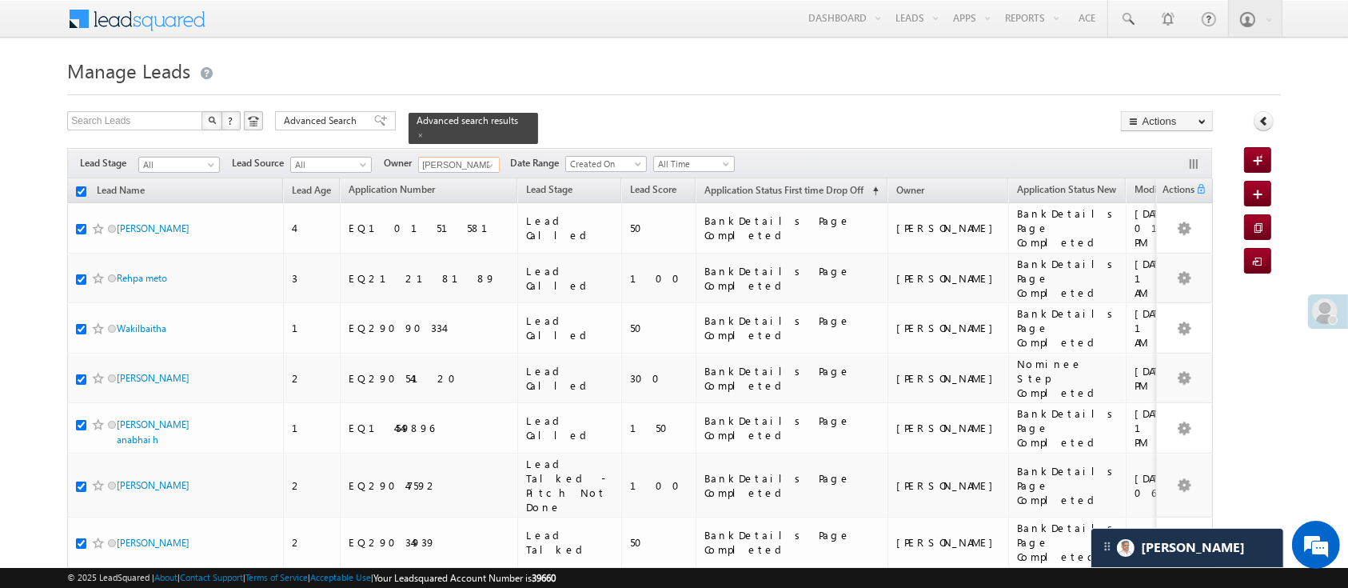
checkbox input "true"
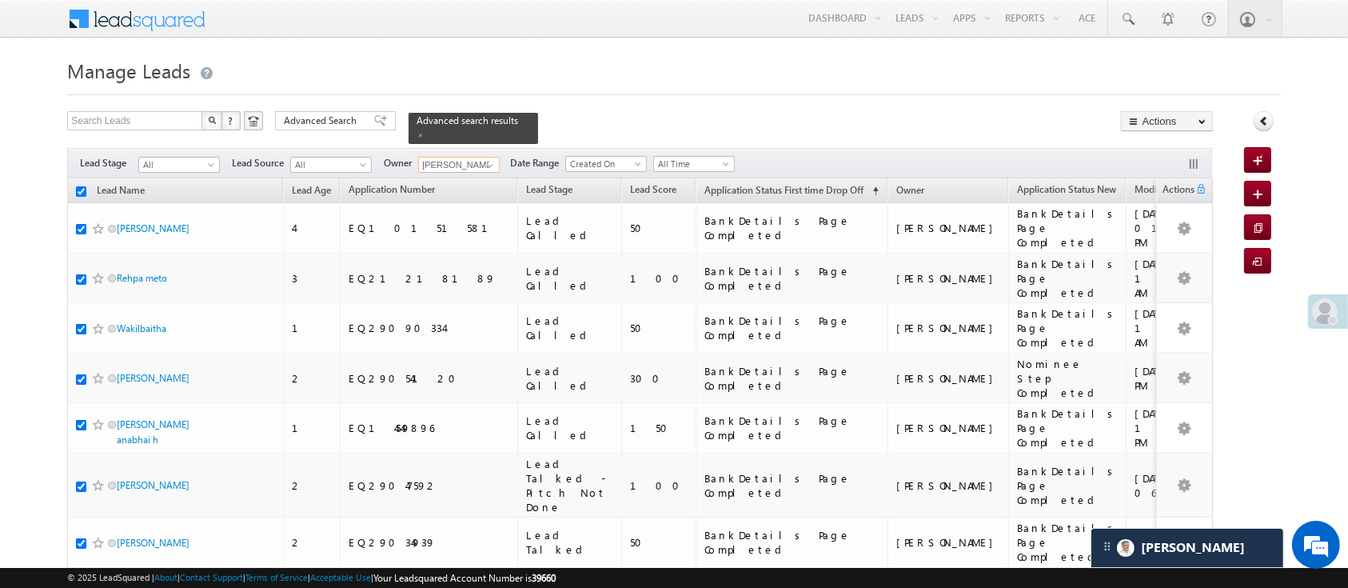
checkbox input "true"
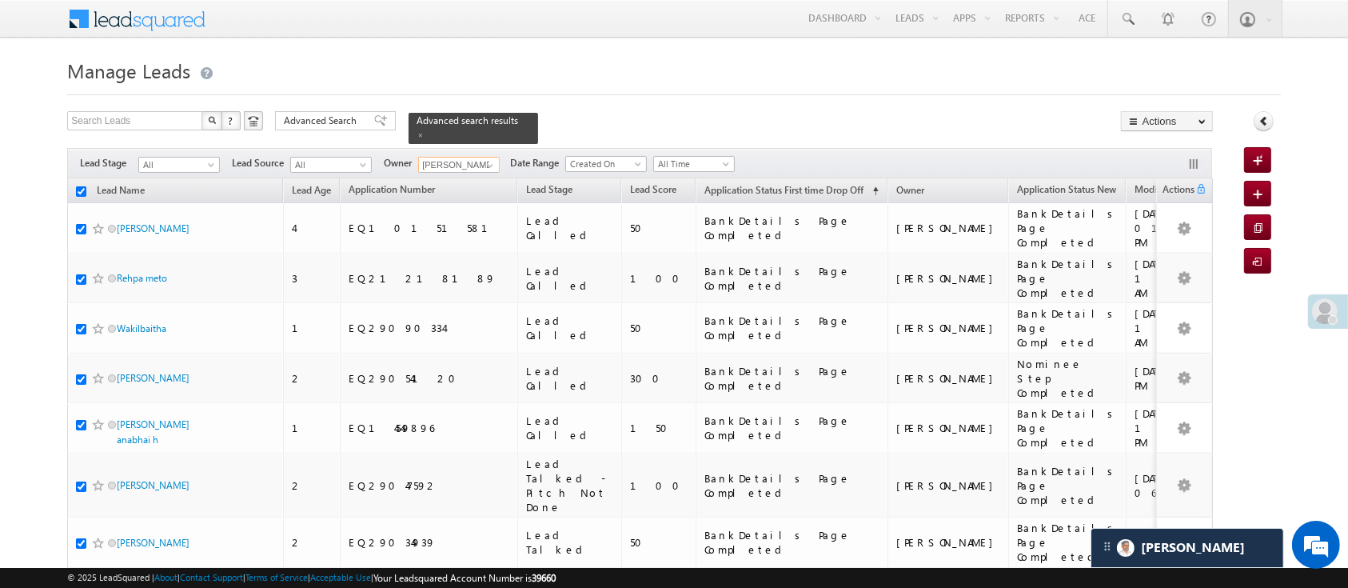
checkbox input "true"
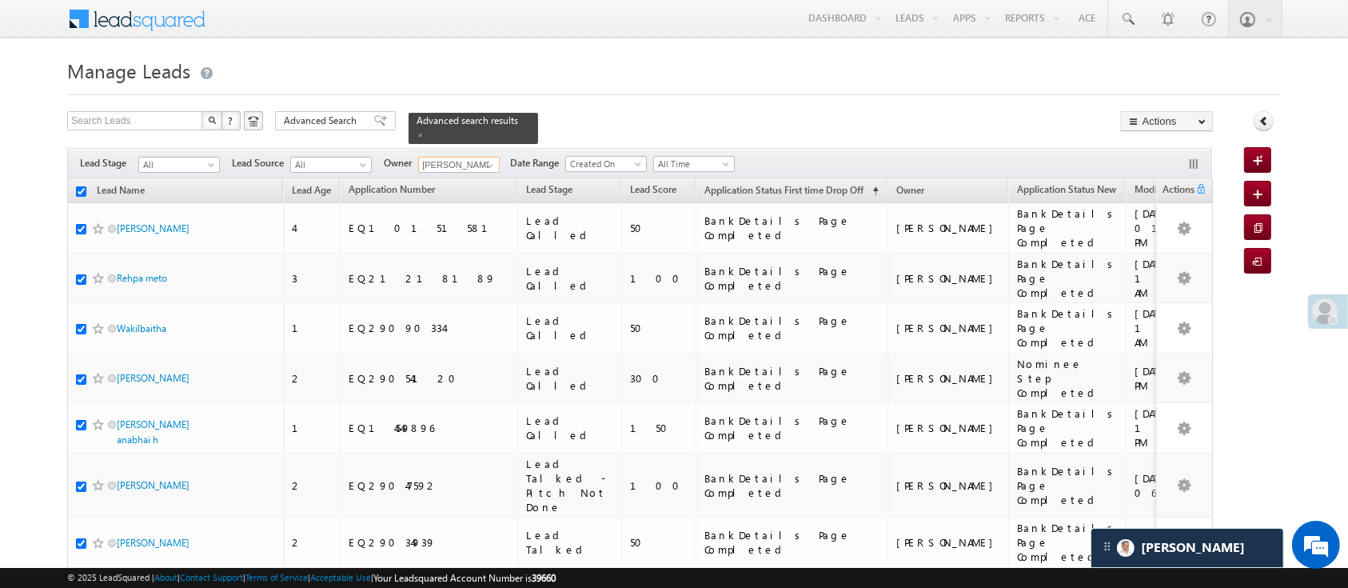
checkbox input "true"
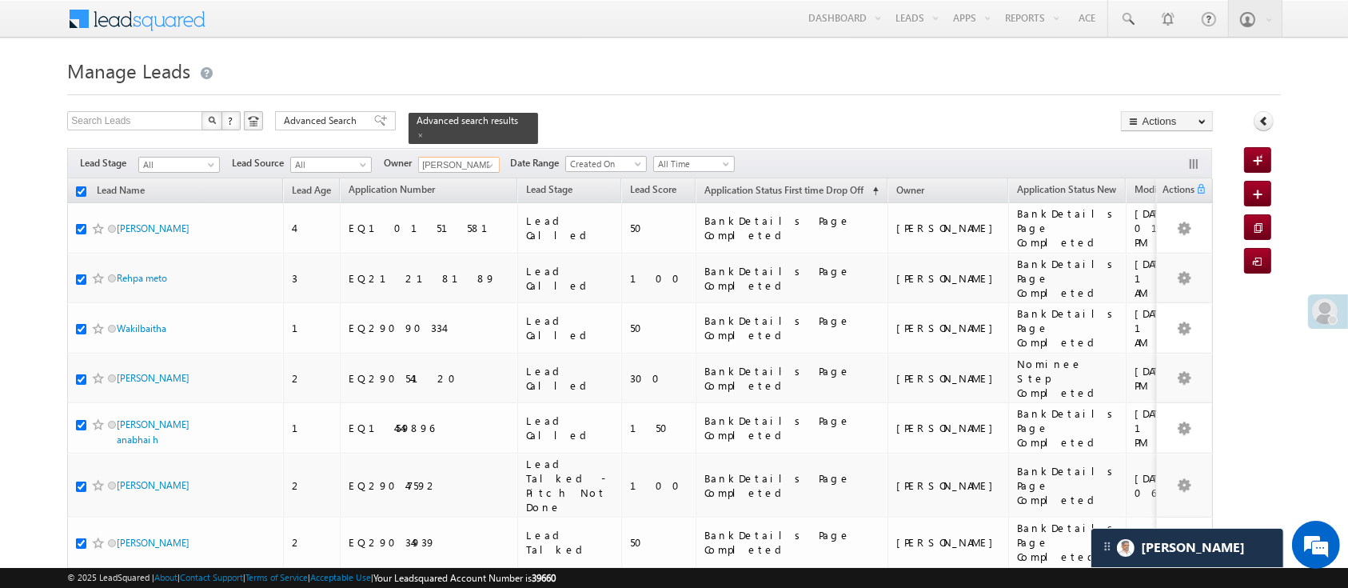
checkbox input "true"
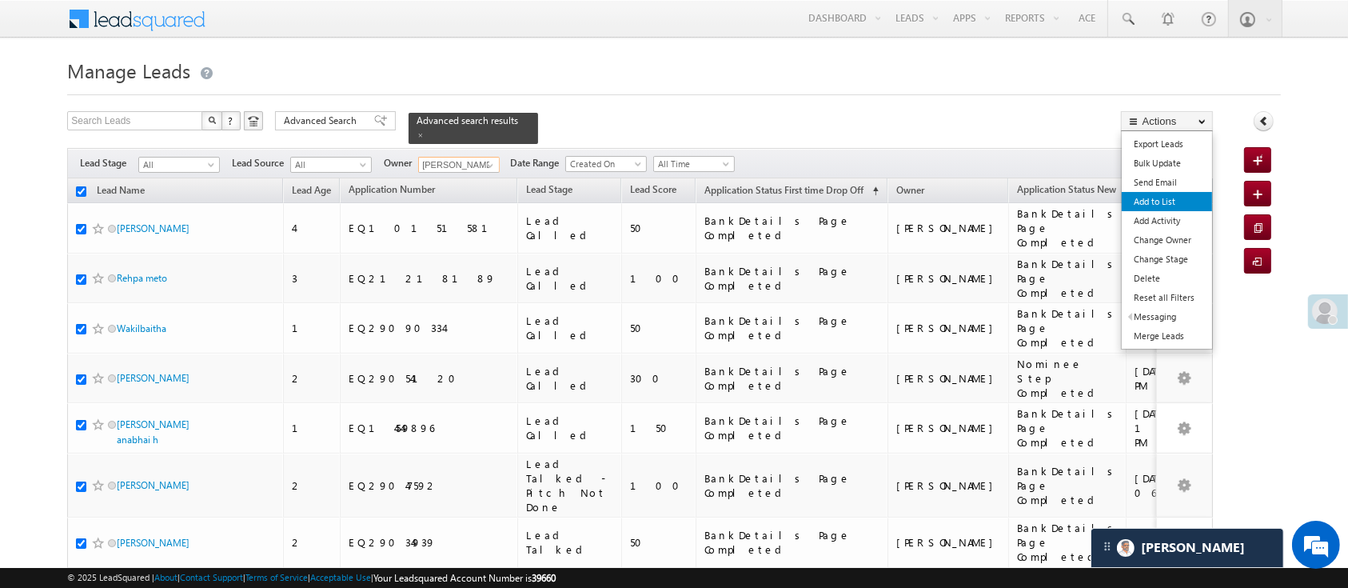
type input "[PERSON_NAME]"
drag, startPoint x: 1175, startPoint y: 210, endPoint x: 1171, endPoint y: 218, distance: 9.7
click at [1171, 218] on ul "Export Leads Bulk Update Send Email Add to List Add Activity DRA Activation Suc…" at bounding box center [1167, 239] width 92 height 219
click at [1171, 218] on link "Add Activity" at bounding box center [1168, 220] width 90 height 19
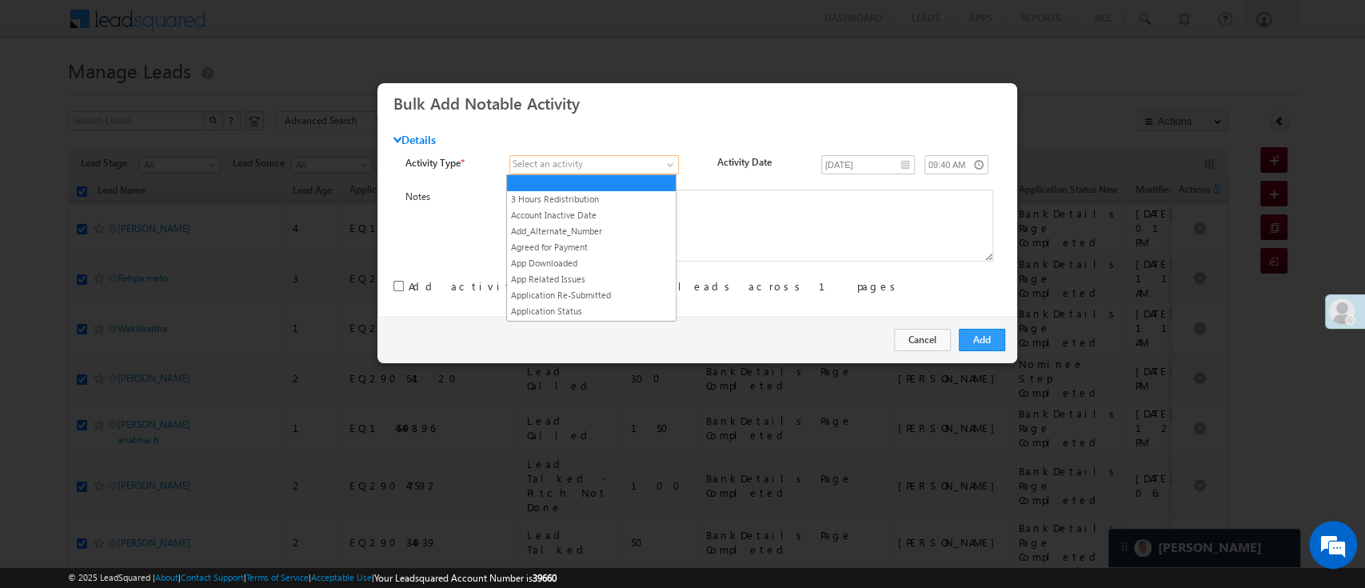
click at [642, 171] on link at bounding box center [594, 164] width 170 height 19
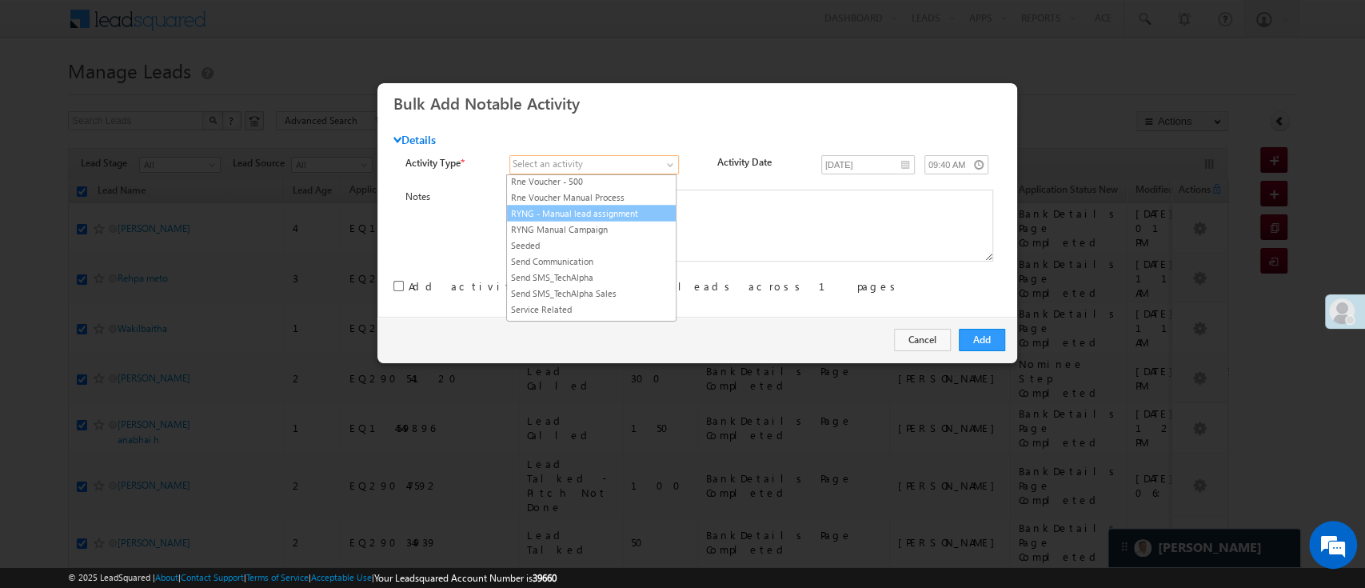
click at [637, 220] on link "RYNG - Manual lead assignment" at bounding box center [591, 213] width 169 height 14
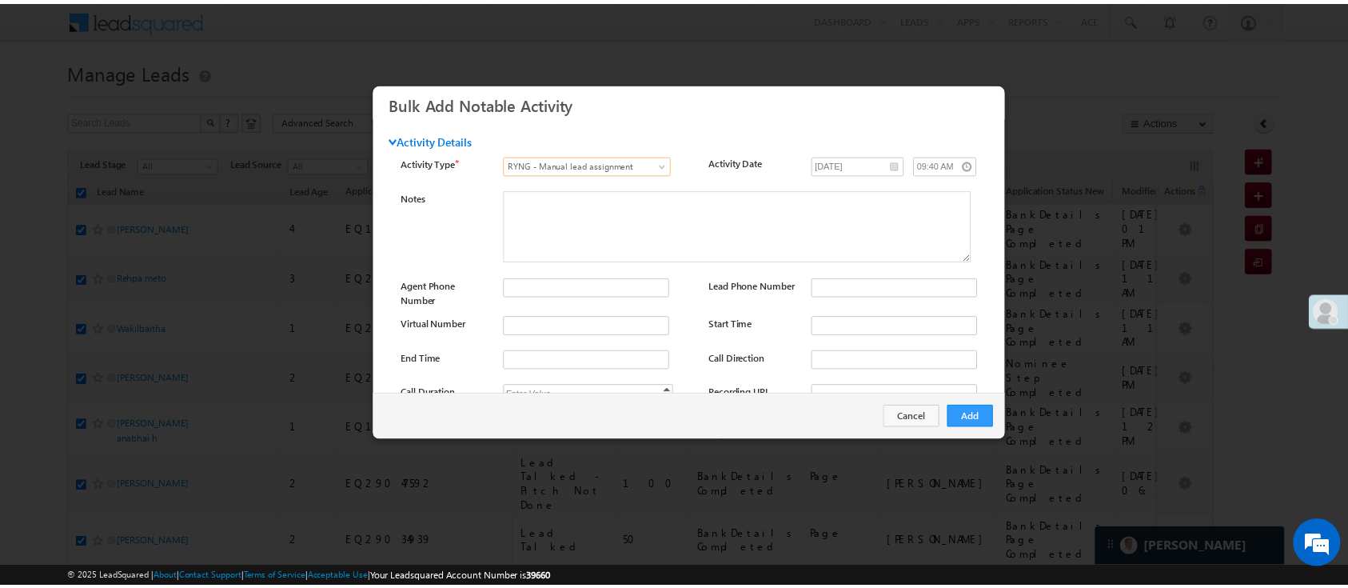
scroll to position [211, 0]
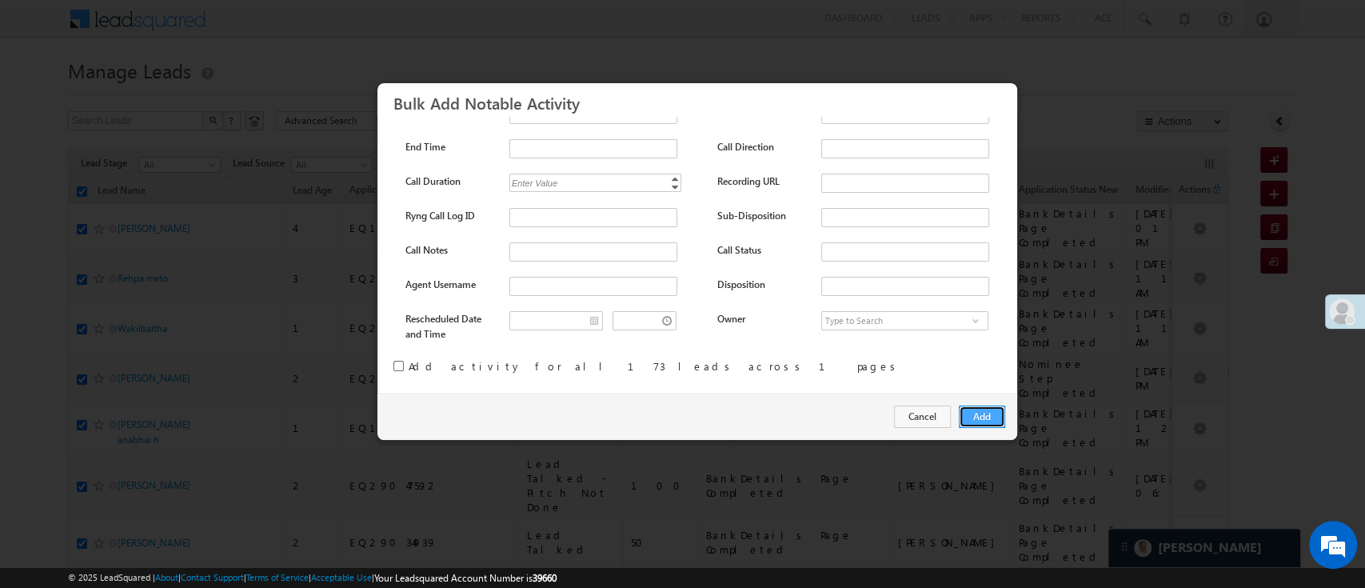
click at [973, 417] on button "Add" at bounding box center [982, 416] width 46 height 22
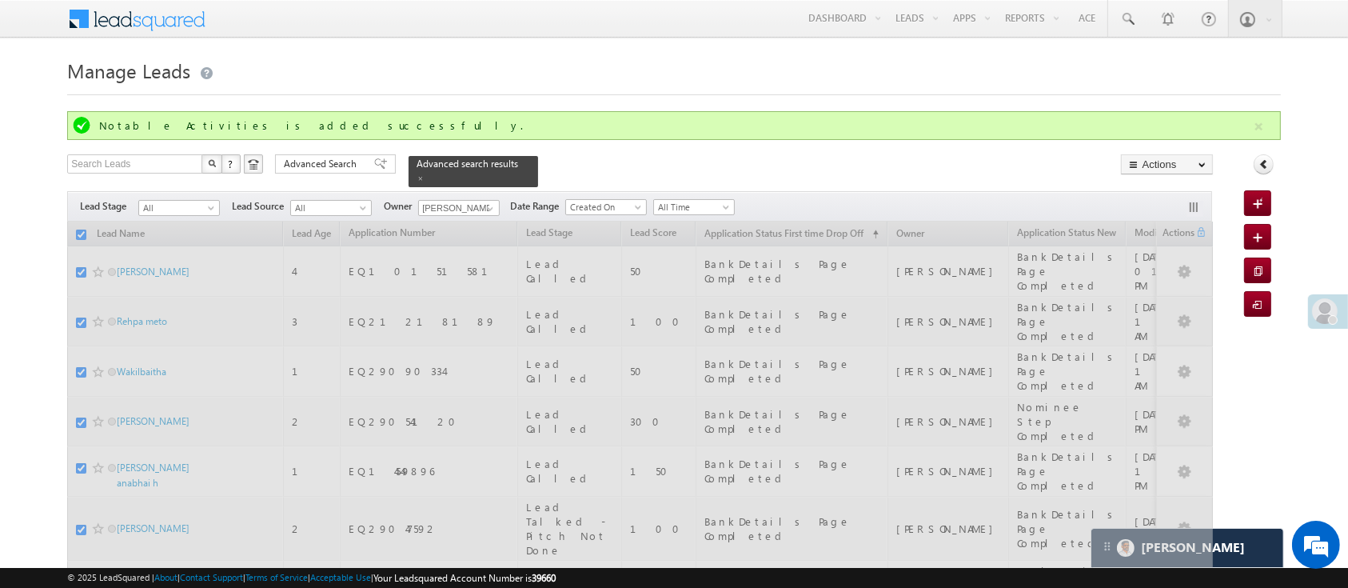
checkbox input "false"
